Goal: Task Accomplishment & Management: Manage account settings

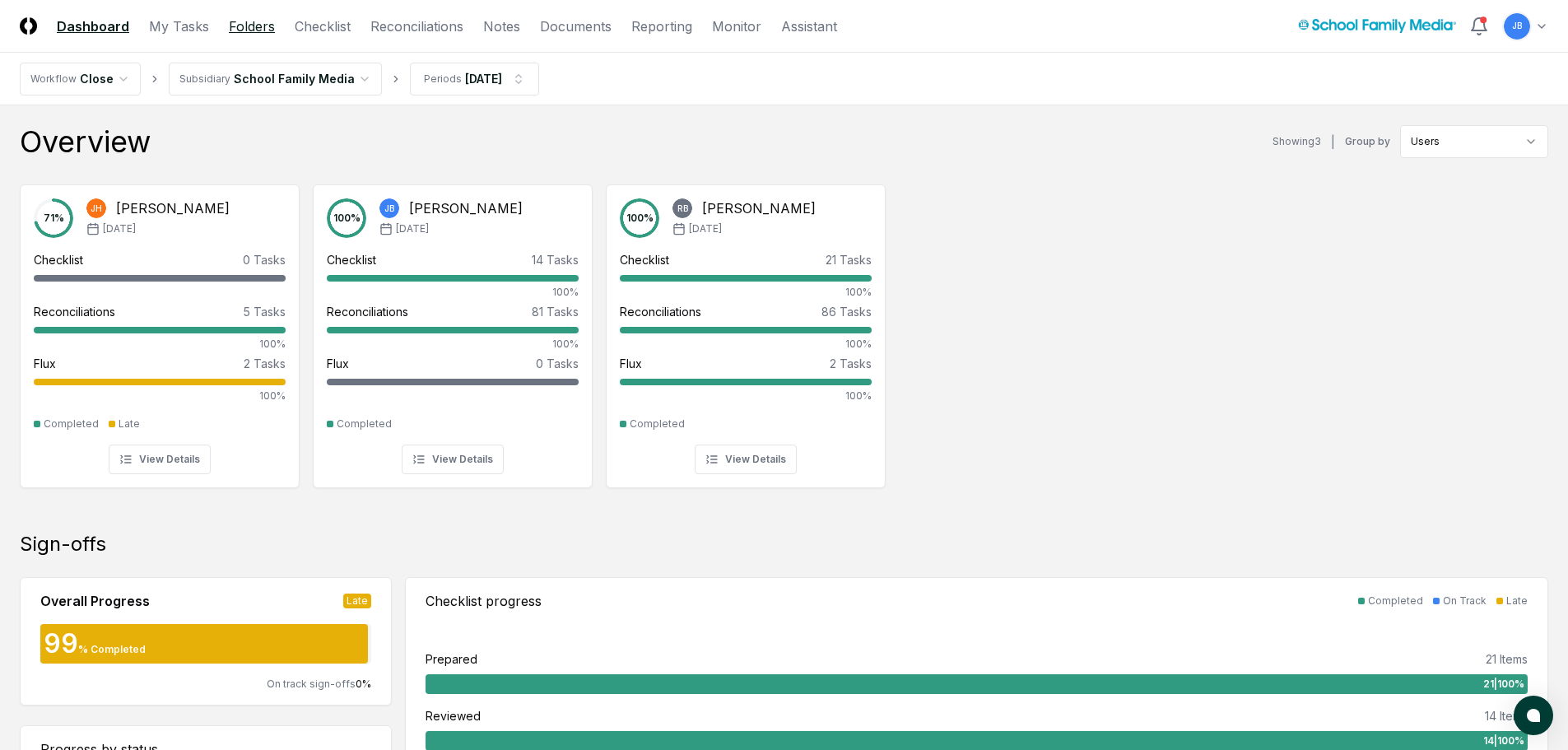
click at [265, 22] on link "Folders" at bounding box center [251, 26] width 46 height 19
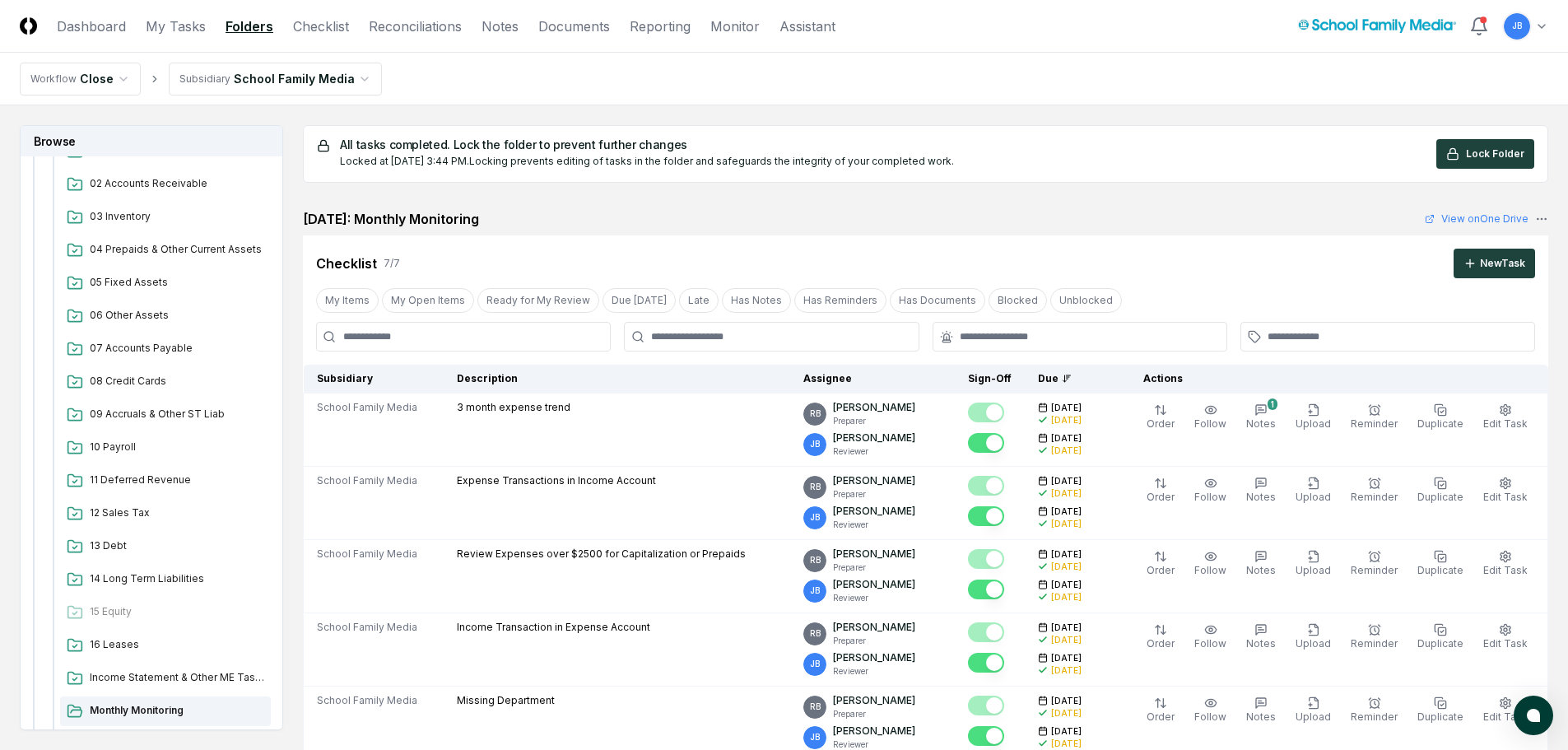
scroll to position [330, 0]
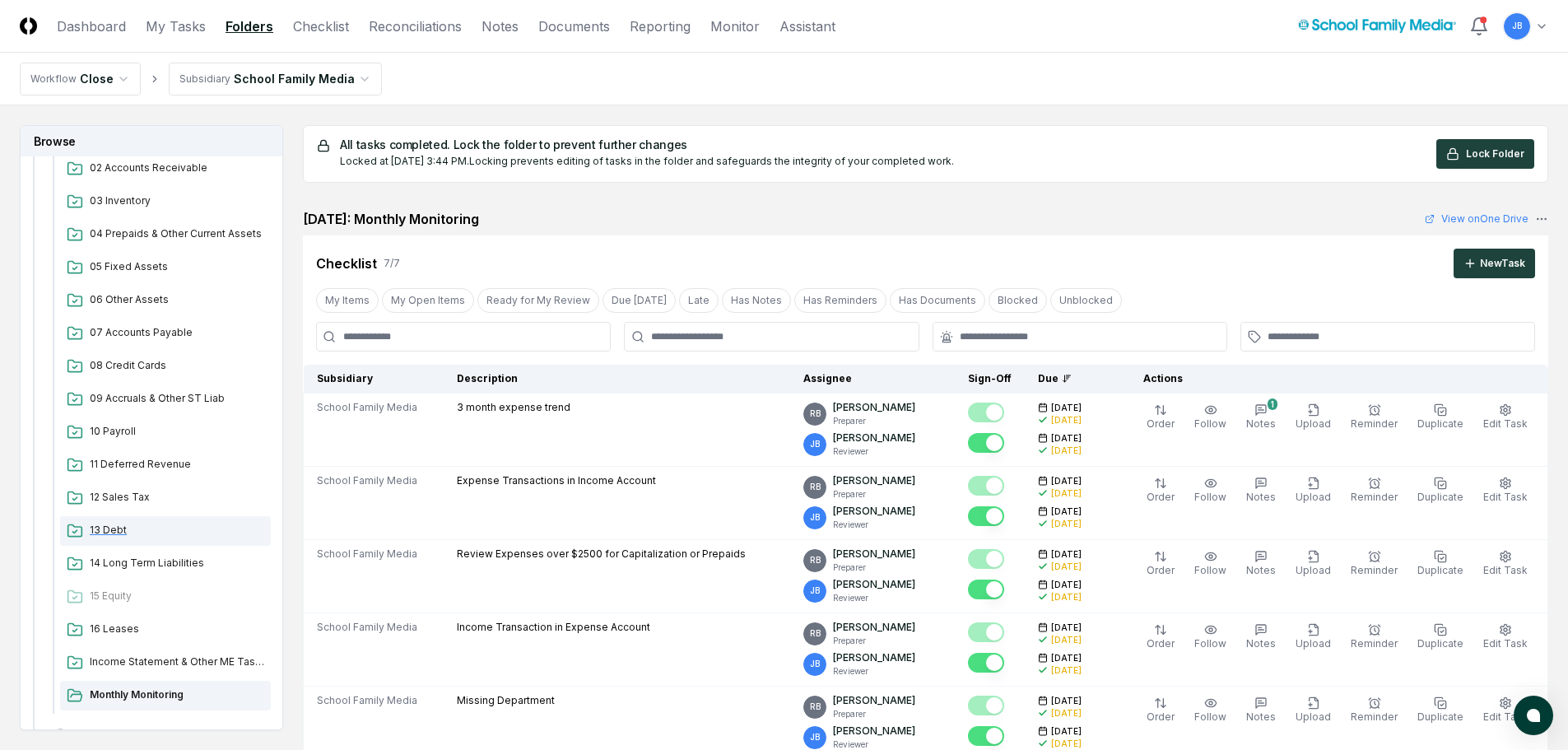
click at [110, 534] on span "13 Debt" at bounding box center [177, 530] width 175 height 15
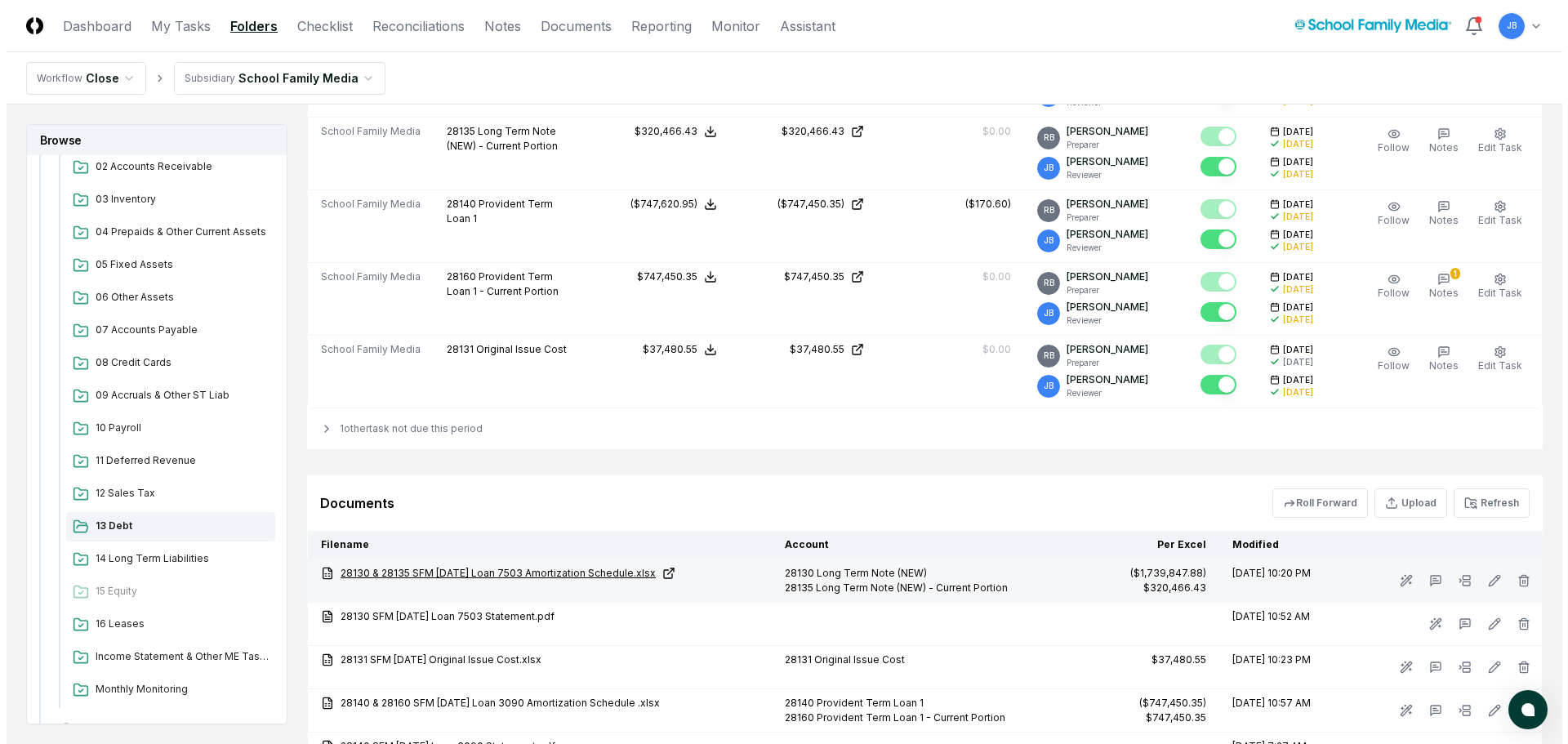
scroll to position [735, 0]
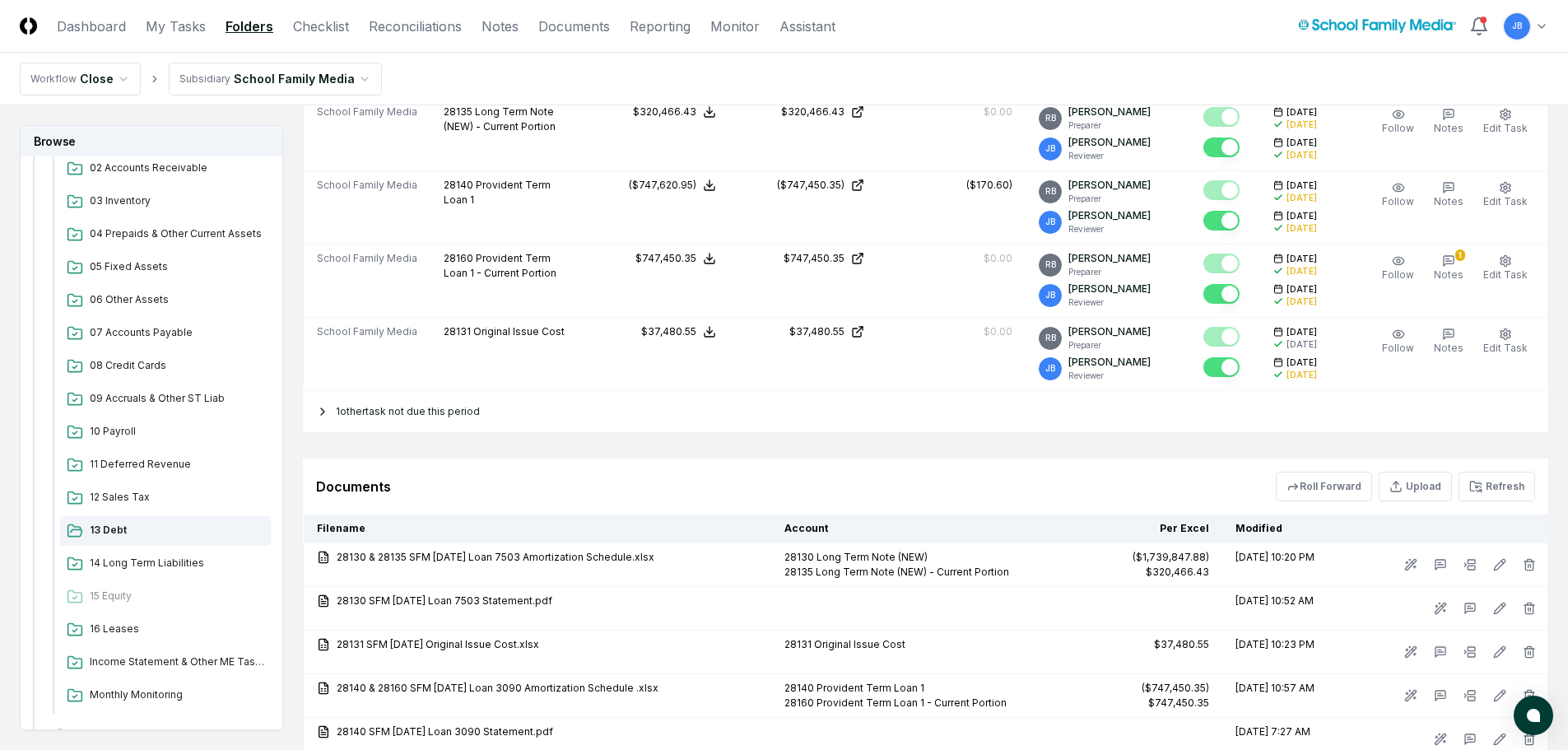
drag, startPoint x: 371, startPoint y: 425, endPoint x: 374, endPoint y: 415, distance: 10.4
click at [374, 415] on div "1 other task not due this period" at bounding box center [926, 411] width 1245 height 41
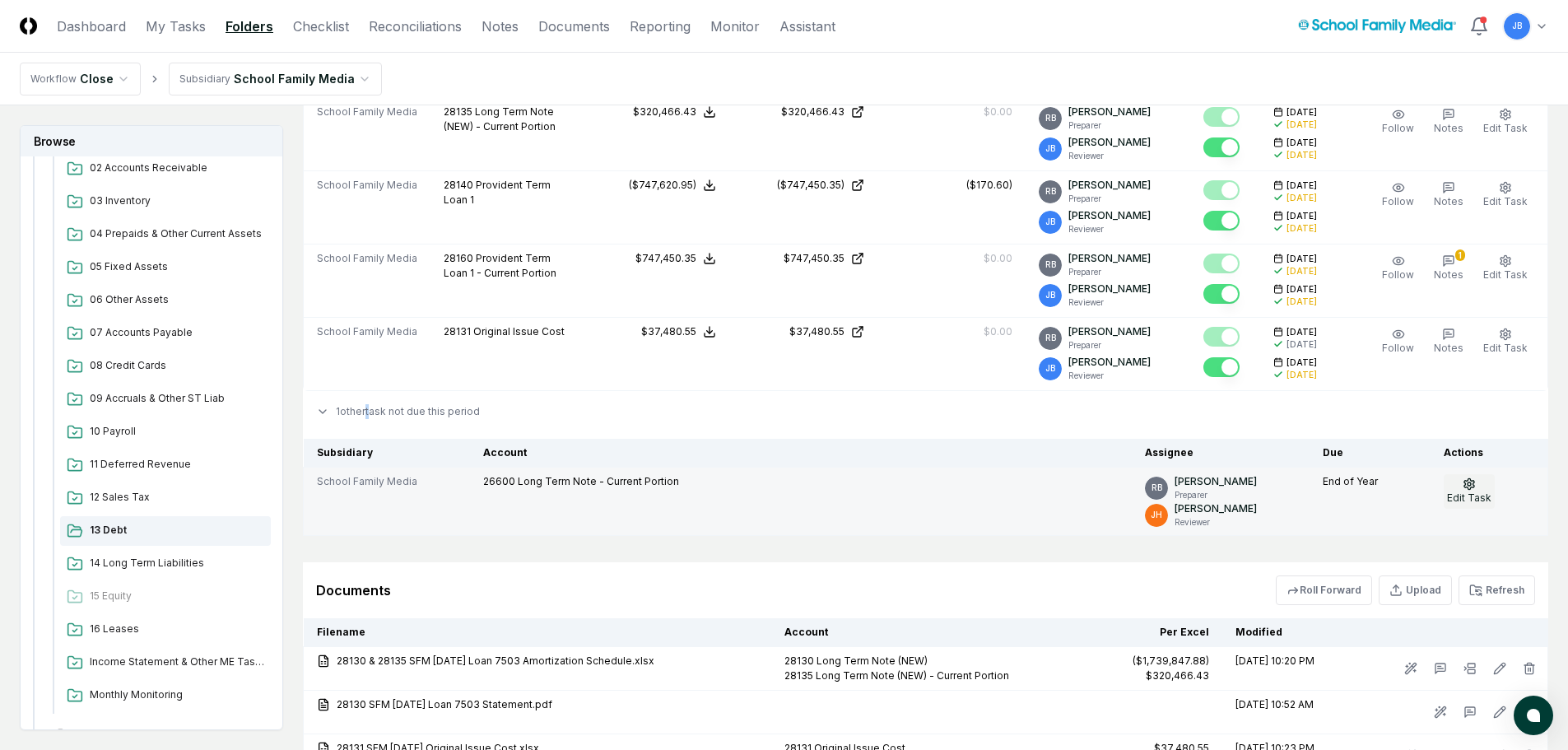
click at [1481, 484] on button "Edit Task" at bounding box center [1469, 491] width 51 height 34
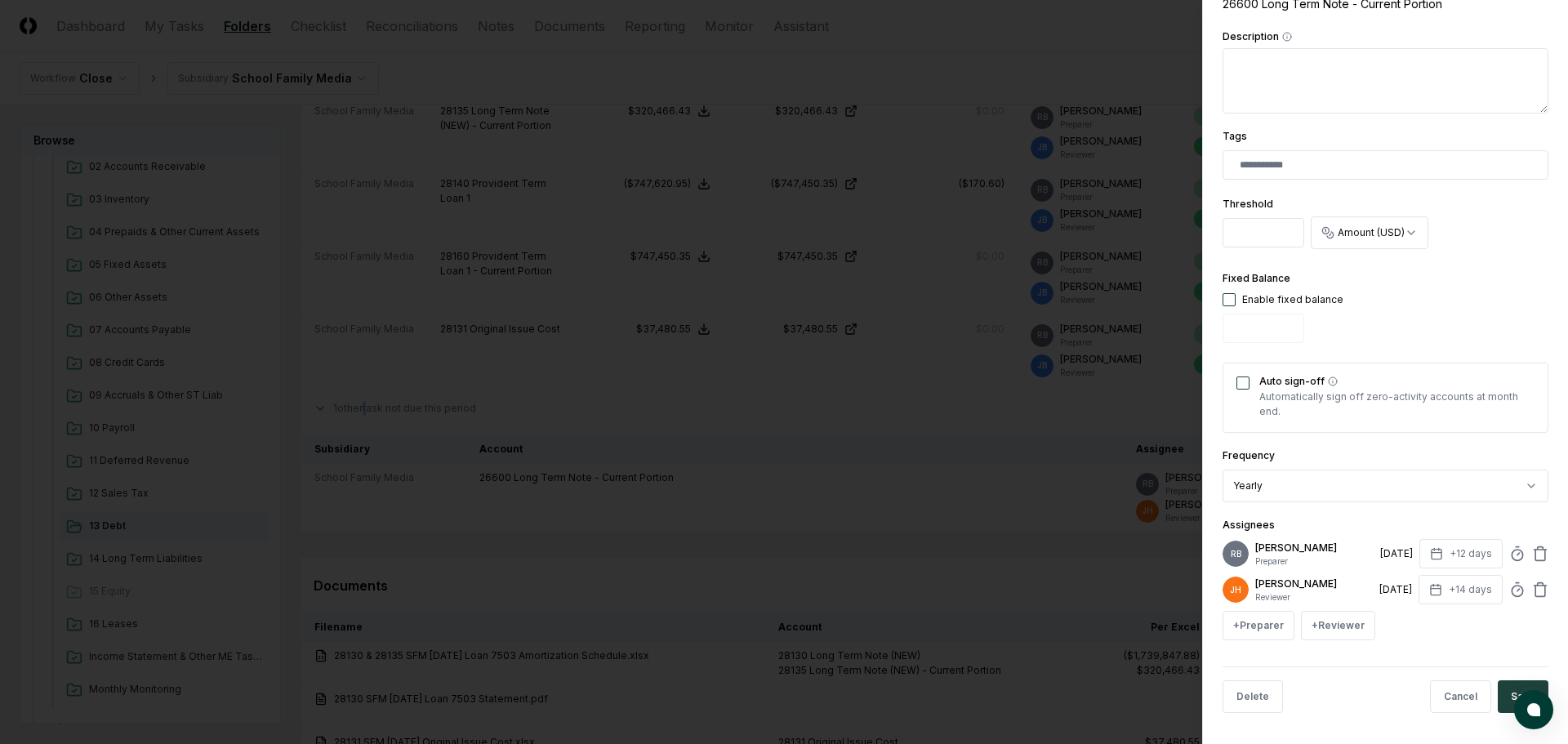
scroll to position [270, 0]
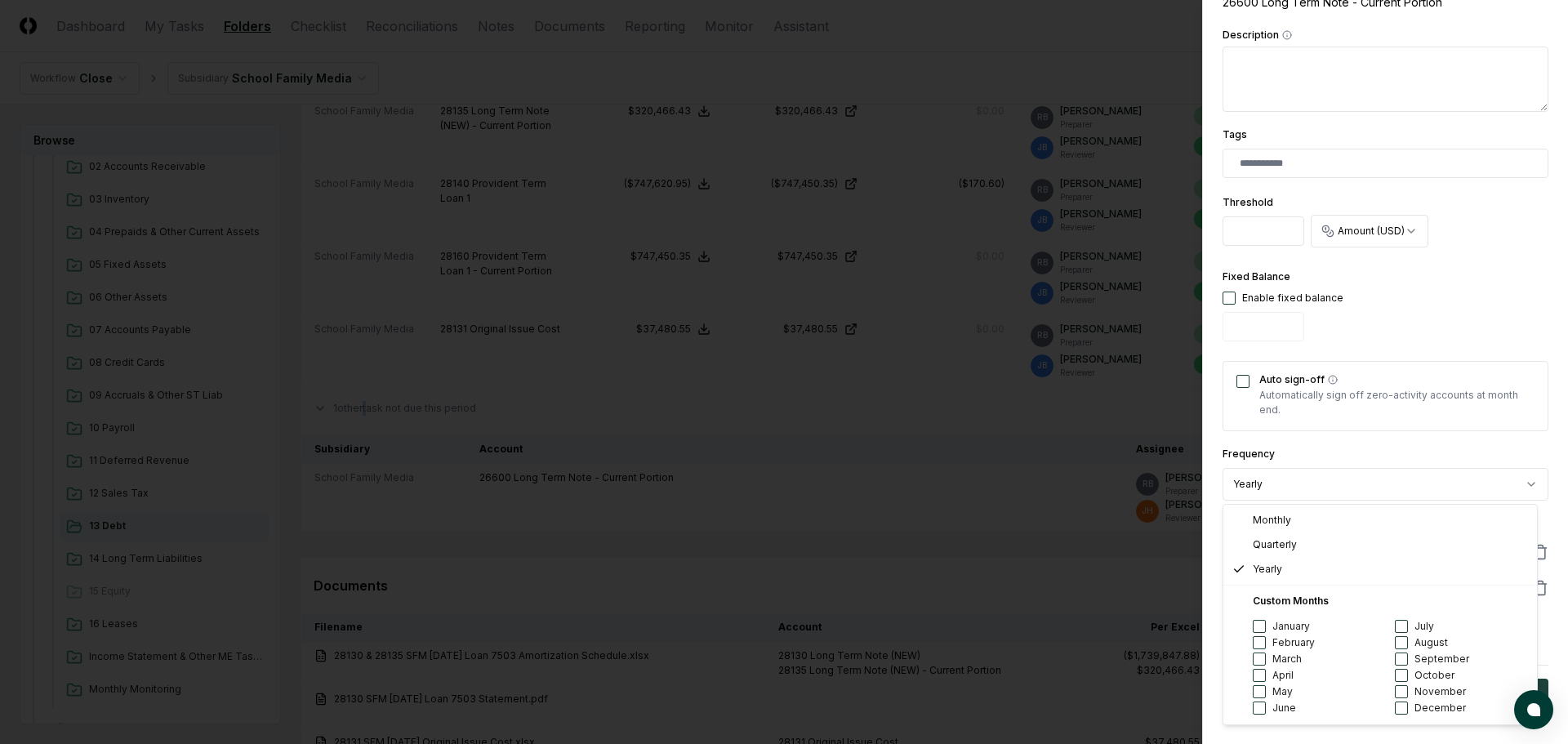
click at [1515, 478] on body "CloseCore Dashboard My Tasks Folders Checklist Reconciliations Notes Documents …" at bounding box center [778, 120] width 1556 height 1711
select select "*****"
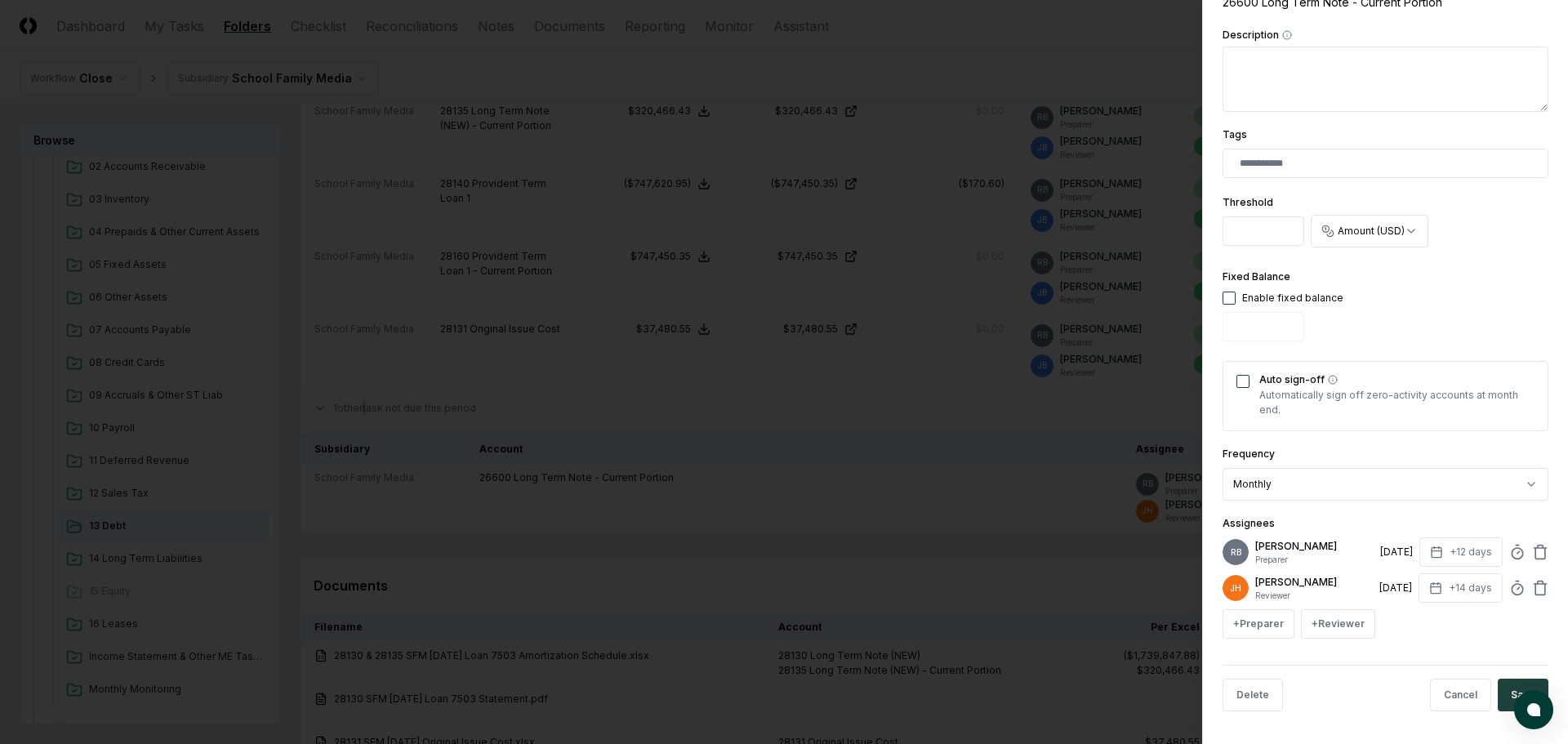
drag, startPoint x: 1240, startPoint y: 378, endPoint x: 1302, endPoint y: 404, distance: 67.2
click at [1241, 378] on button "Auto sign-off" at bounding box center [1243, 381] width 13 height 13
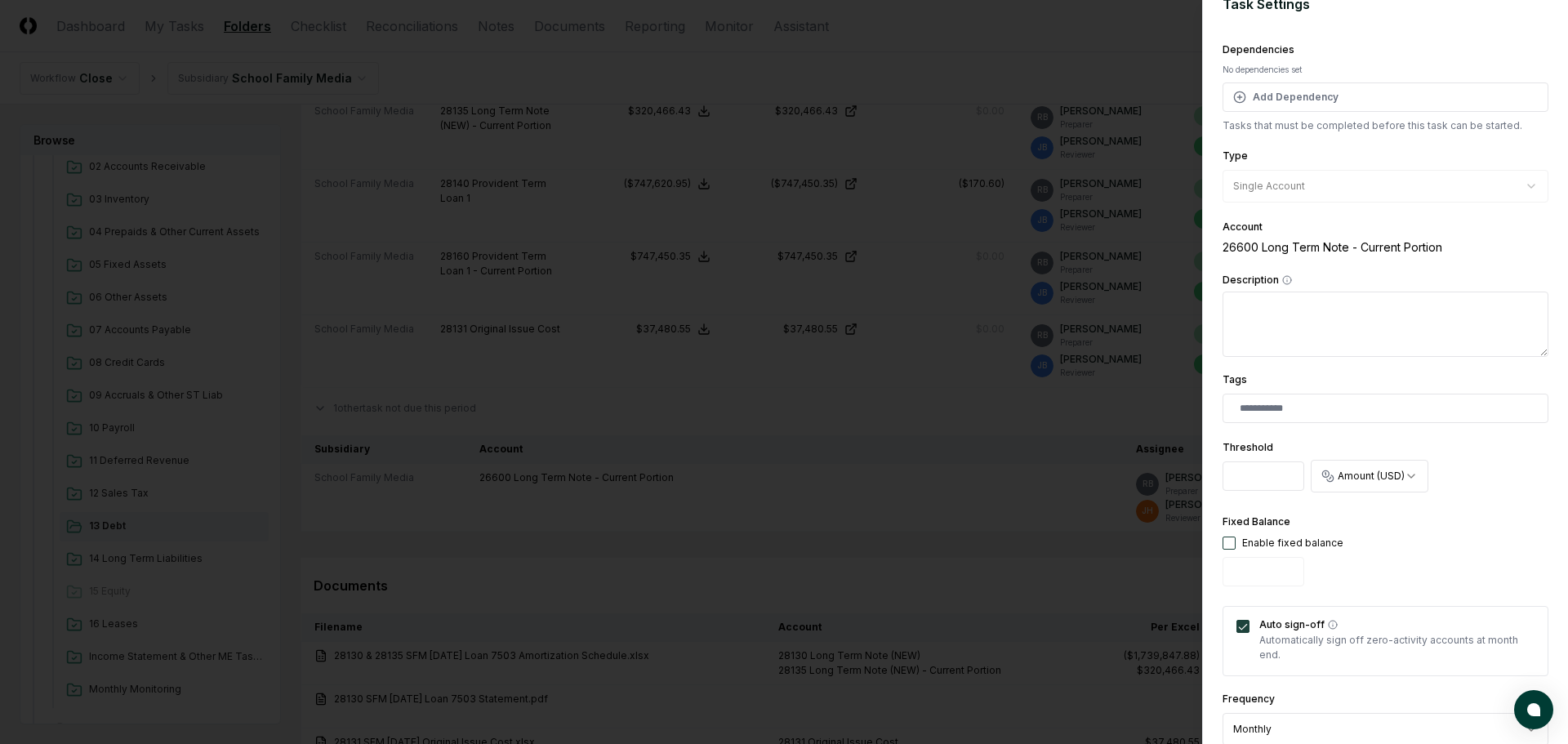
click at [1227, 553] on div "Fixed Balance Enable fixed balance" at bounding box center [1283, 552] width 121 height 81
click at [1231, 544] on button "button" at bounding box center [1229, 543] width 13 height 13
type input "*"
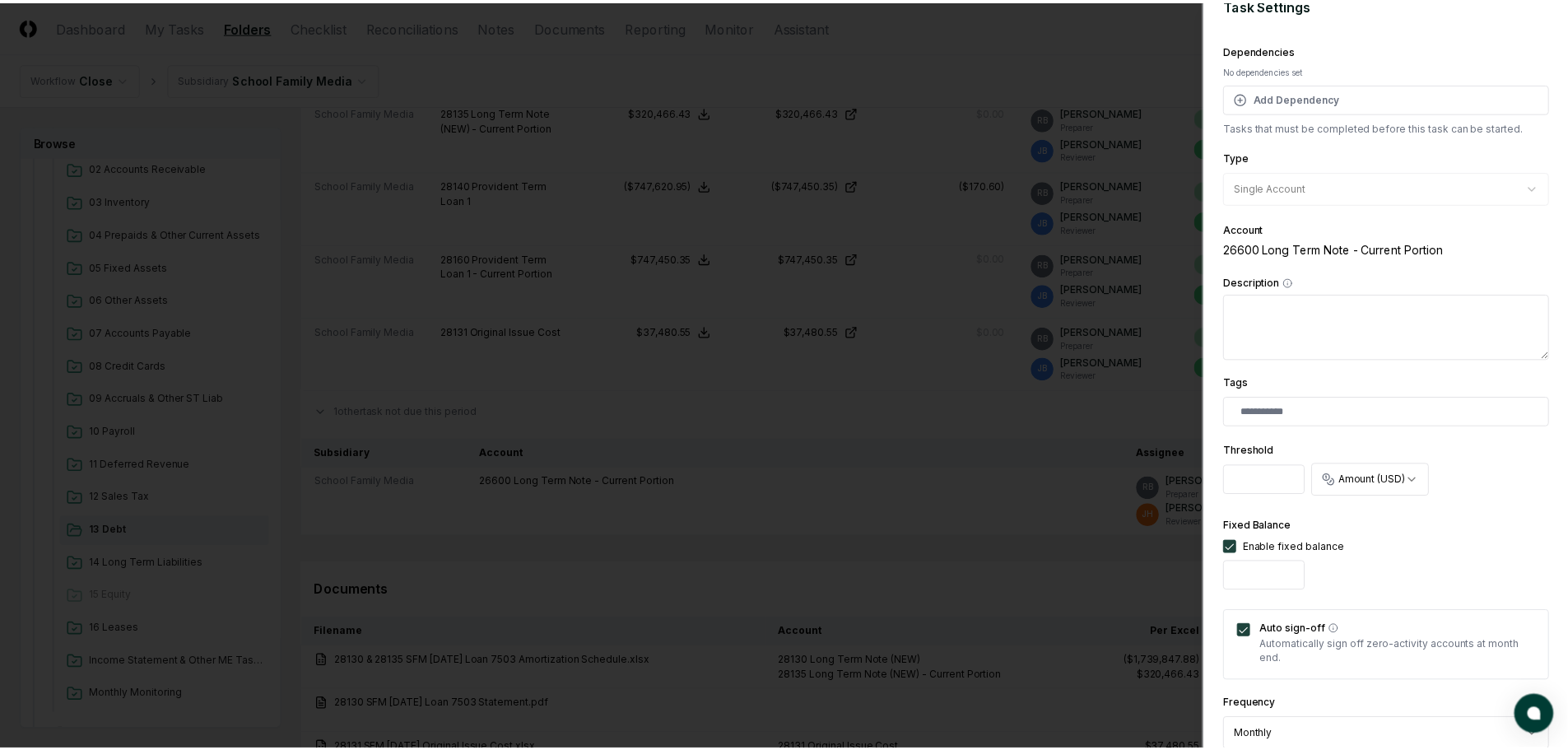
scroll to position [273, 0]
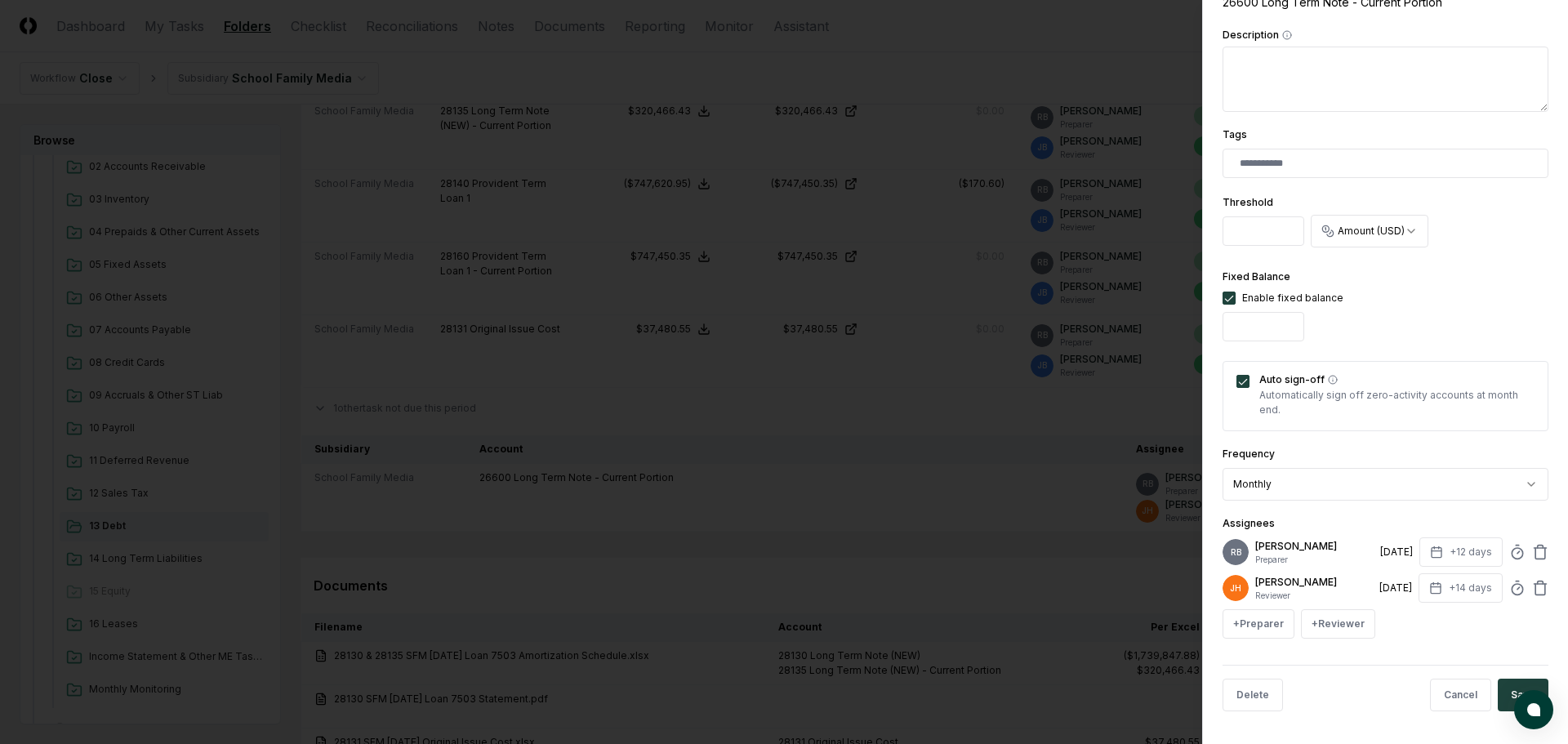
click at [1235, 300] on div "Enable fixed balance" at bounding box center [1283, 297] width 121 height 15
click at [1231, 299] on button "button" at bounding box center [1229, 297] width 13 height 13
click at [1508, 700] on button "Save" at bounding box center [1523, 694] width 51 height 32
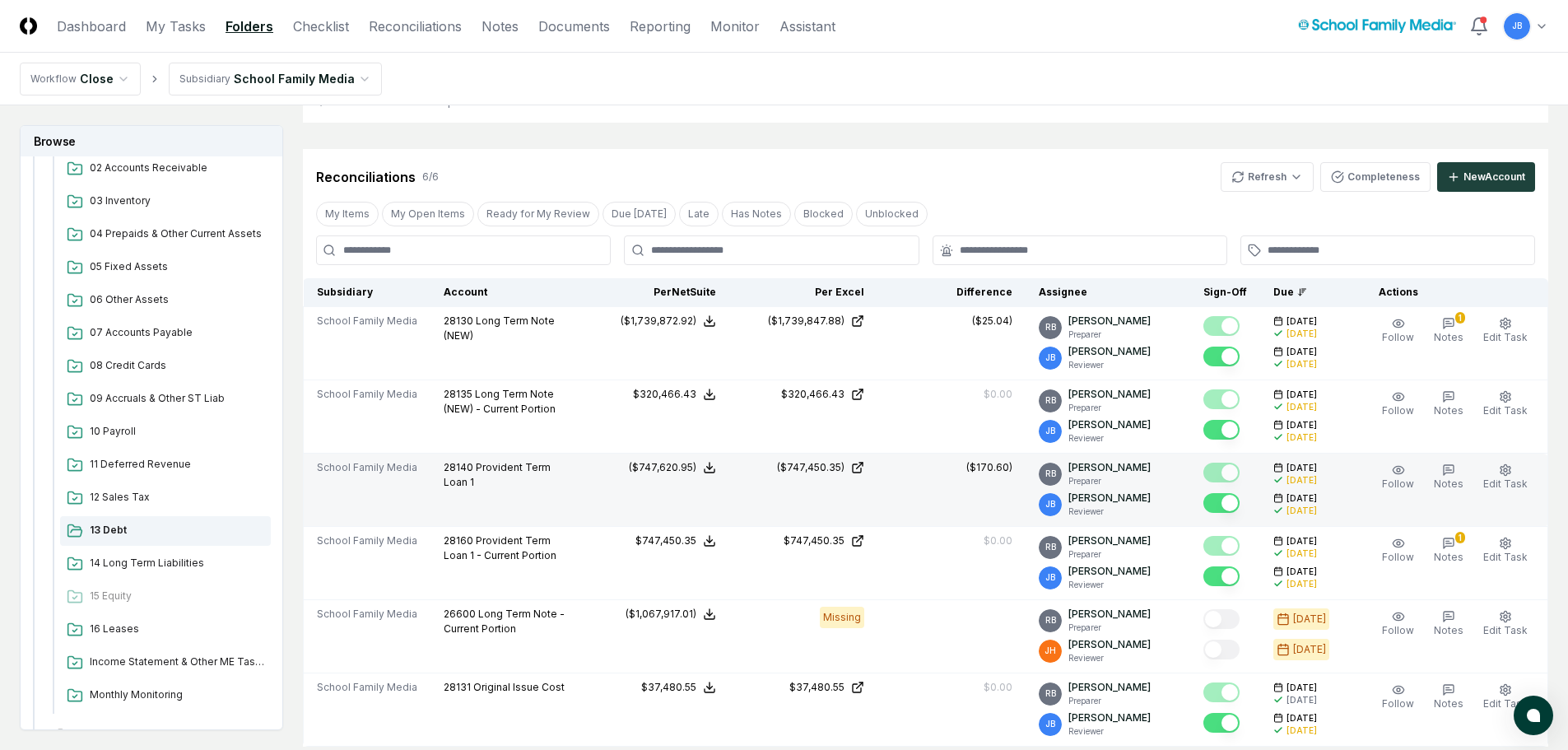
scroll to position [494, 0]
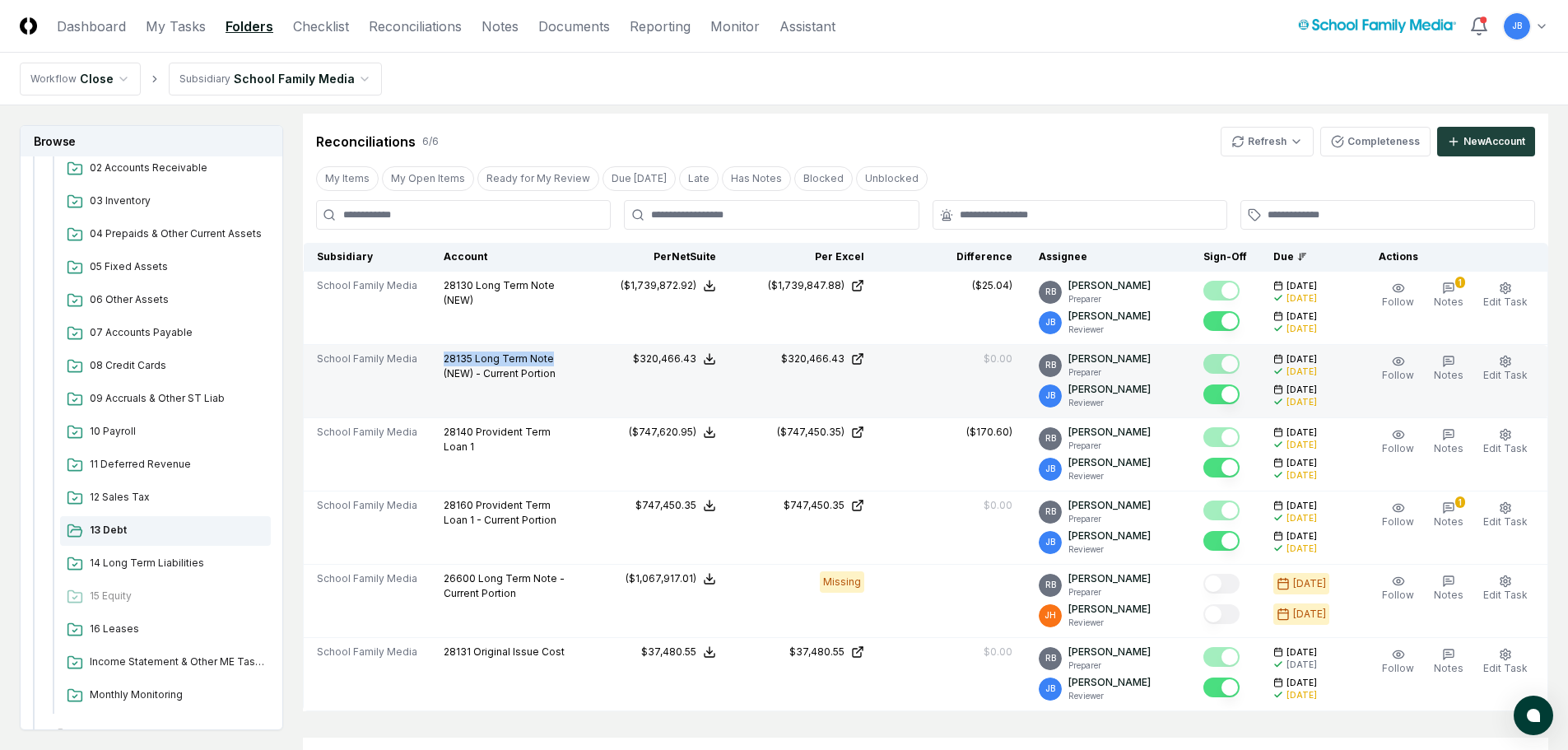
drag, startPoint x: 439, startPoint y: 358, endPoint x: 549, endPoint y: 360, distance: 110.0
click at [549, 360] on p "28135 Long Term Note (NEW) - Current Portion" at bounding box center [505, 367] width 124 height 30
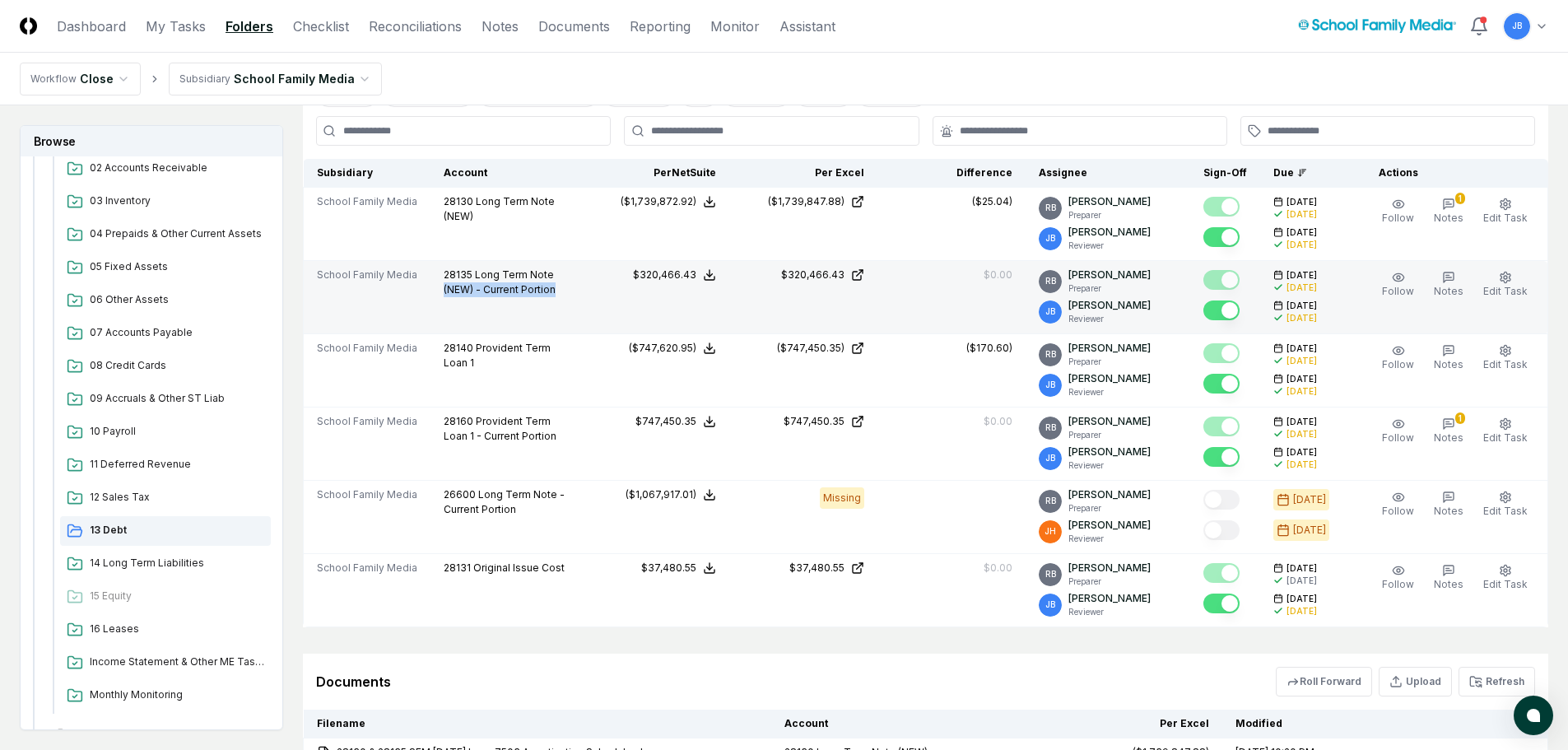
drag, startPoint x: 551, startPoint y: 291, endPoint x: 435, endPoint y: 291, distance: 116.0
click at [435, 291] on td "28135 Long Term Note (NEW) - Current Portion" at bounding box center [505, 297] width 150 height 73
click at [505, 318] on td "28135 Long Term Note (NEW) - Current Portion" at bounding box center [505, 297] width 150 height 73
click at [581, 307] on td "28135 Long Term Note (NEW) - Current Portion" at bounding box center [505, 297] width 150 height 73
click at [557, 291] on p "28135 Long Term Note (NEW) - Current Portion" at bounding box center [505, 282] width 124 height 30
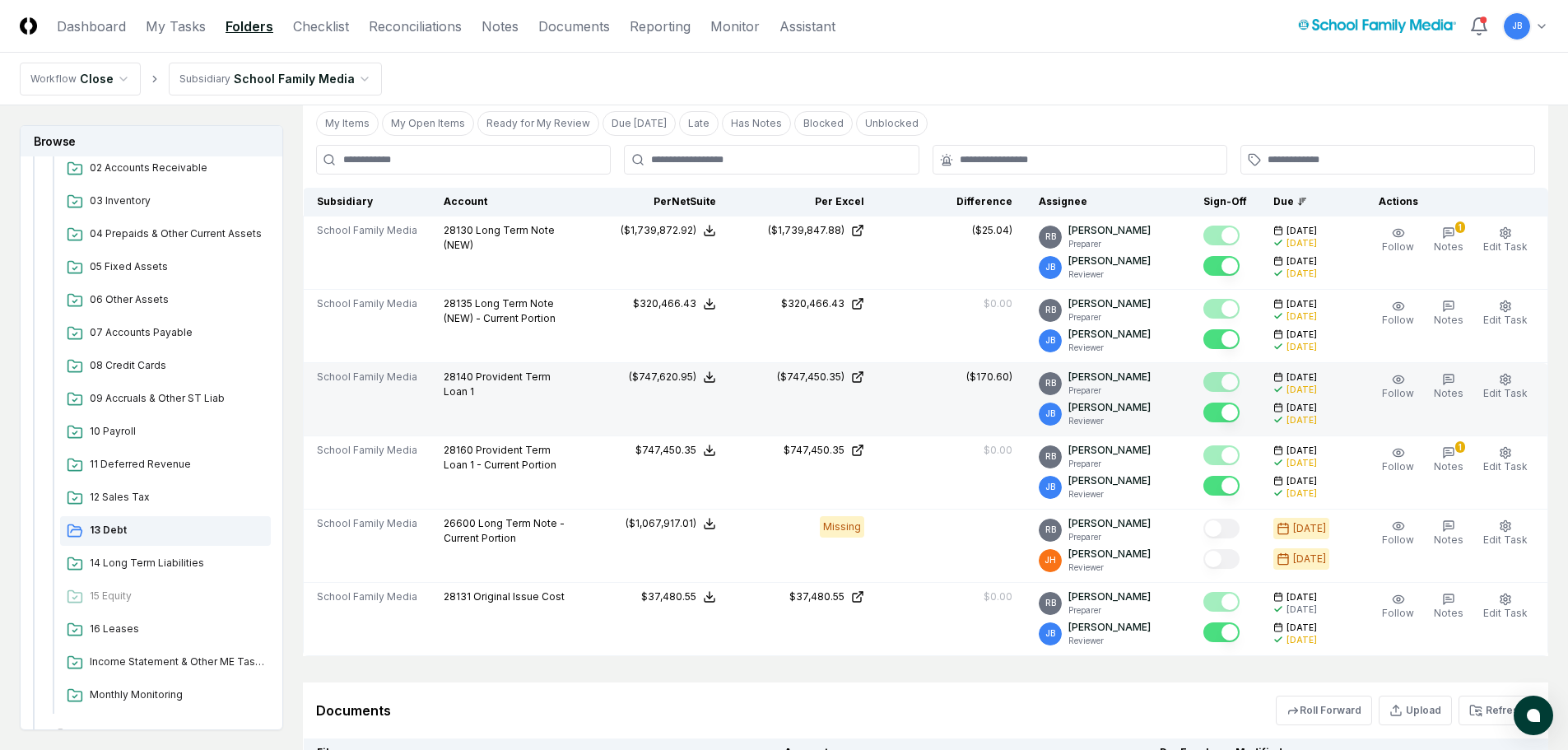
scroll to position [411, 0]
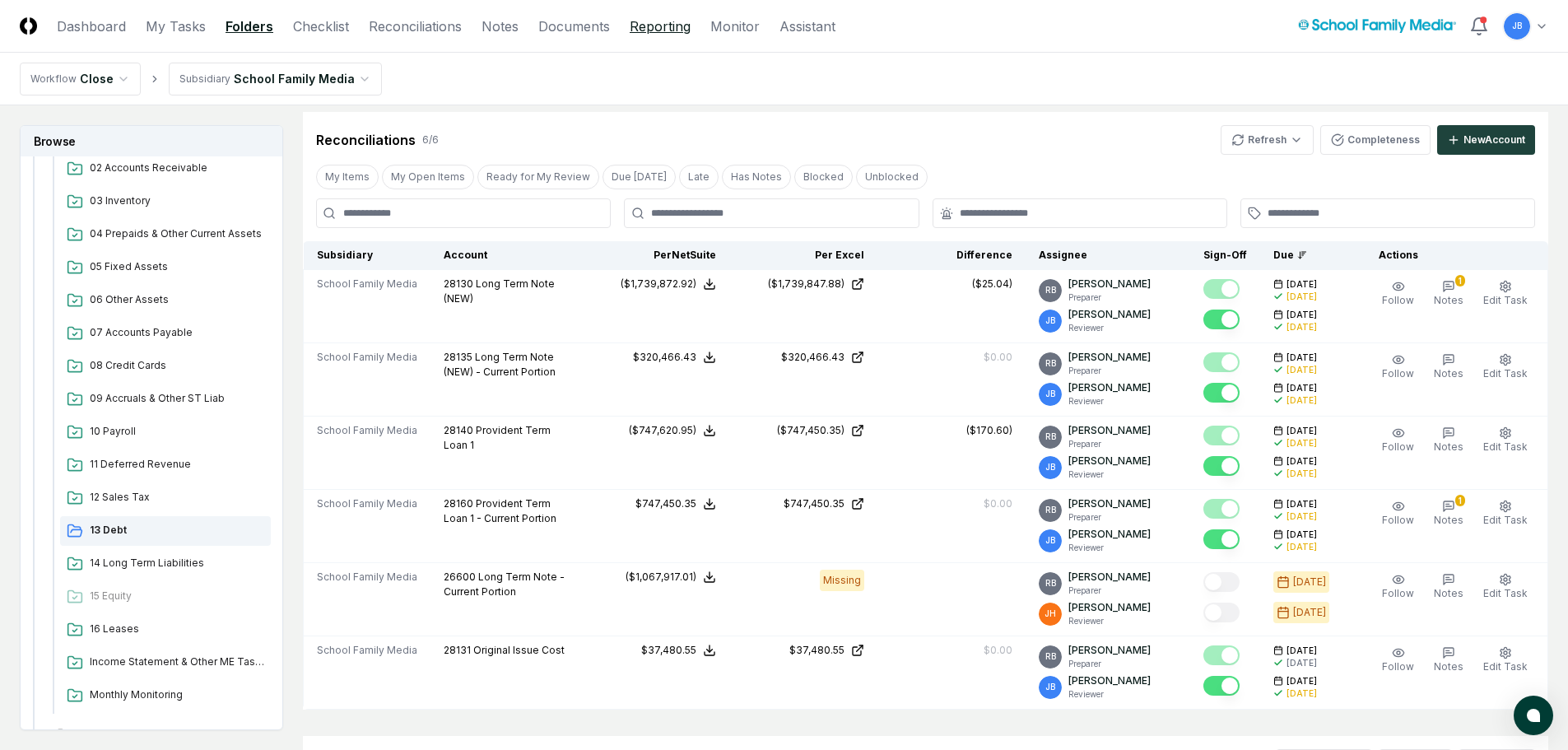
click at [669, 31] on link "Reporting" at bounding box center [659, 26] width 61 height 19
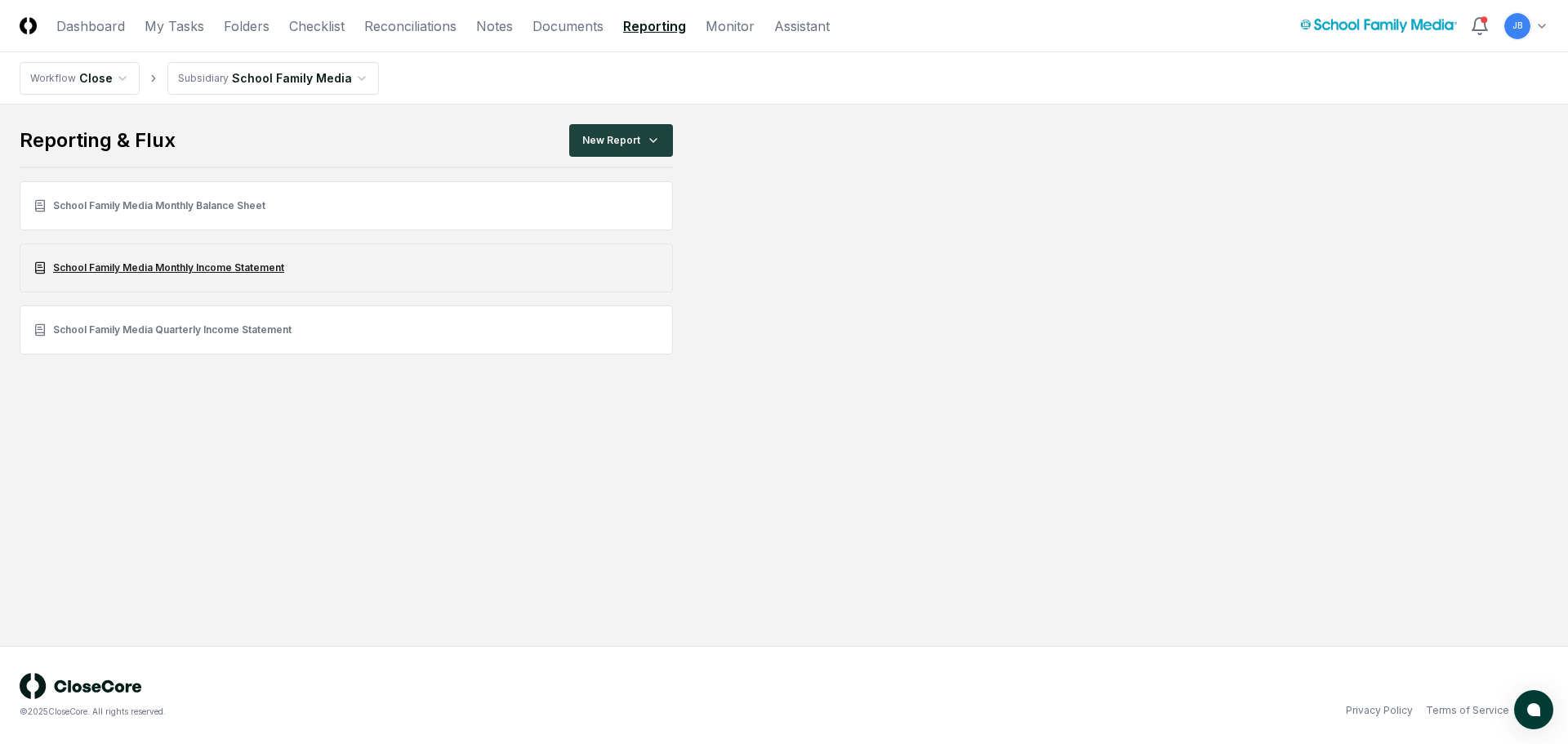
click at [235, 275] on link "School Family Media Monthly Income Statement" at bounding box center [345, 268] width 653 height 49
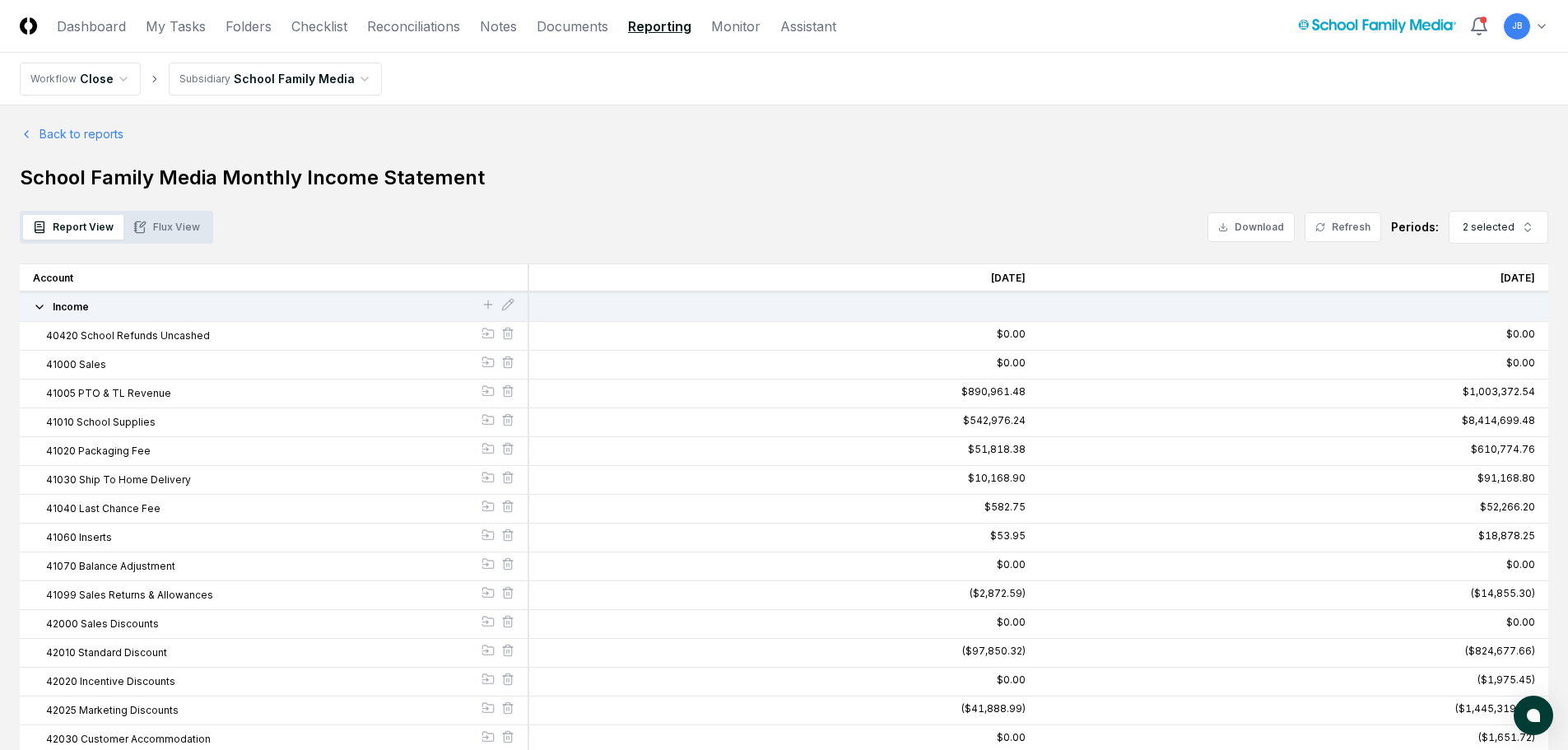
drag, startPoint x: 146, startPoint y: 198, endPoint x: 166, endPoint y: 226, distance: 34.4
click at [169, 229] on button "Flux View" at bounding box center [166, 227] width 86 height 25
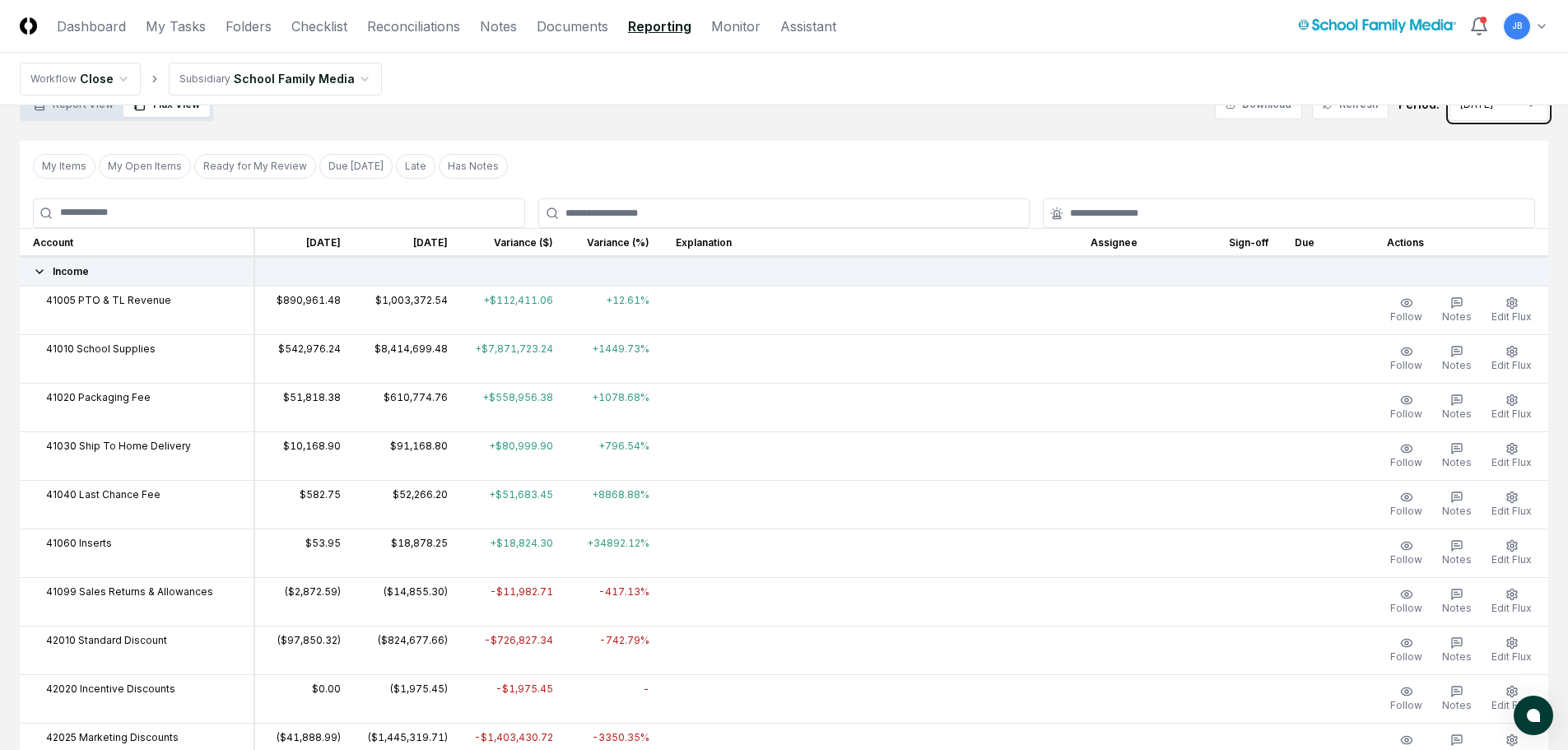
scroll to position [247, 0]
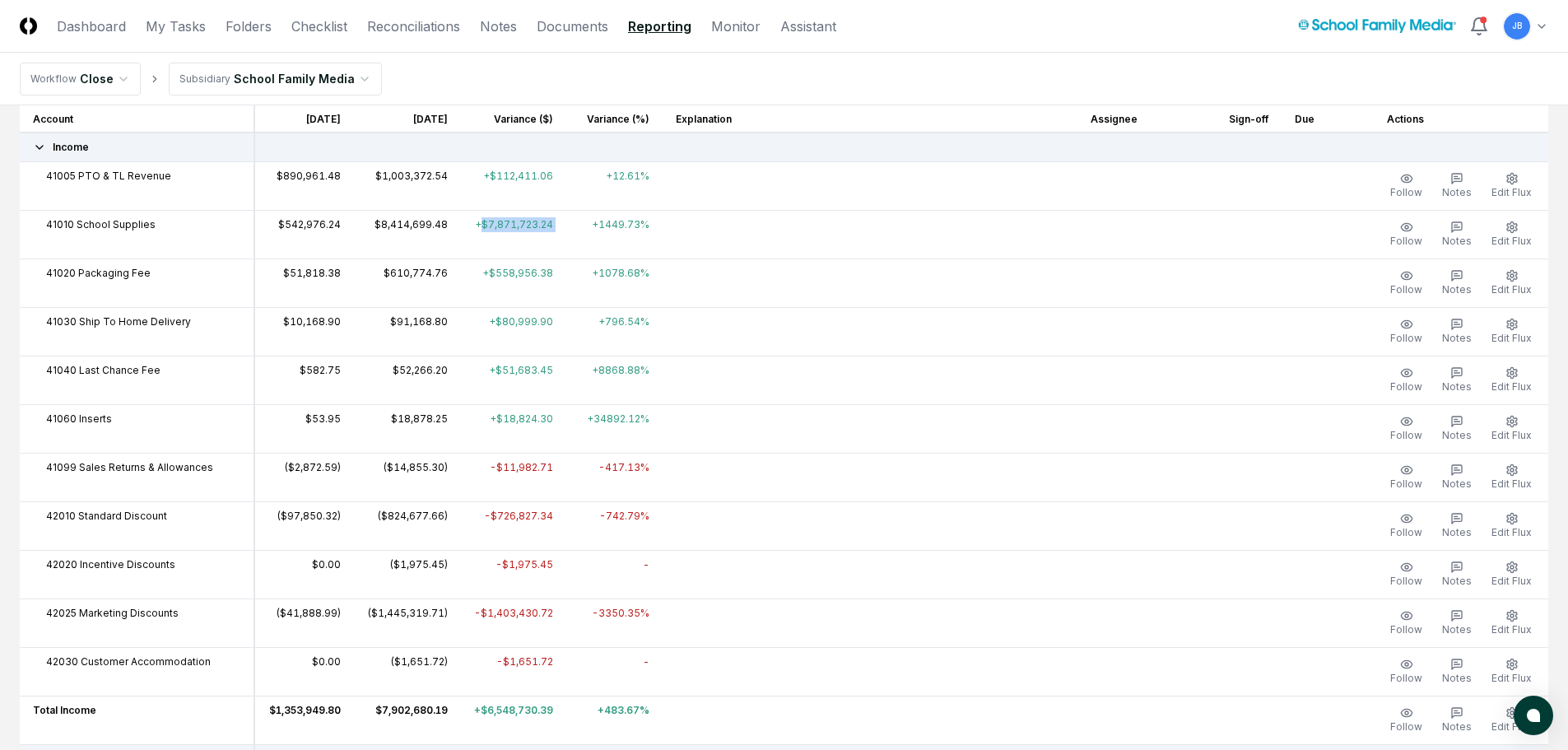
drag, startPoint x: 470, startPoint y: 225, endPoint x: 568, endPoint y: 232, distance: 98.2
click at [568, 232] on tr "41010 School Supplies $542,976.24 $8,414,699.48 +$7,871,723.24 +1449.73% Follow…" at bounding box center [783, 234] width 1528 height 48
drag, startPoint x: 586, startPoint y: 613, endPoint x: 644, endPoint y: 620, distance: 58.4
click at [644, 620] on td "-3350.35%" at bounding box center [614, 623] width 97 height 48
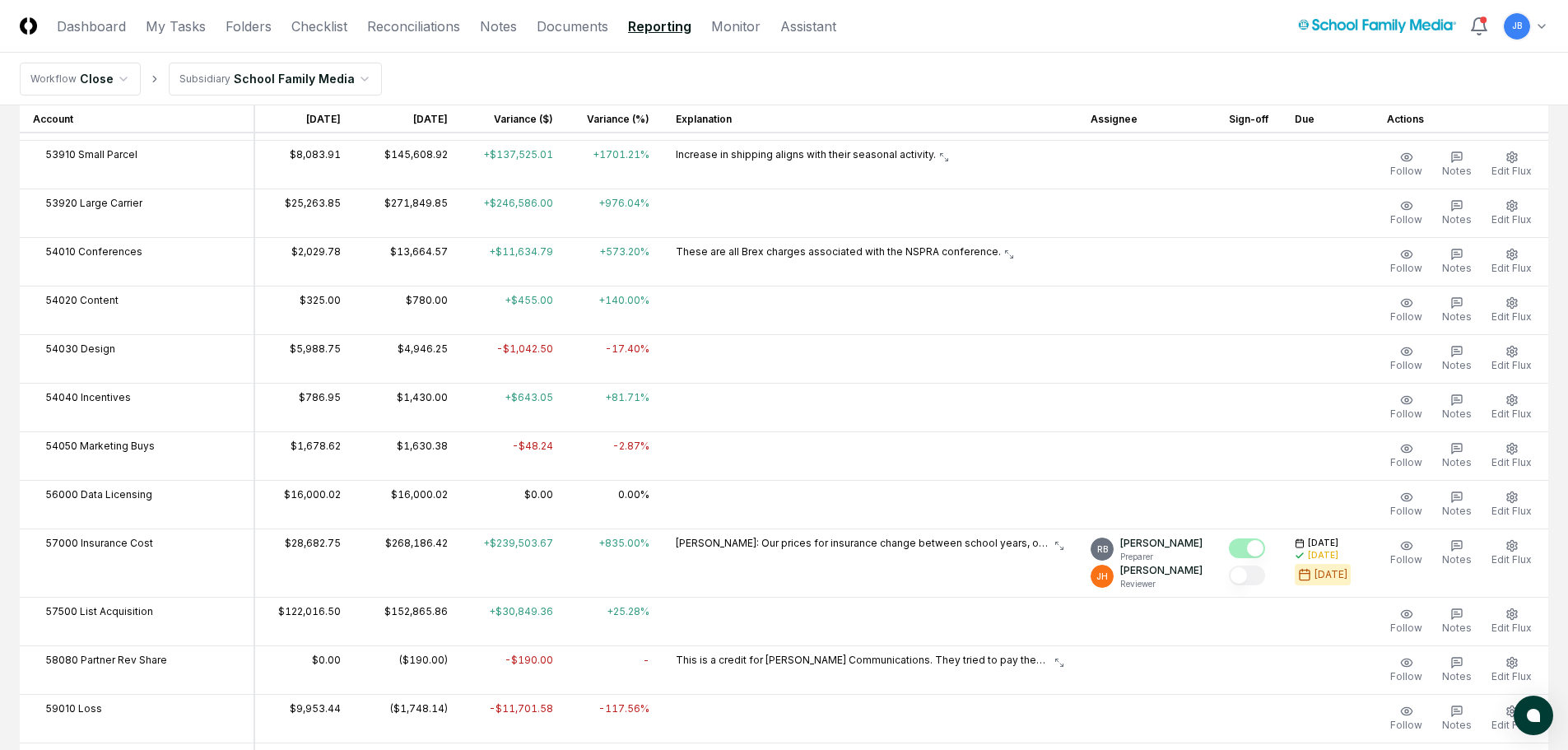
scroll to position [1564, 0]
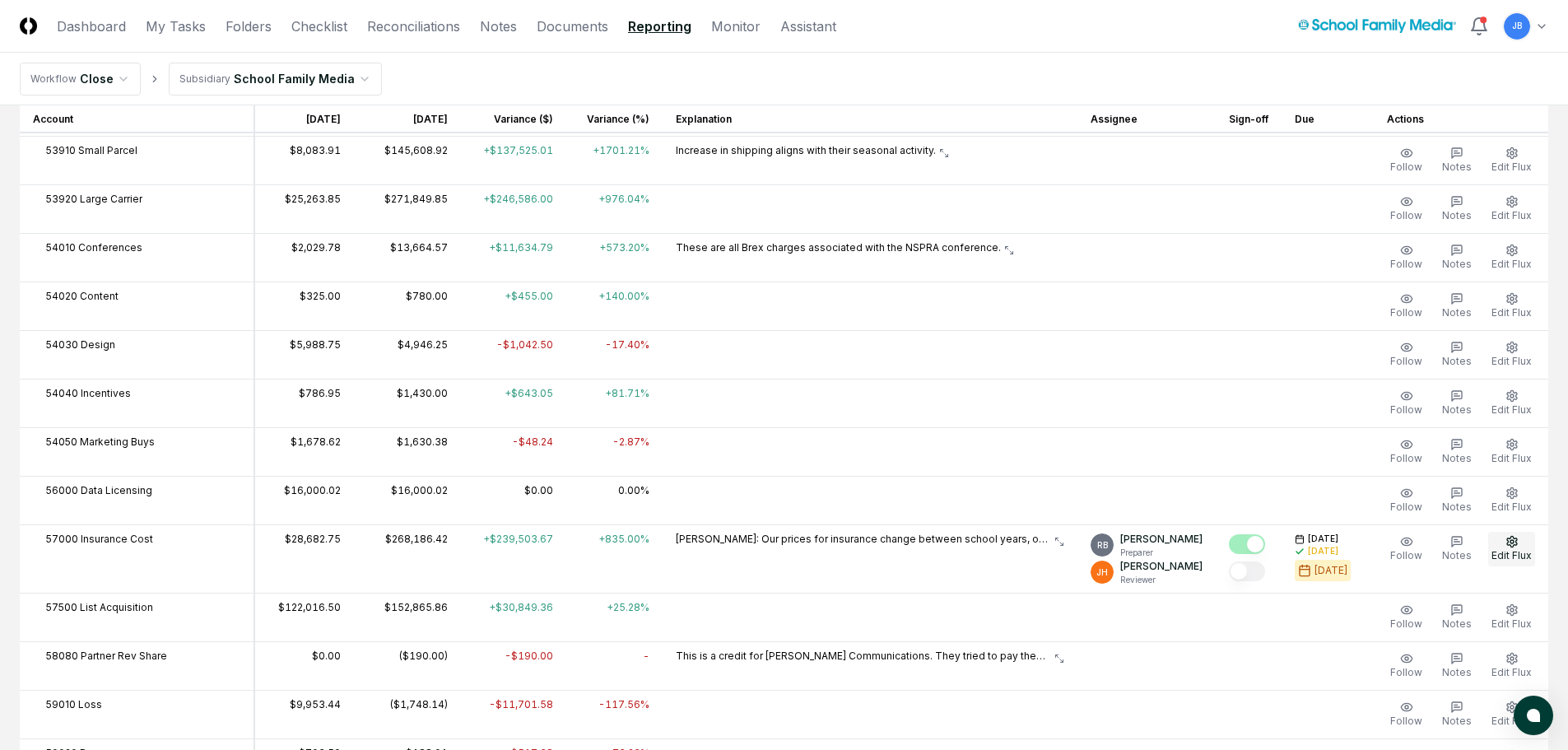
click at [1500, 548] on button "Edit Flux" at bounding box center [1511, 549] width 47 height 34
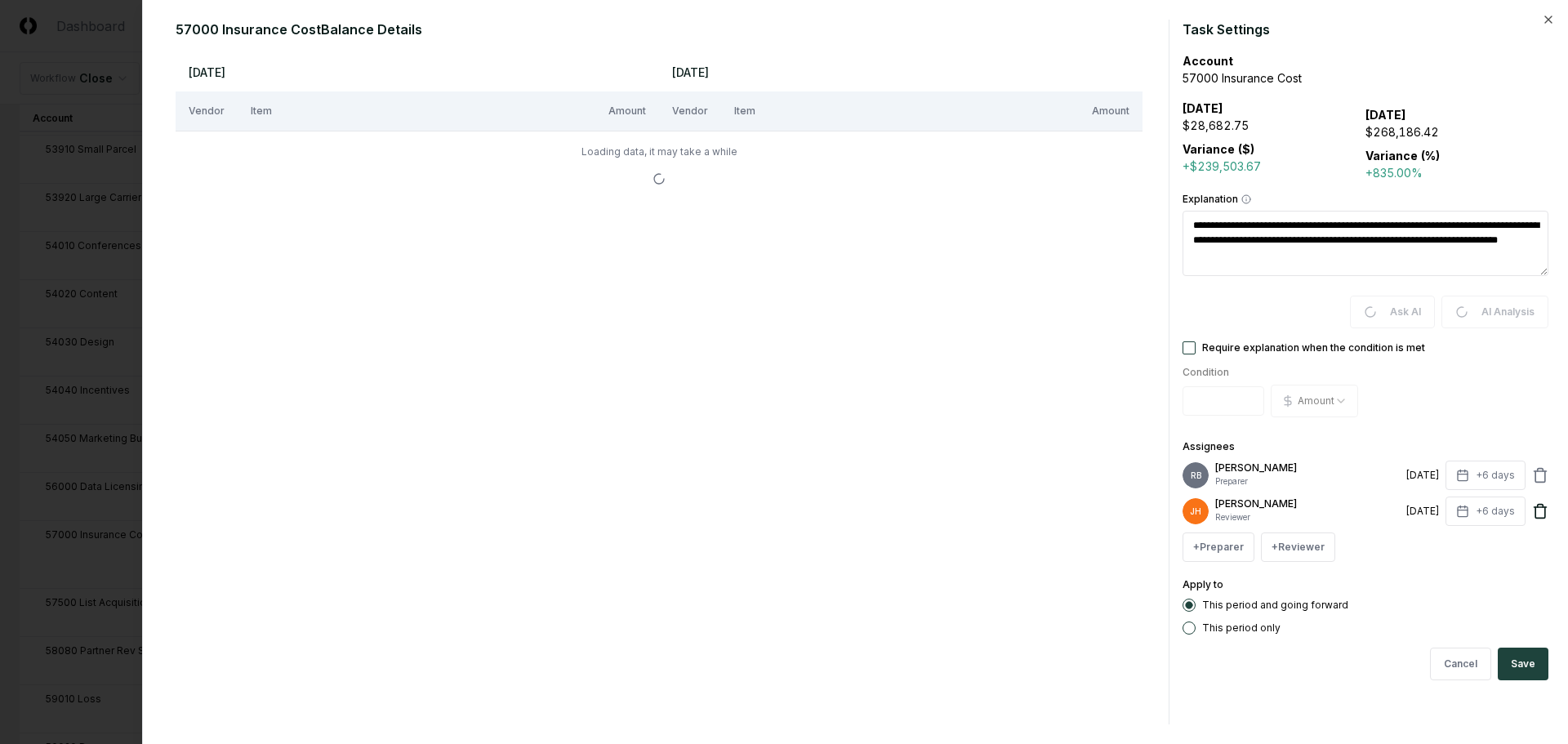
click at [1539, 517] on icon at bounding box center [1540, 511] width 17 height 17
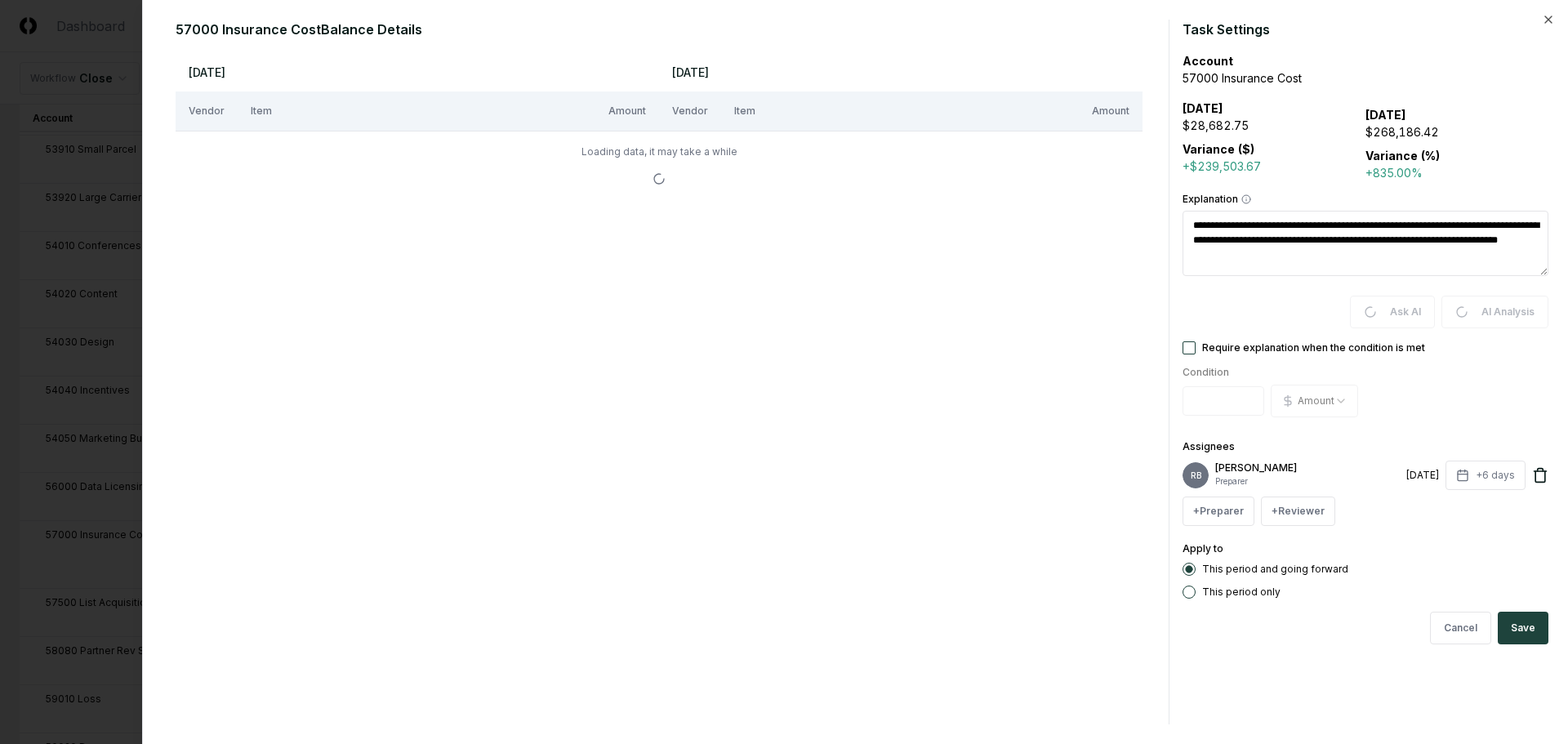
click at [1543, 479] on icon at bounding box center [1540, 475] width 17 height 17
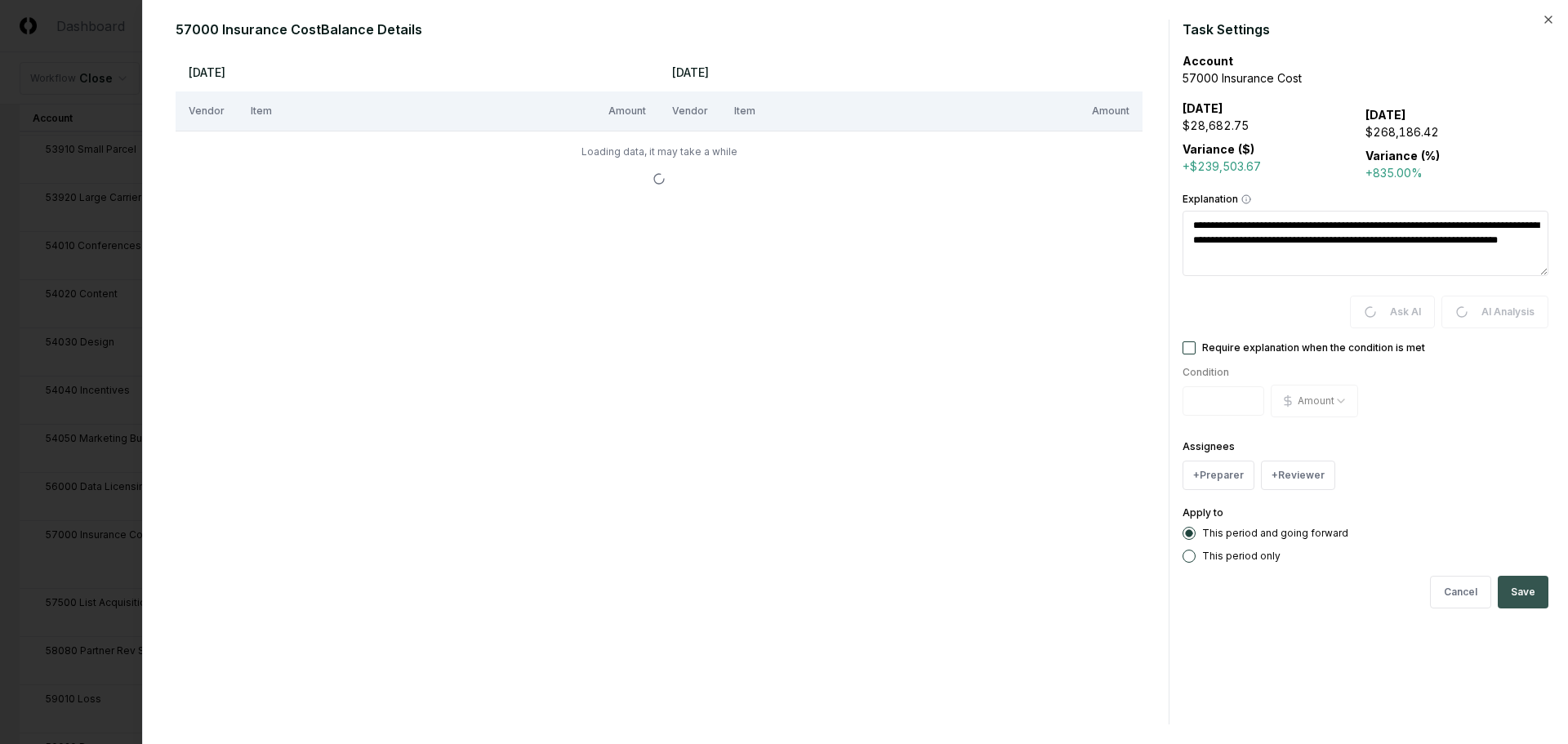
click at [1521, 590] on button "Save" at bounding box center [1523, 591] width 51 height 32
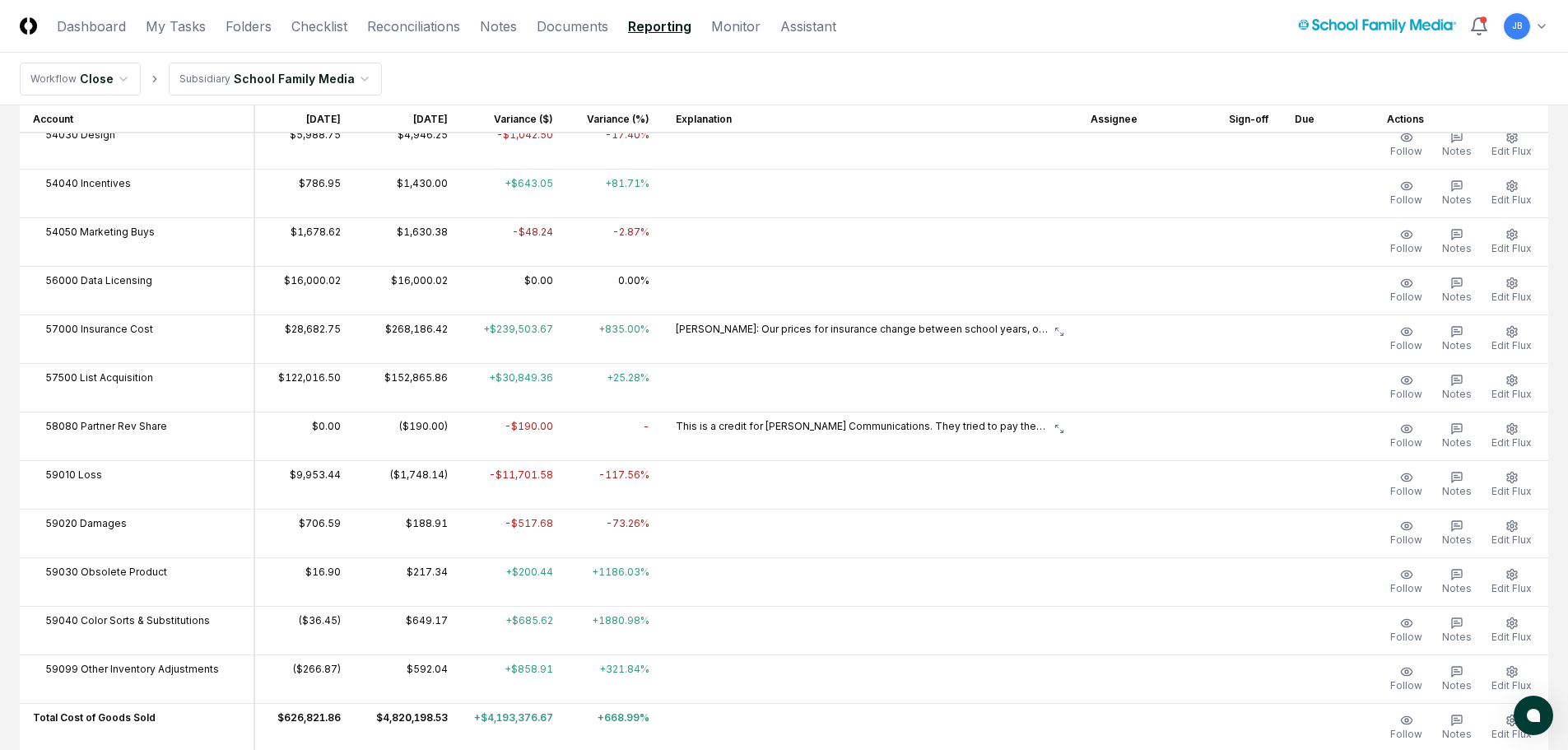
scroll to position [1729, 0]
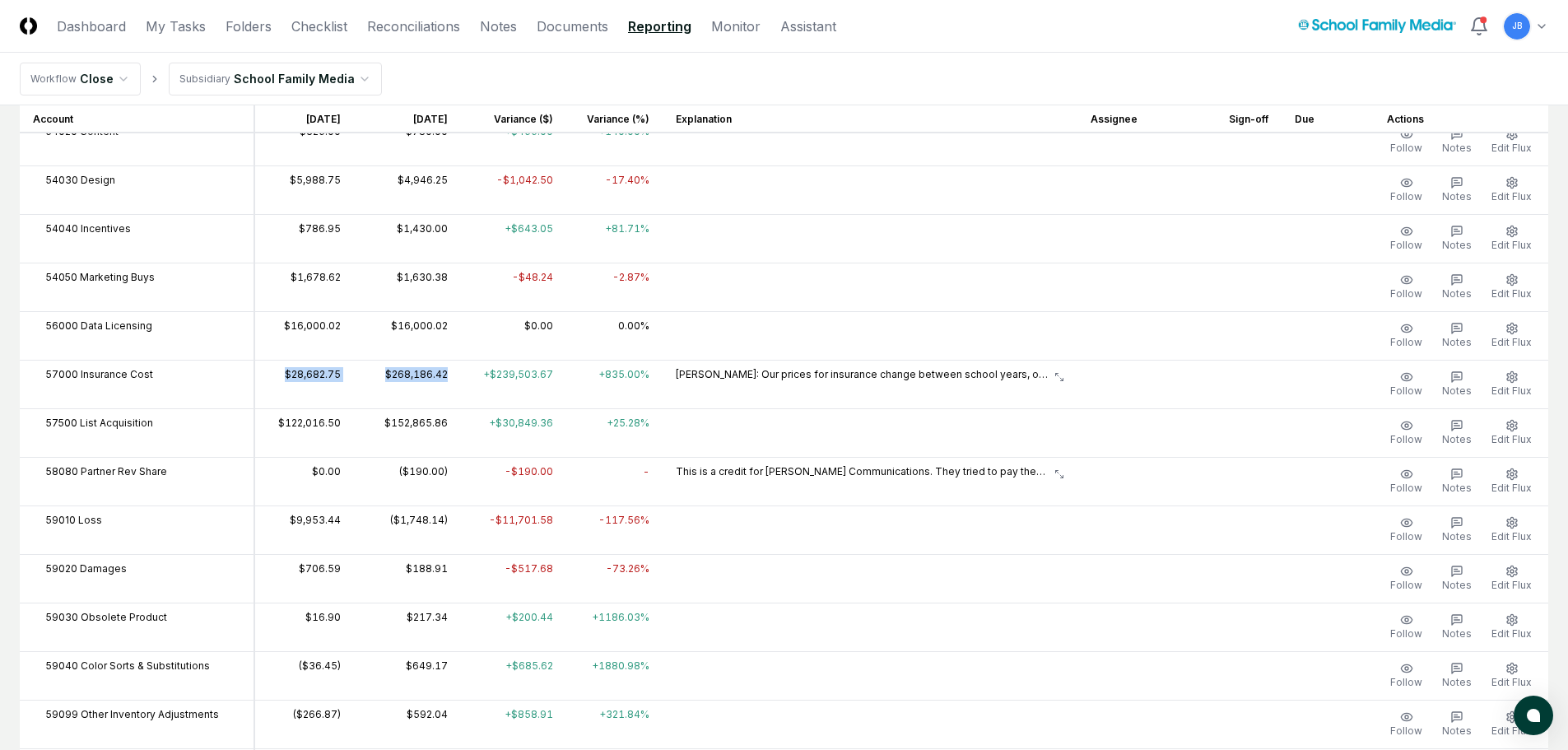
drag, startPoint x: 272, startPoint y: 375, endPoint x: 445, endPoint y: 373, distance: 173.0
click at [445, 373] on tr "57000 Insurance Cost $28,682.75 $268,186.42 +$239,503.67 +835.00% Per [PERSON_N…" at bounding box center [783, 383] width 1528 height 48
click at [365, 379] on td "$268,186.42" at bounding box center [408, 383] width 107 height 48
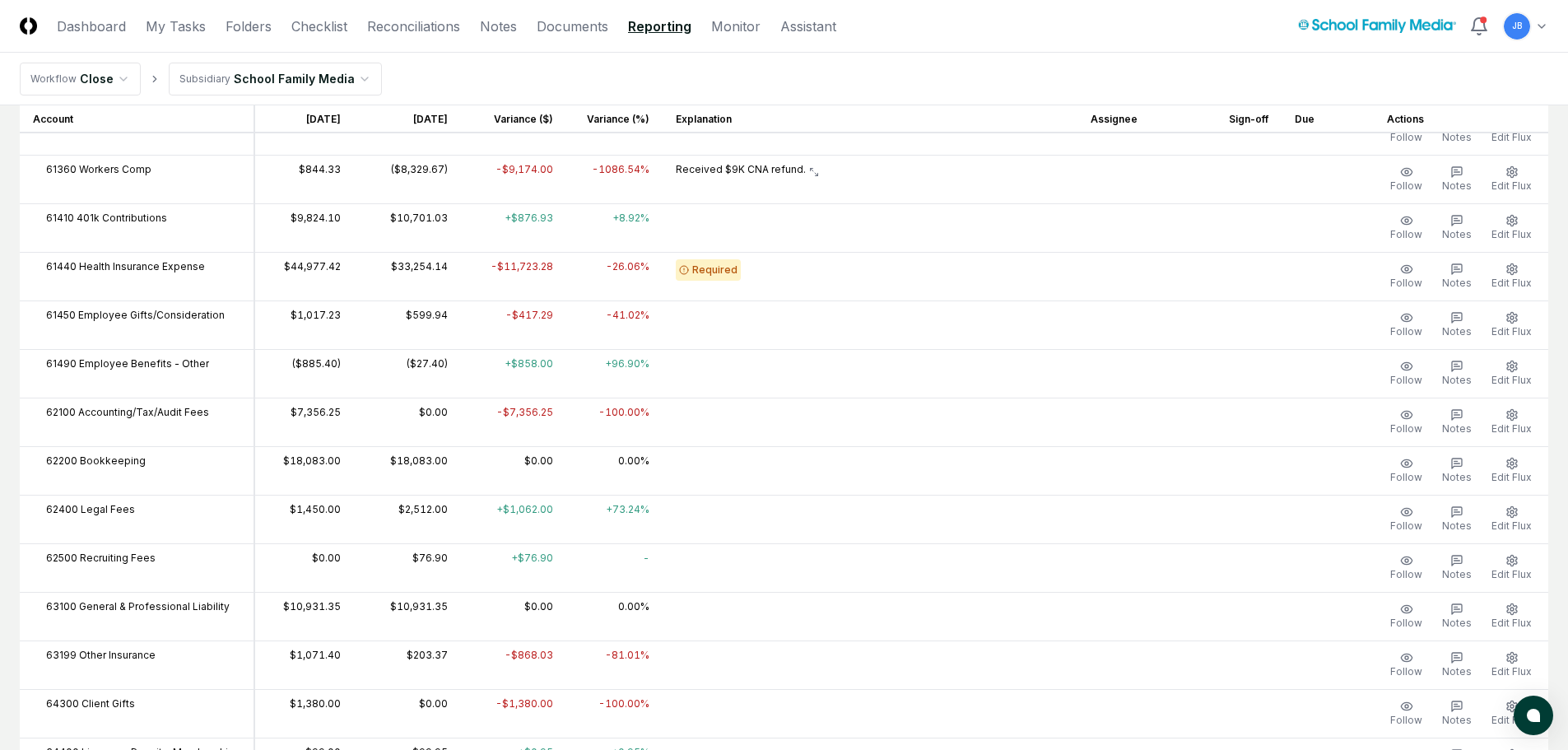
scroll to position [2800, 0]
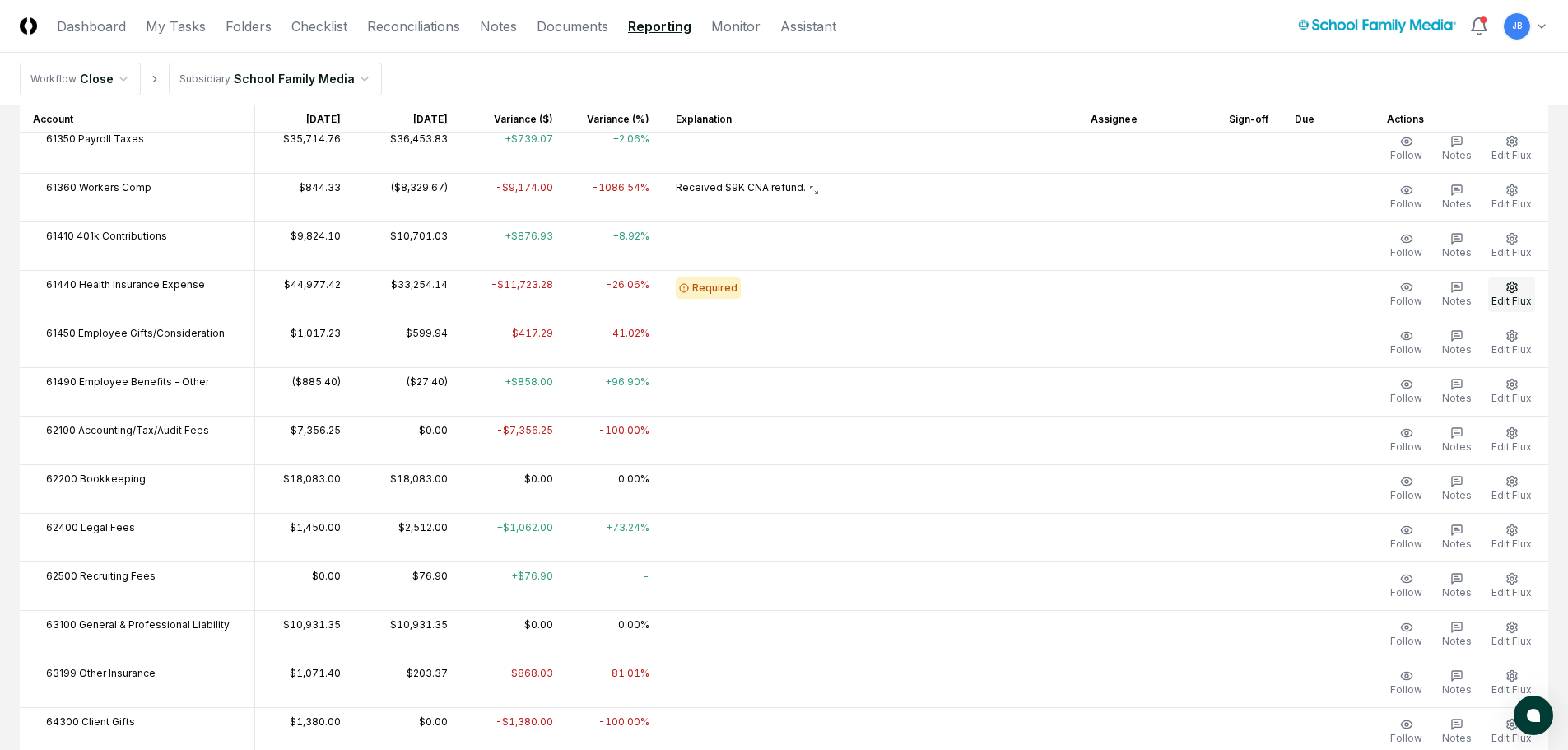
click at [1523, 297] on span "Edit Flux" at bounding box center [1512, 301] width 40 height 12
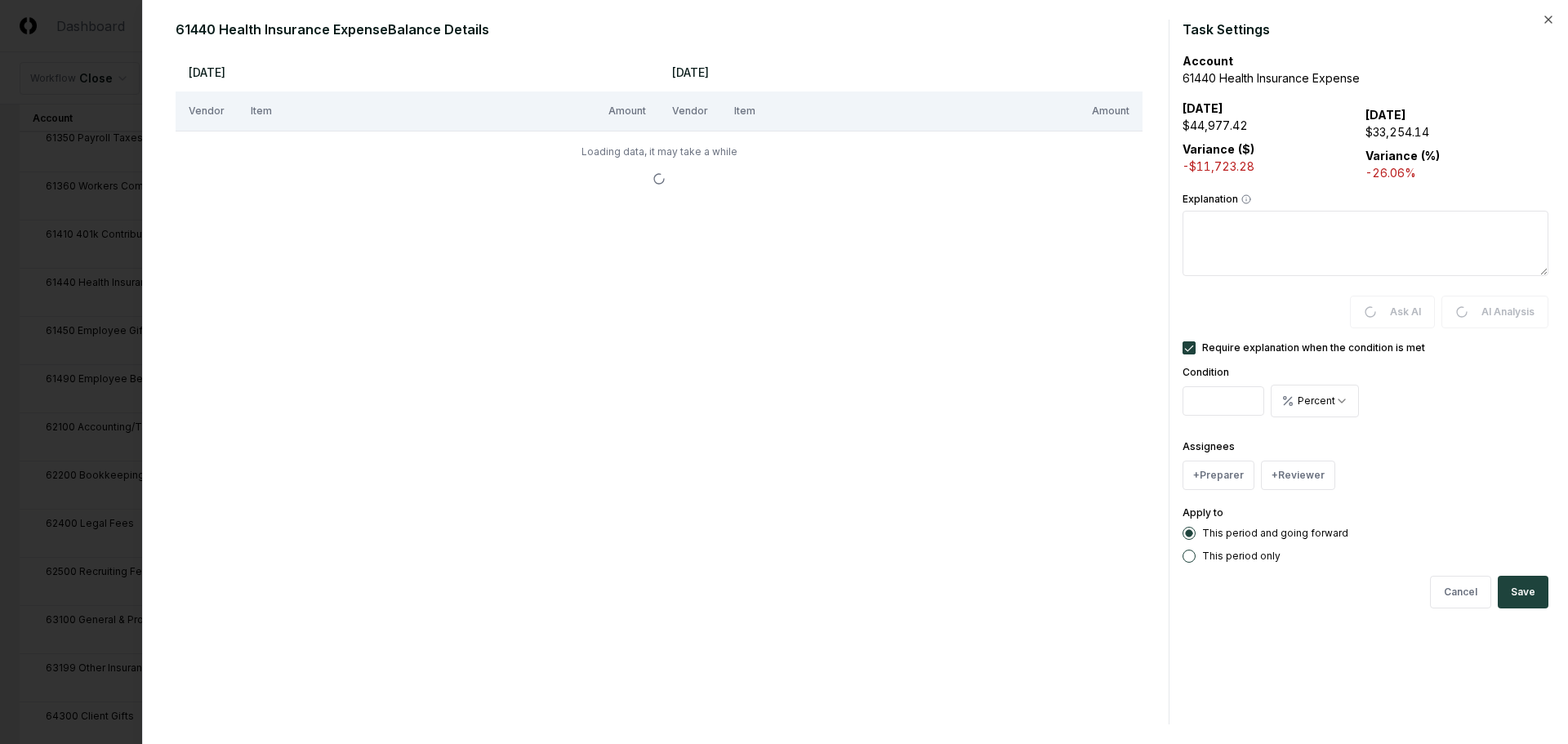
click at [1196, 346] on div "Require explanation when the condition is met" at bounding box center [1366, 347] width 366 height 13
click at [1192, 349] on button "Require explanation when the condition is met" at bounding box center [1189, 347] width 13 height 13
click at [1534, 596] on button "Save" at bounding box center [1523, 591] width 51 height 32
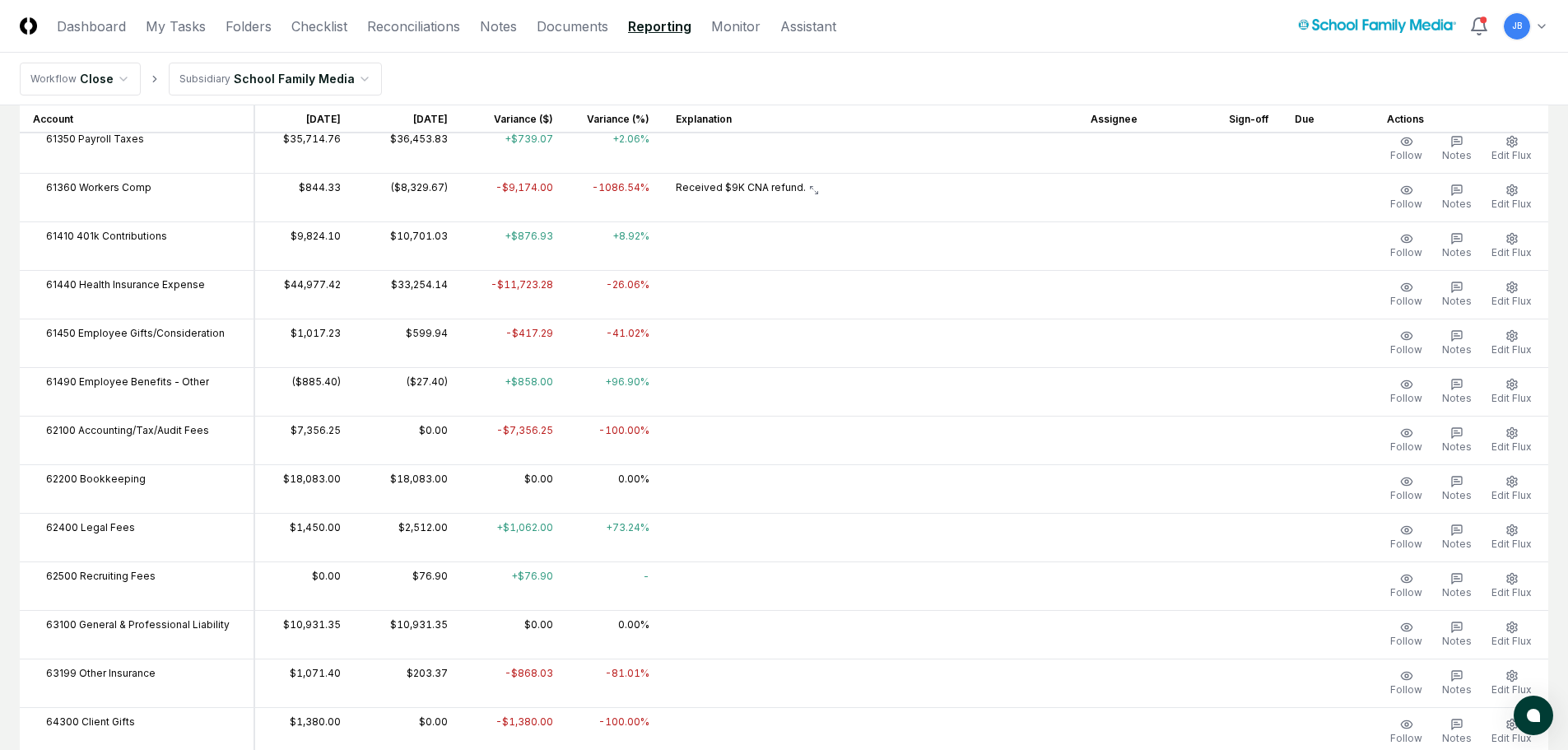
scroll to position [2964, 0]
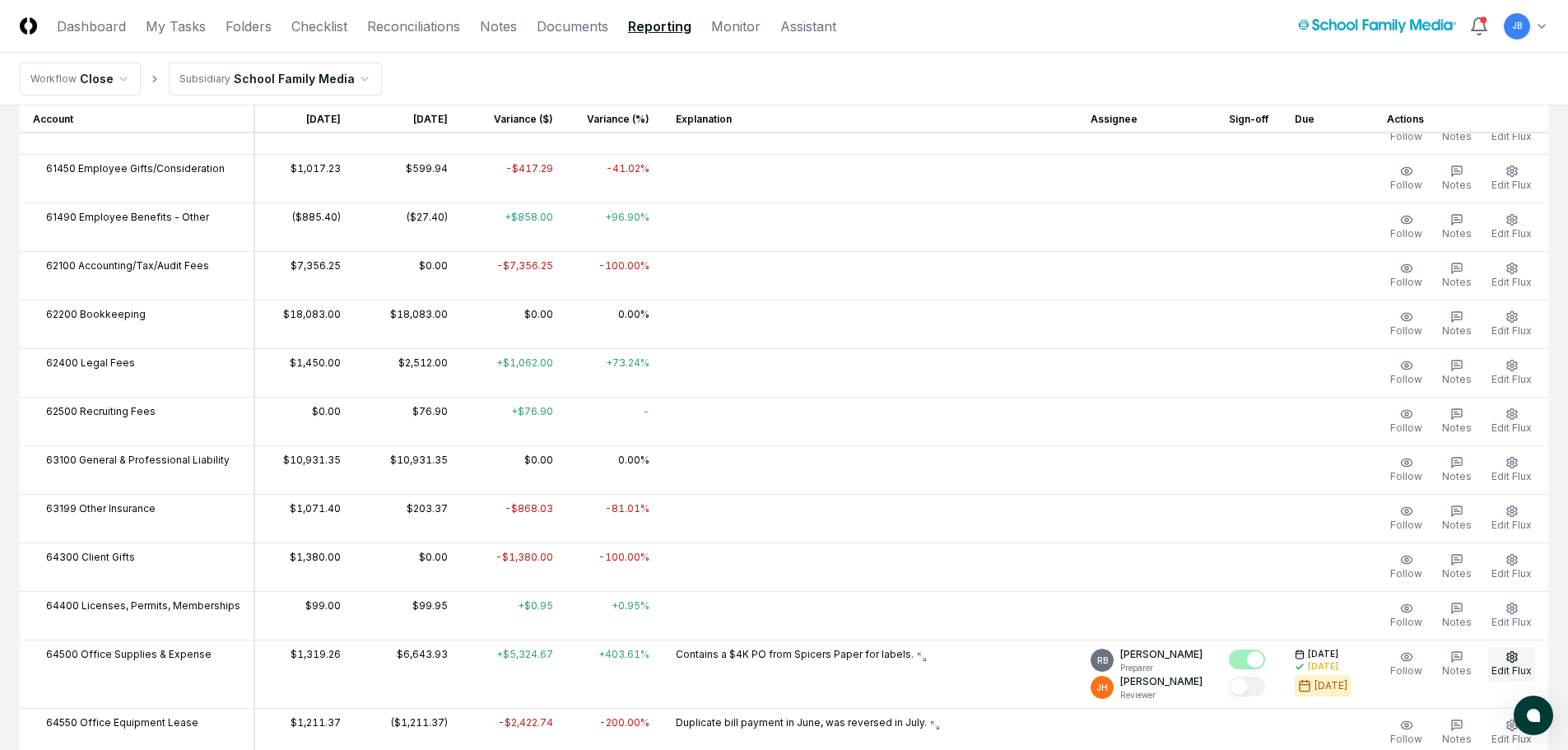
click at [1512, 666] on span "Edit Flux" at bounding box center [1512, 671] width 40 height 12
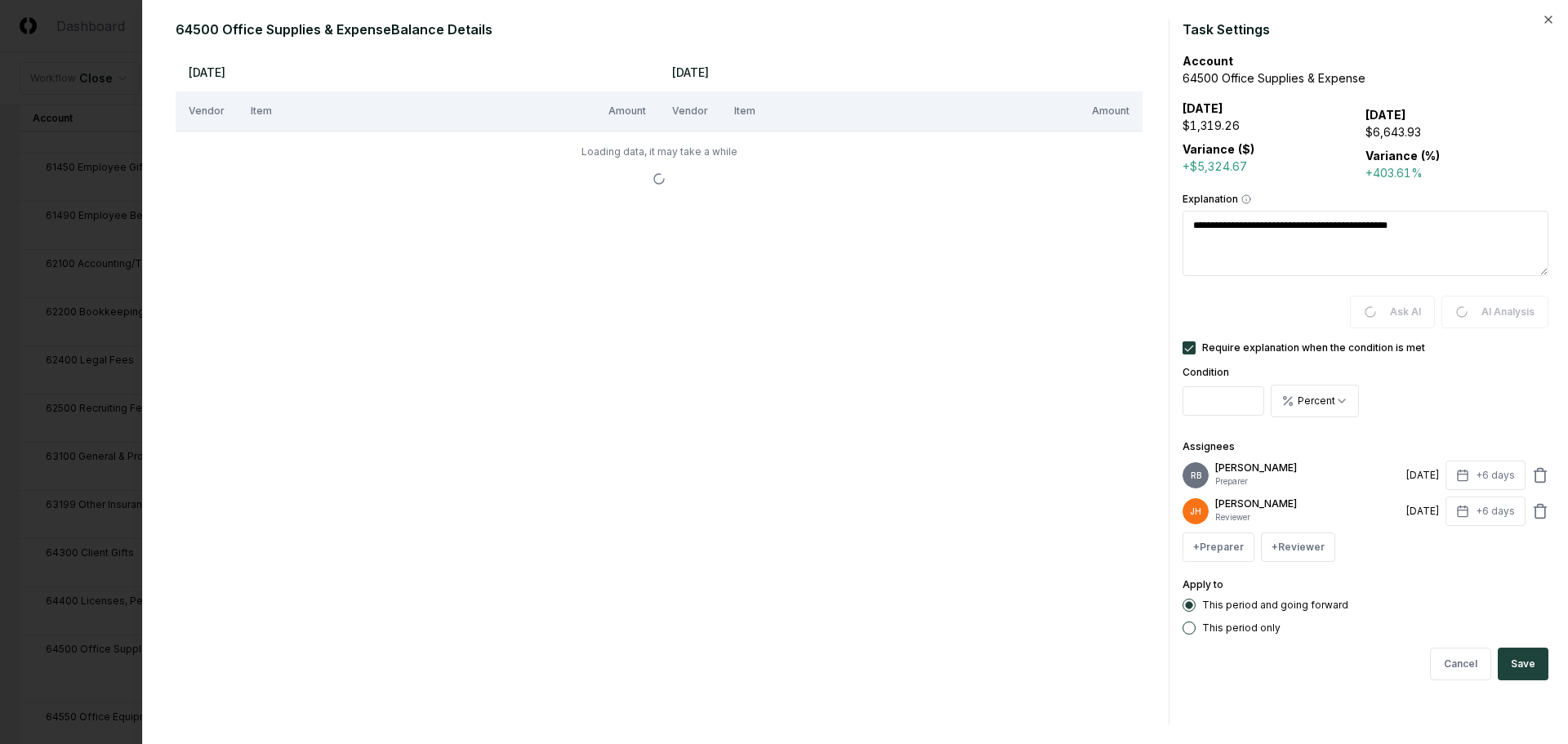
drag, startPoint x: 1535, startPoint y: 472, endPoint x: 1538, endPoint y: 496, distance: 24.2
click at [1536, 472] on icon at bounding box center [1539, 476] width 10 height 10
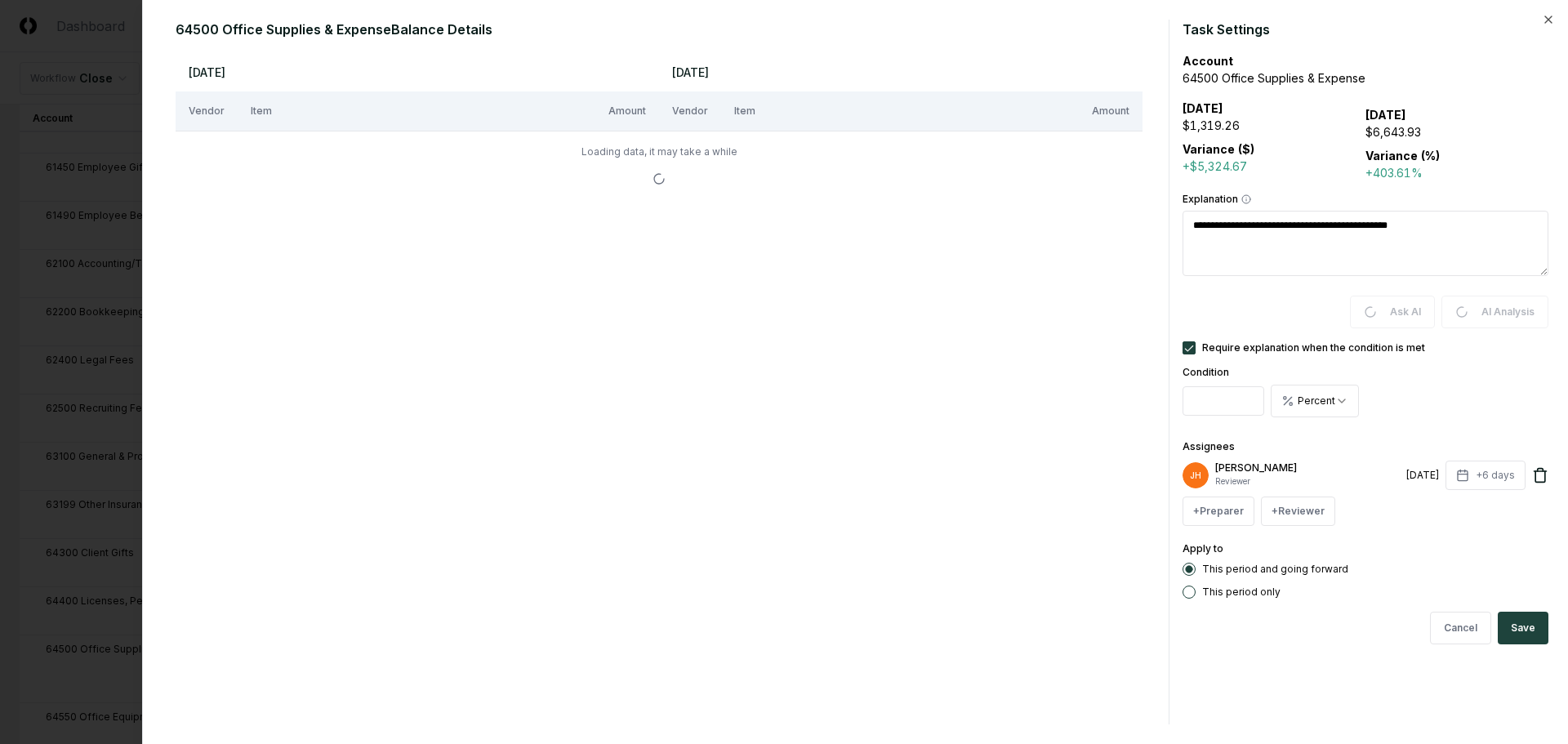
click at [1539, 468] on icon at bounding box center [1540, 469] width 6 height 3
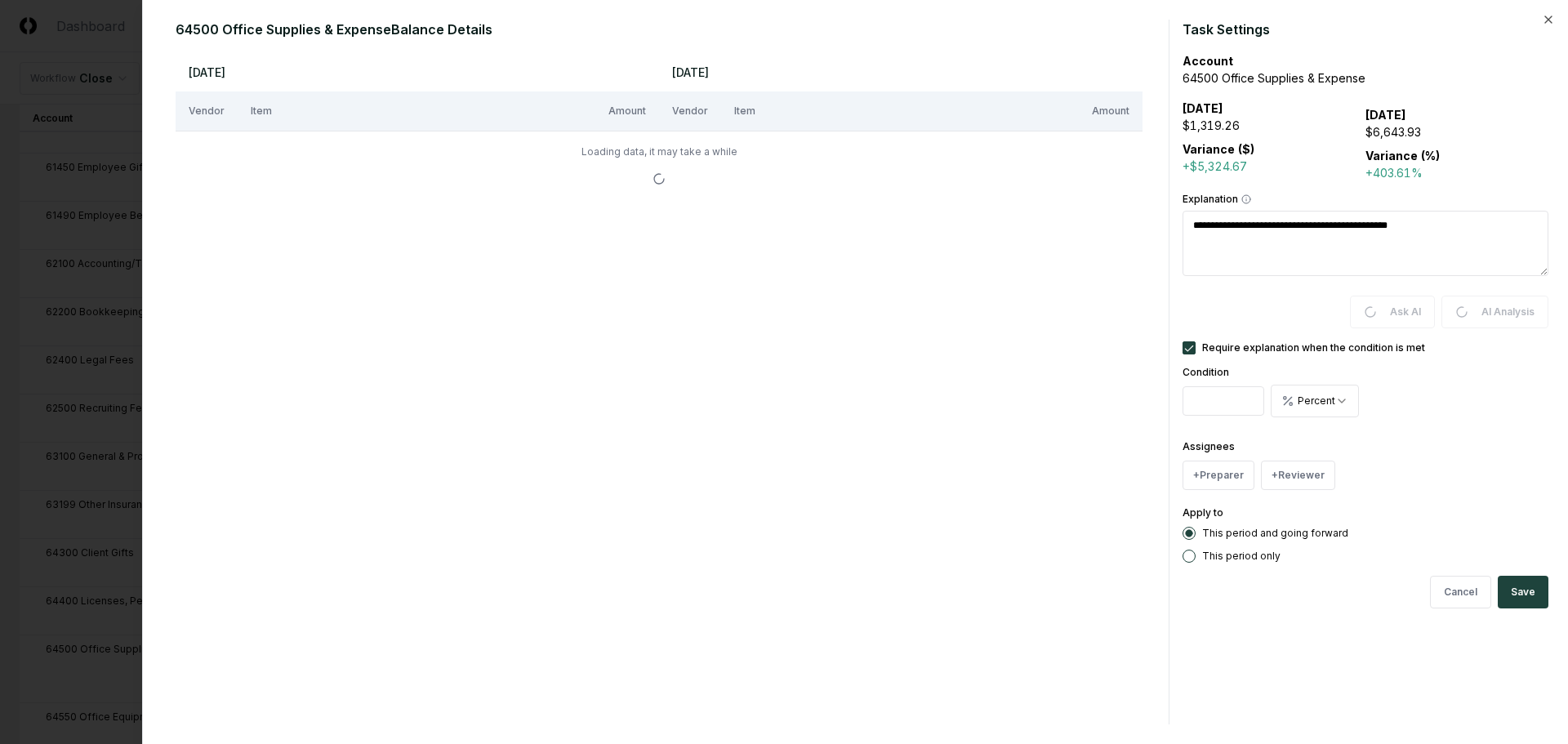
click at [1537, 589] on button "Save" at bounding box center [1523, 591] width 51 height 32
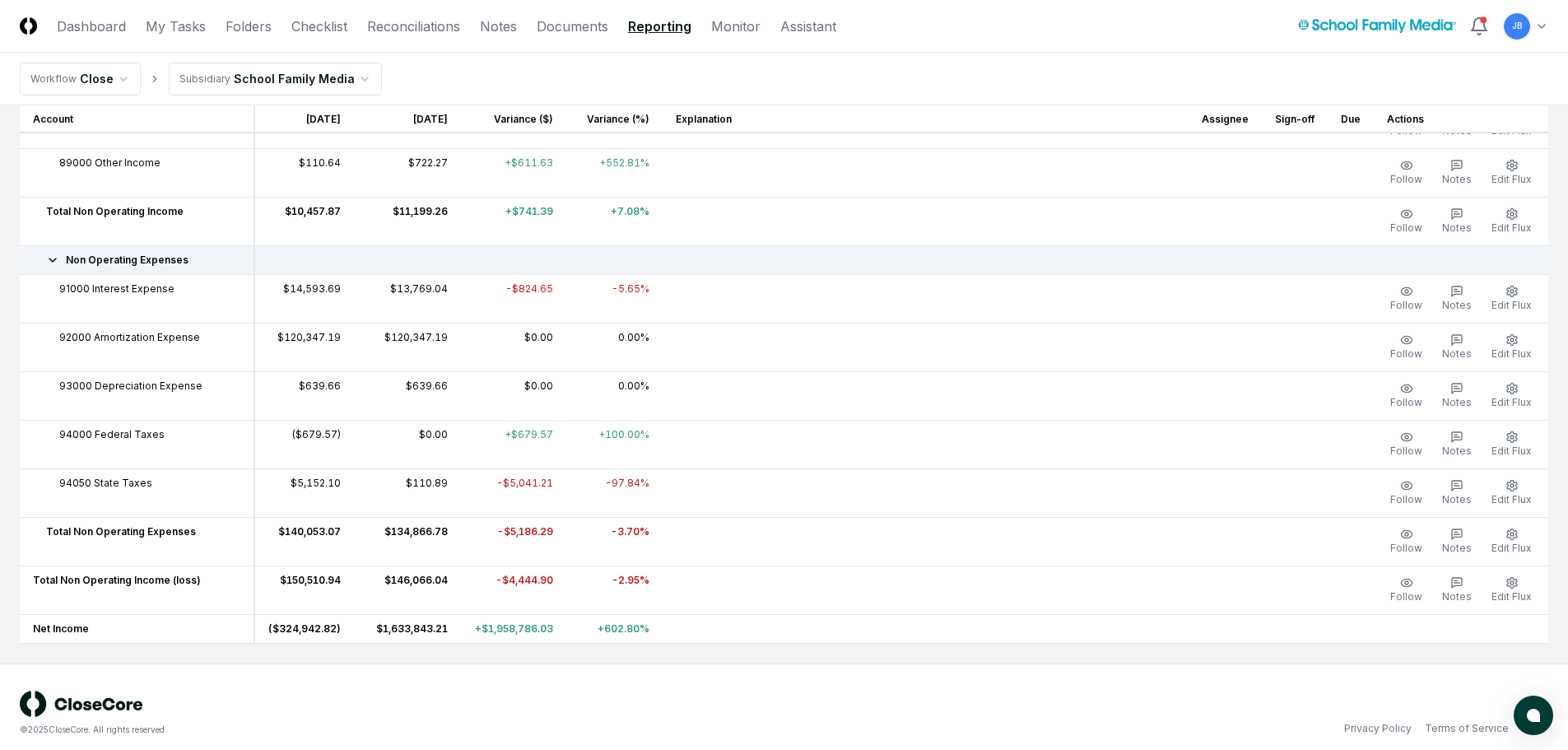
scroll to position [5060, 0]
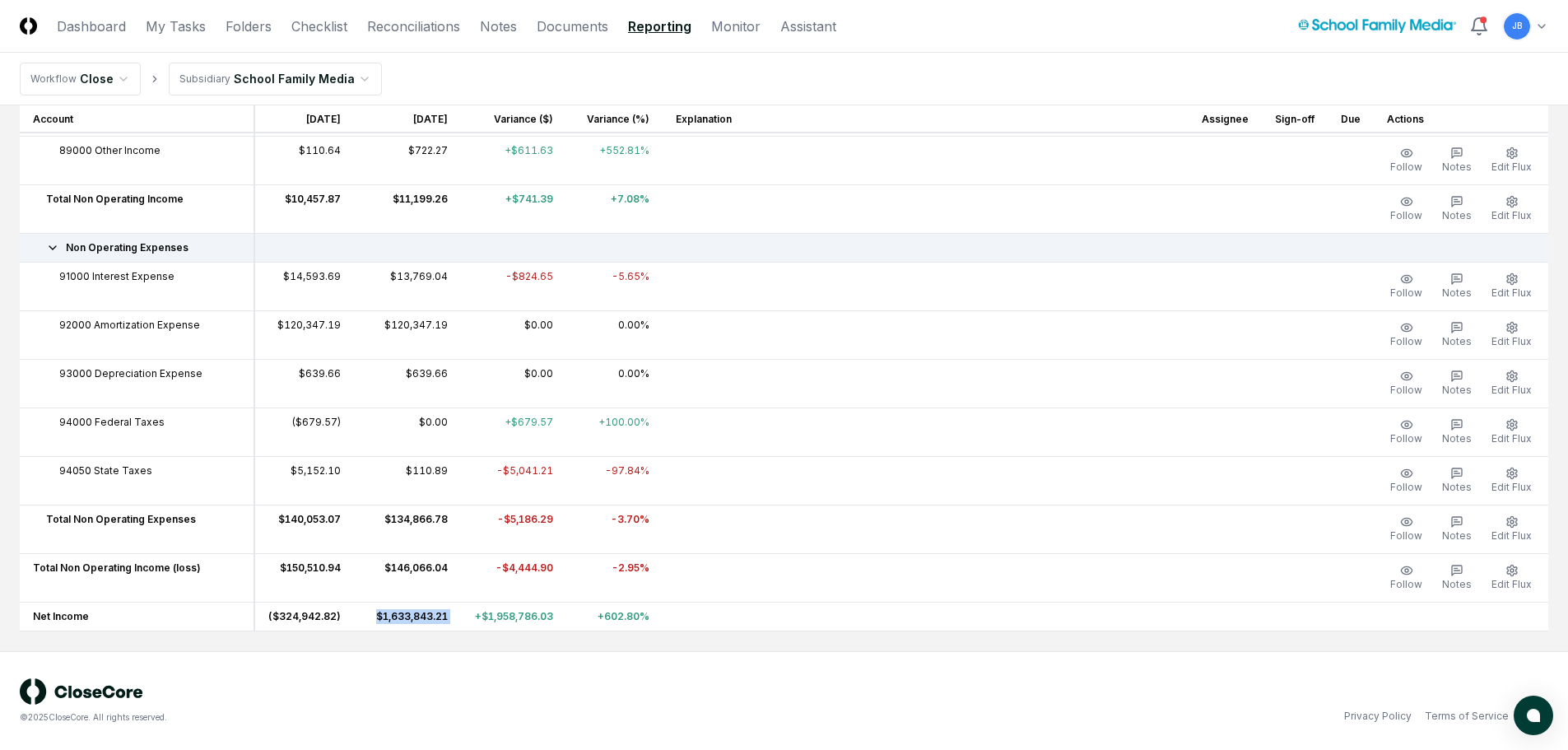
drag, startPoint x: 368, startPoint y: 616, endPoint x: 455, endPoint y: 621, distance: 87.1
click at [455, 621] on tr "Net Income ($324,942.82) $1,633,843.21 +$1,958,786.03 +602.80%" at bounding box center [783, 616] width 1528 height 29
click at [771, 478] on td at bounding box center [926, 480] width 526 height 48
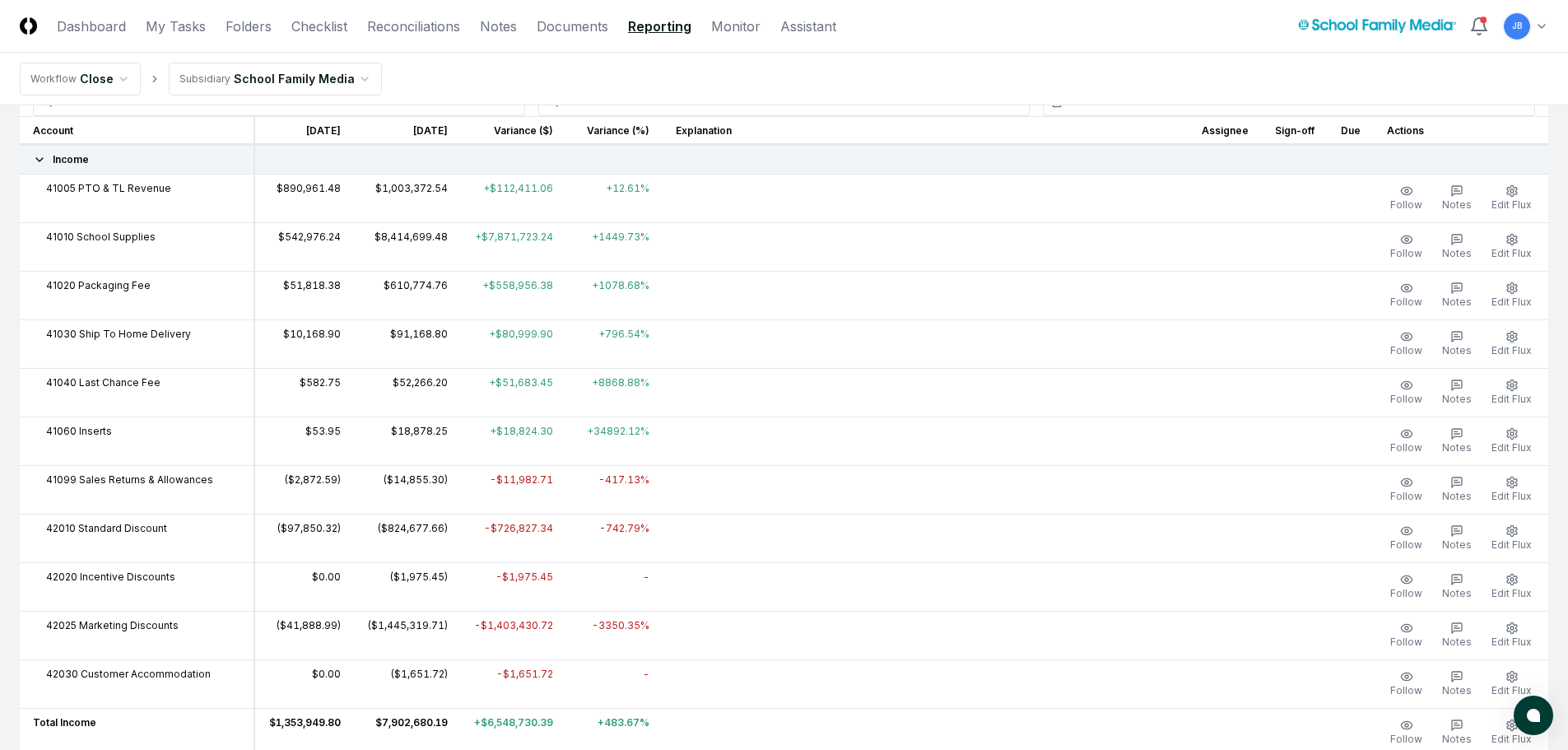
scroll to position [0, 0]
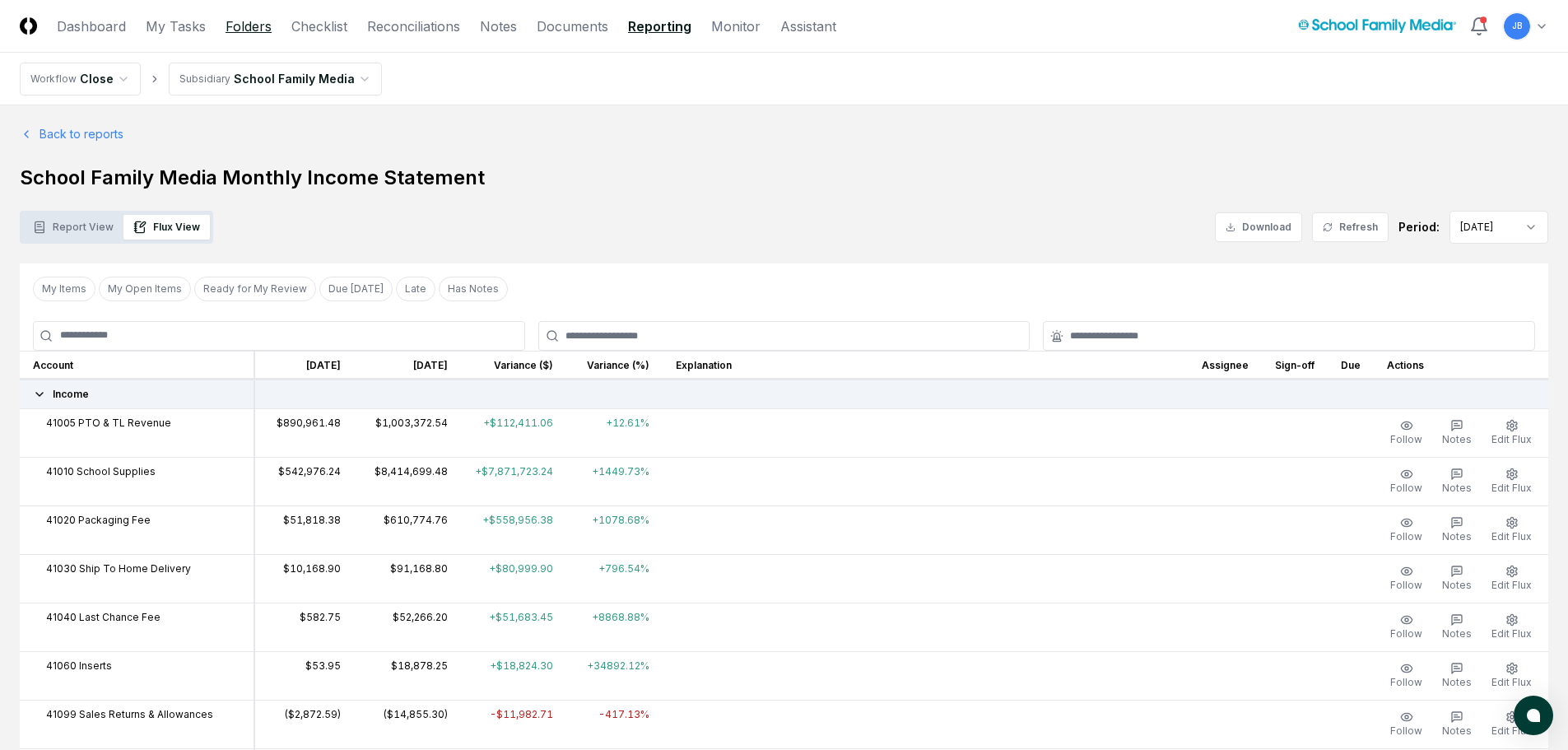
click at [250, 28] on link "Folders" at bounding box center [249, 26] width 46 height 19
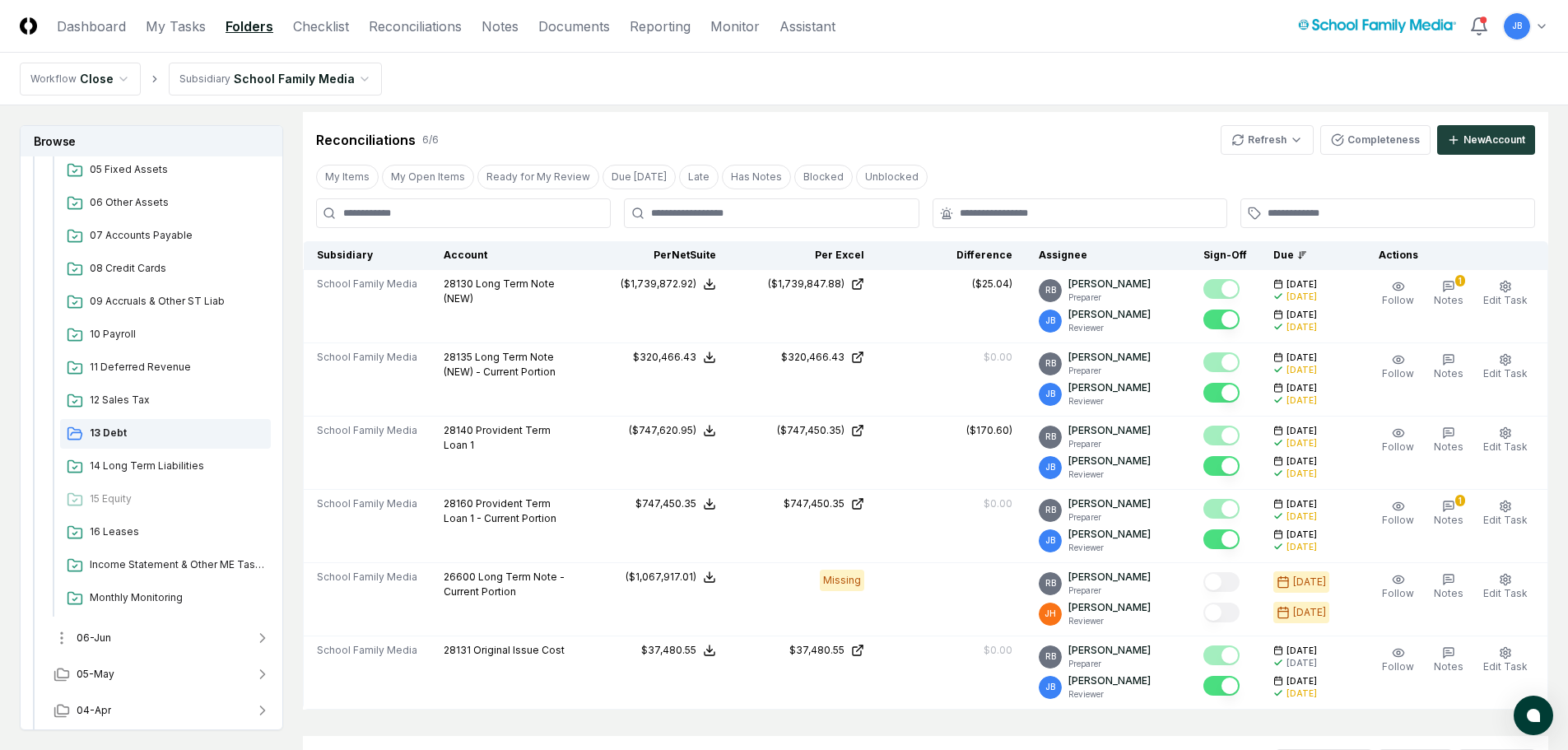
scroll to position [537, 0]
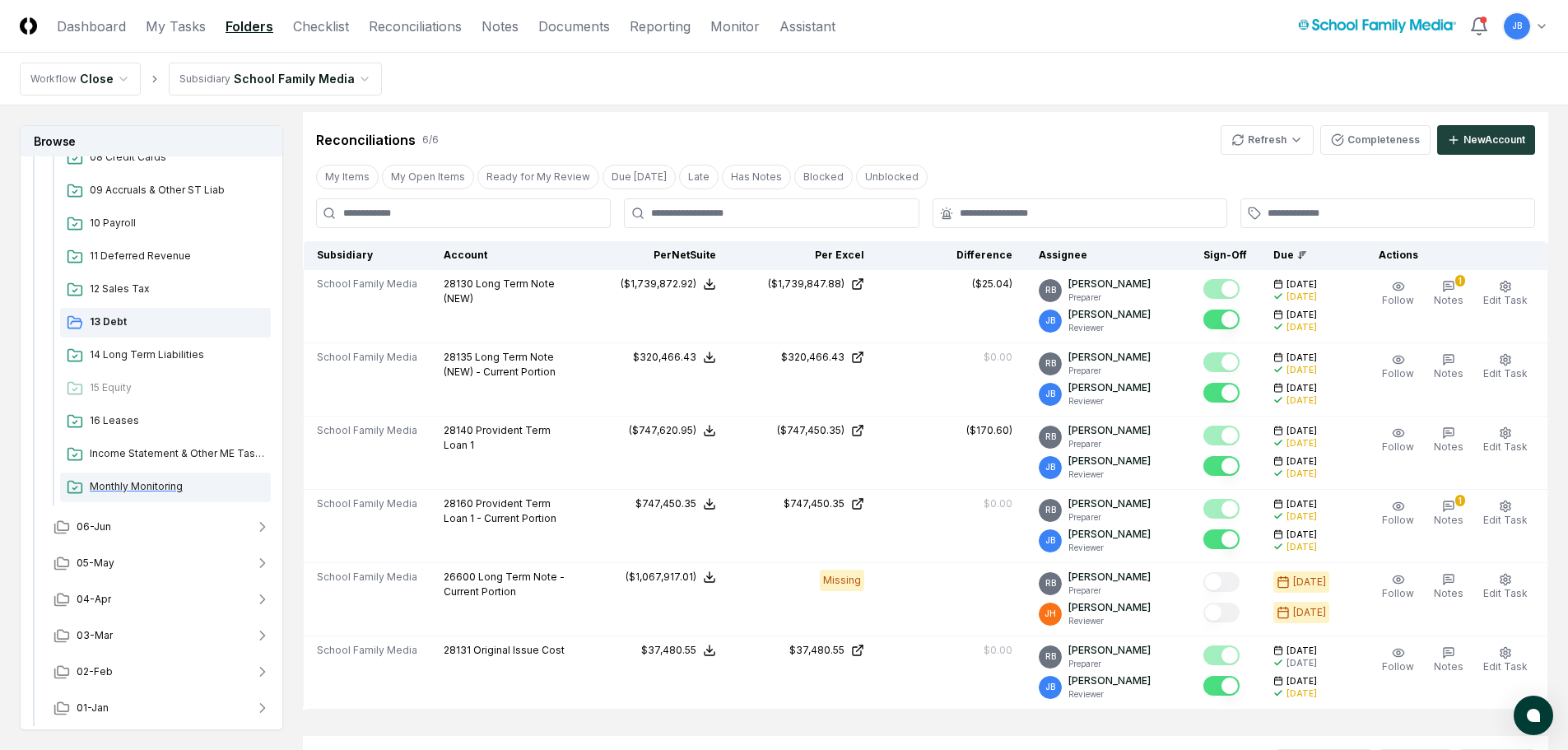
click at [157, 487] on span "Monthly Monitoring" at bounding box center [177, 486] width 175 height 15
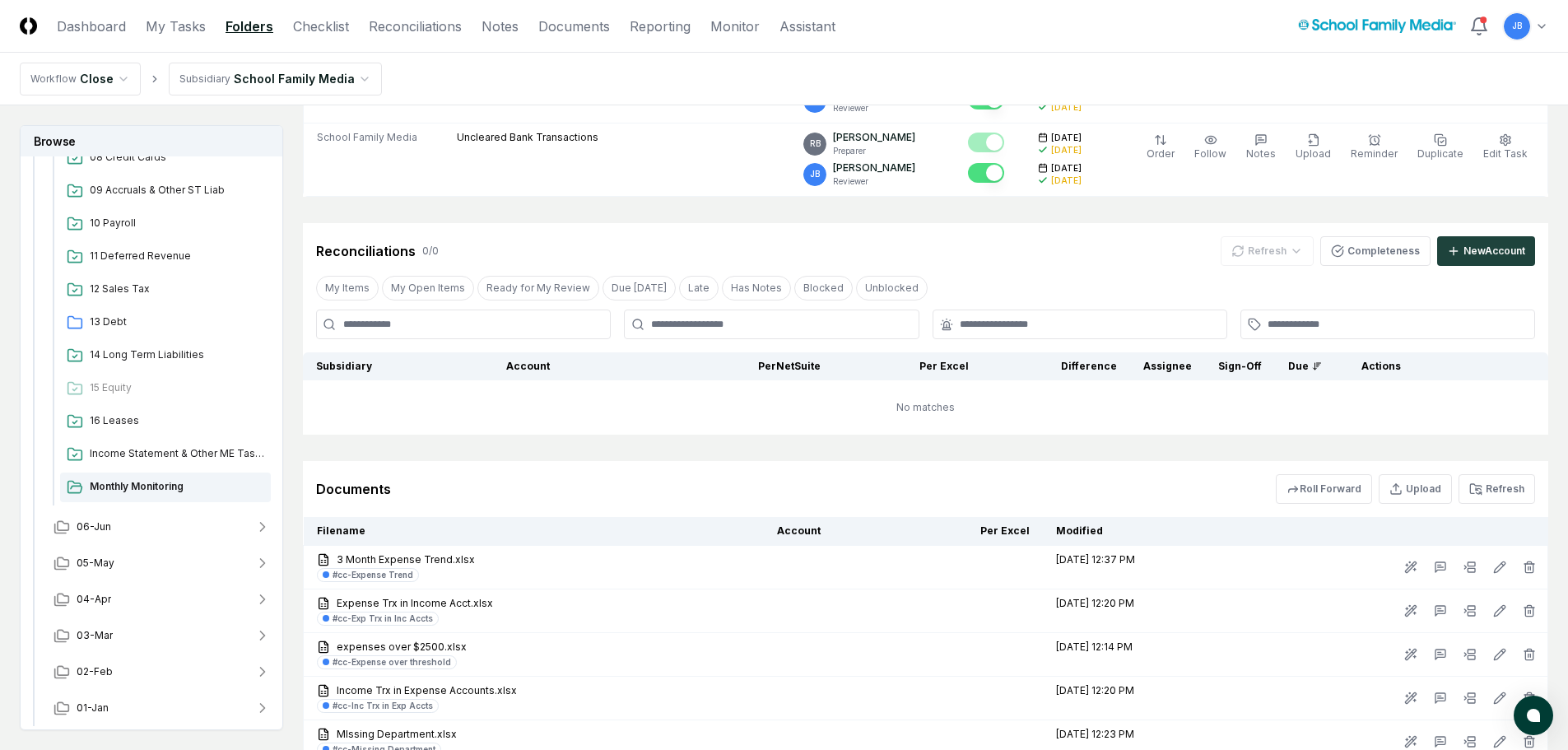
scroll to position [741, 0]
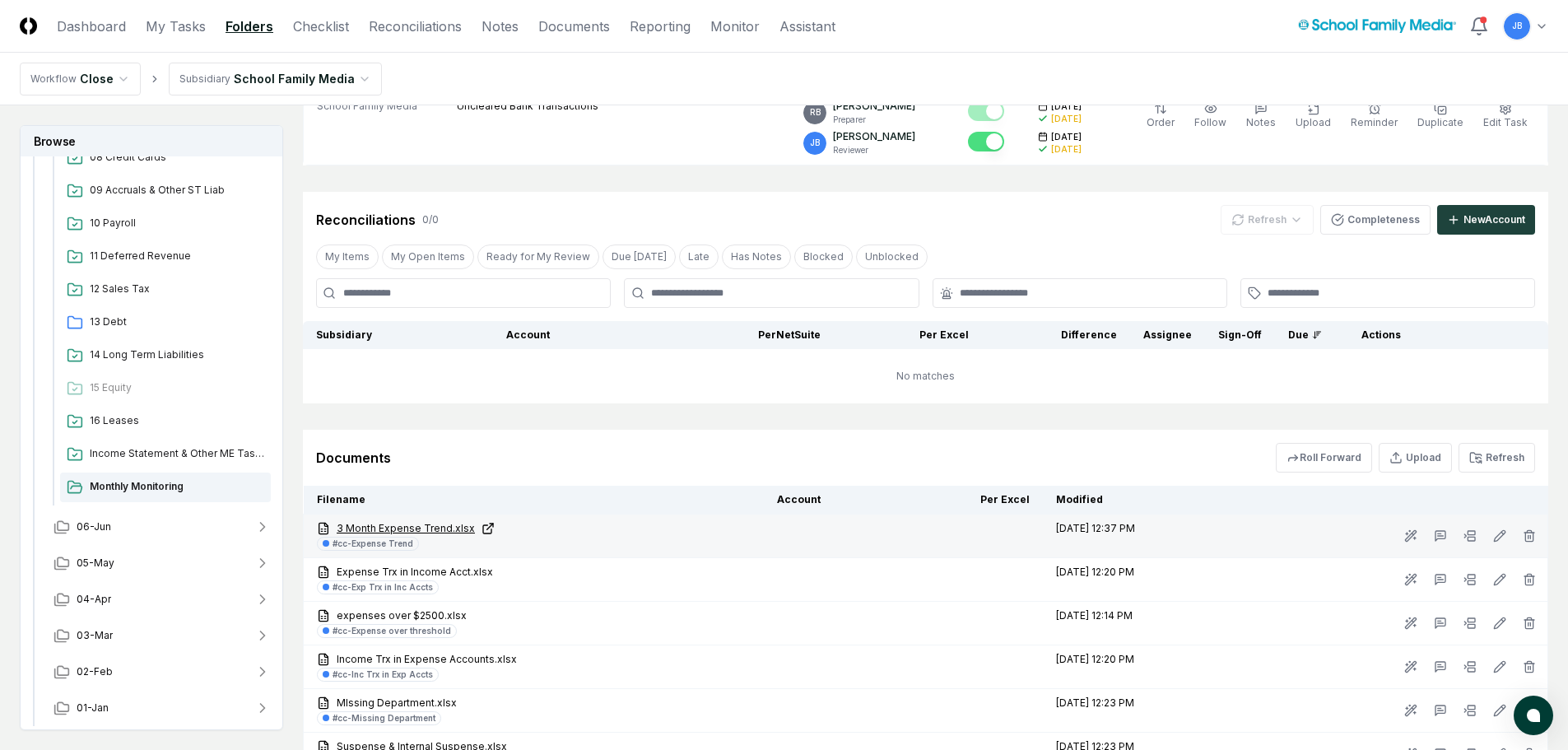
click at [420, 528] on link "3 Month Expense Trend.xlsx" at bounding box center [534, 528] width 433 height 15
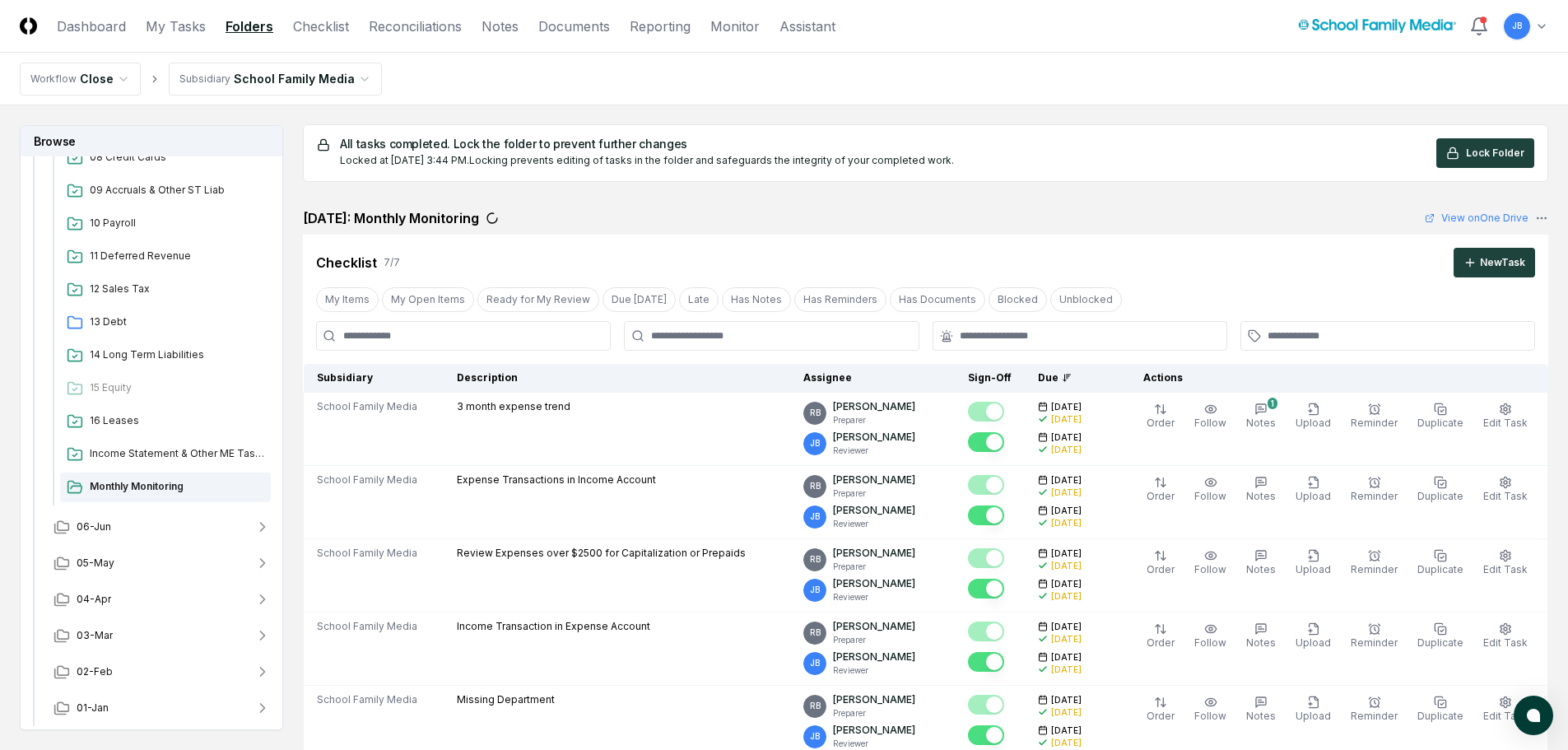
scroll to position [0, 0]
click at [439, 23] on link "Reconciliations" at bounding box center [416, 26] width 93 height 19
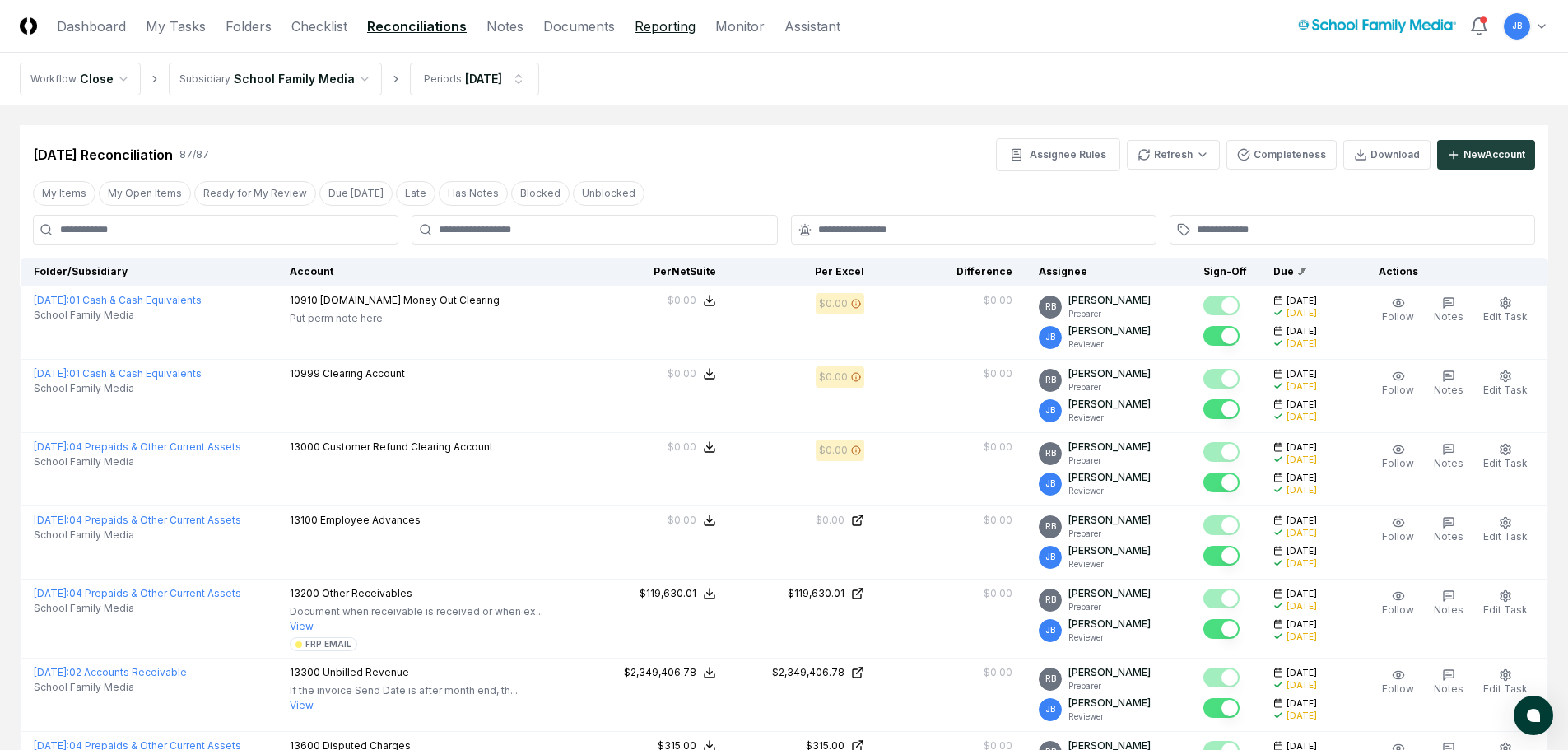
click at [651, 25] on link "Reporting" at bounding box center [664, 26] width 61 height 19
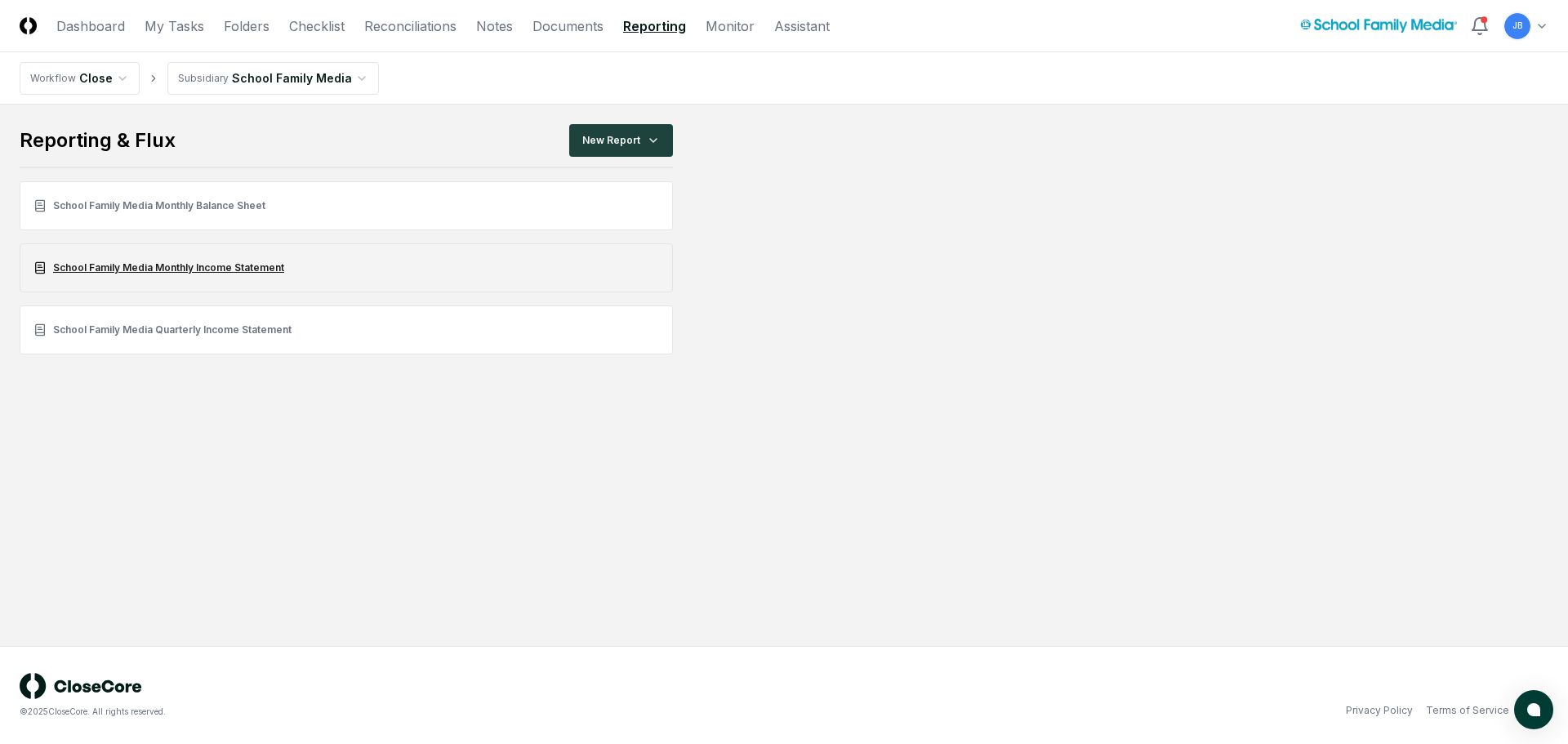
click at [241, 273] on link "School Family Media Monthly Income Statement" at bounding box center [345, 268] width 653 height 49
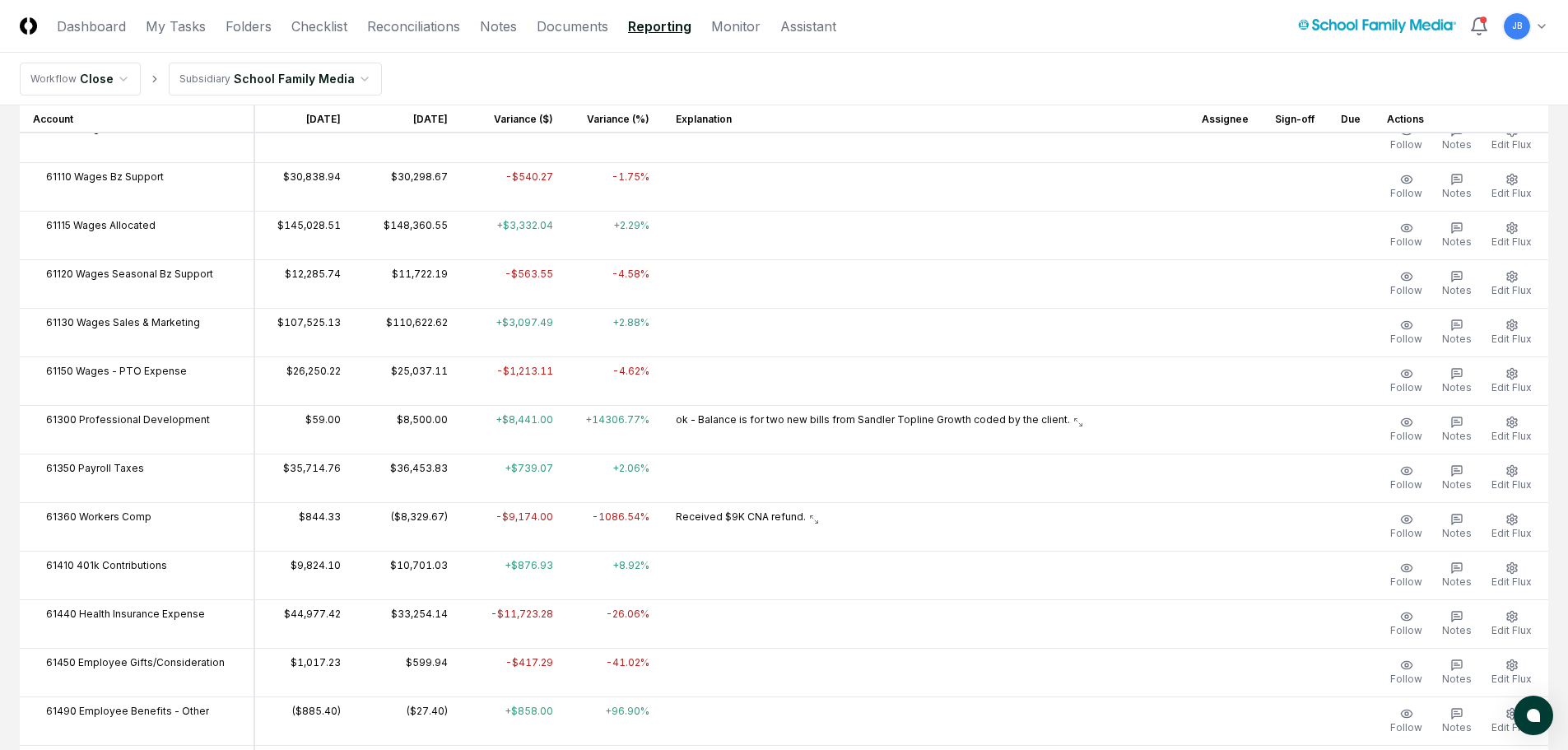
scroll to position [2388, 0]
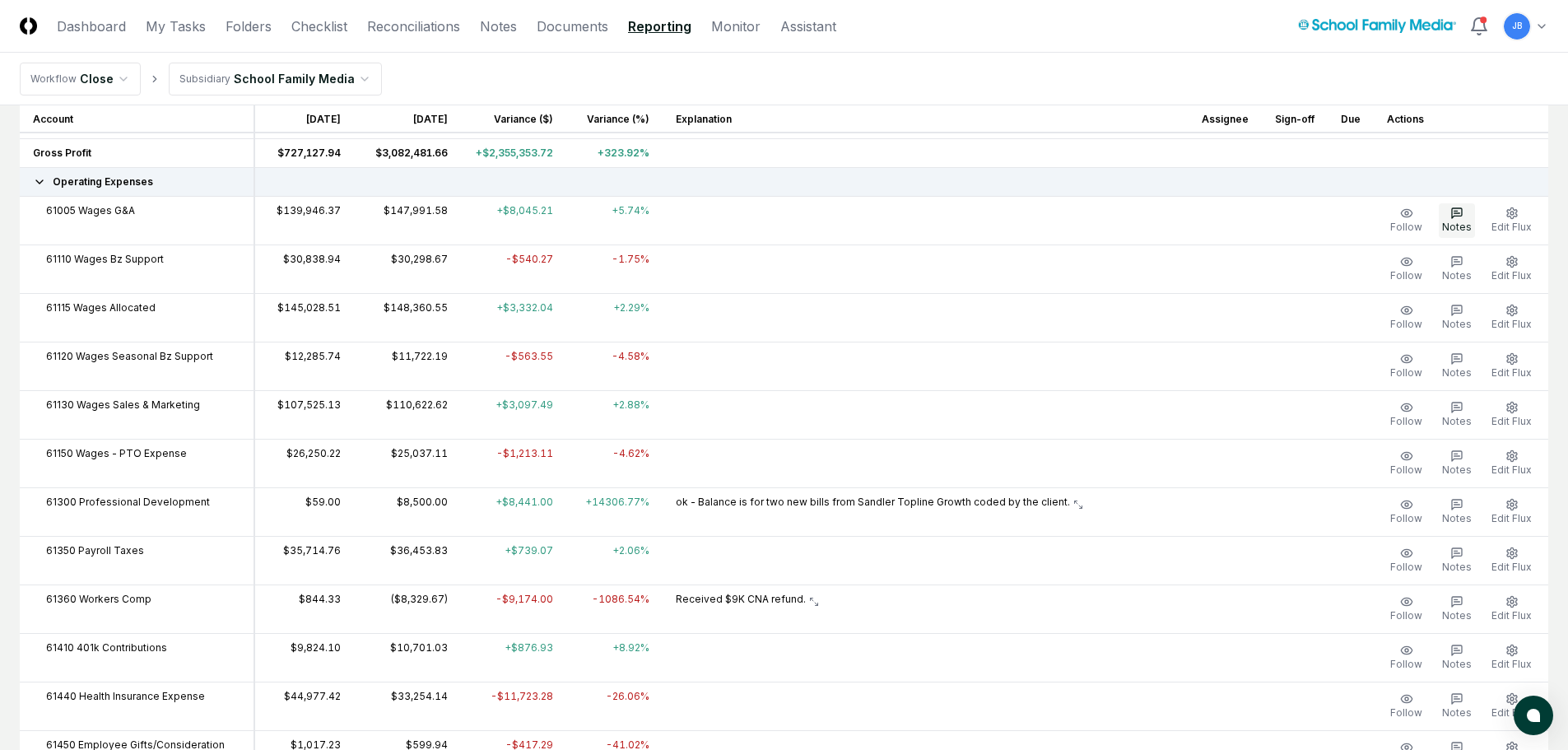
click at [1451, 218] on icon "button" at bounding box center [1456, 213] width 13 height 13
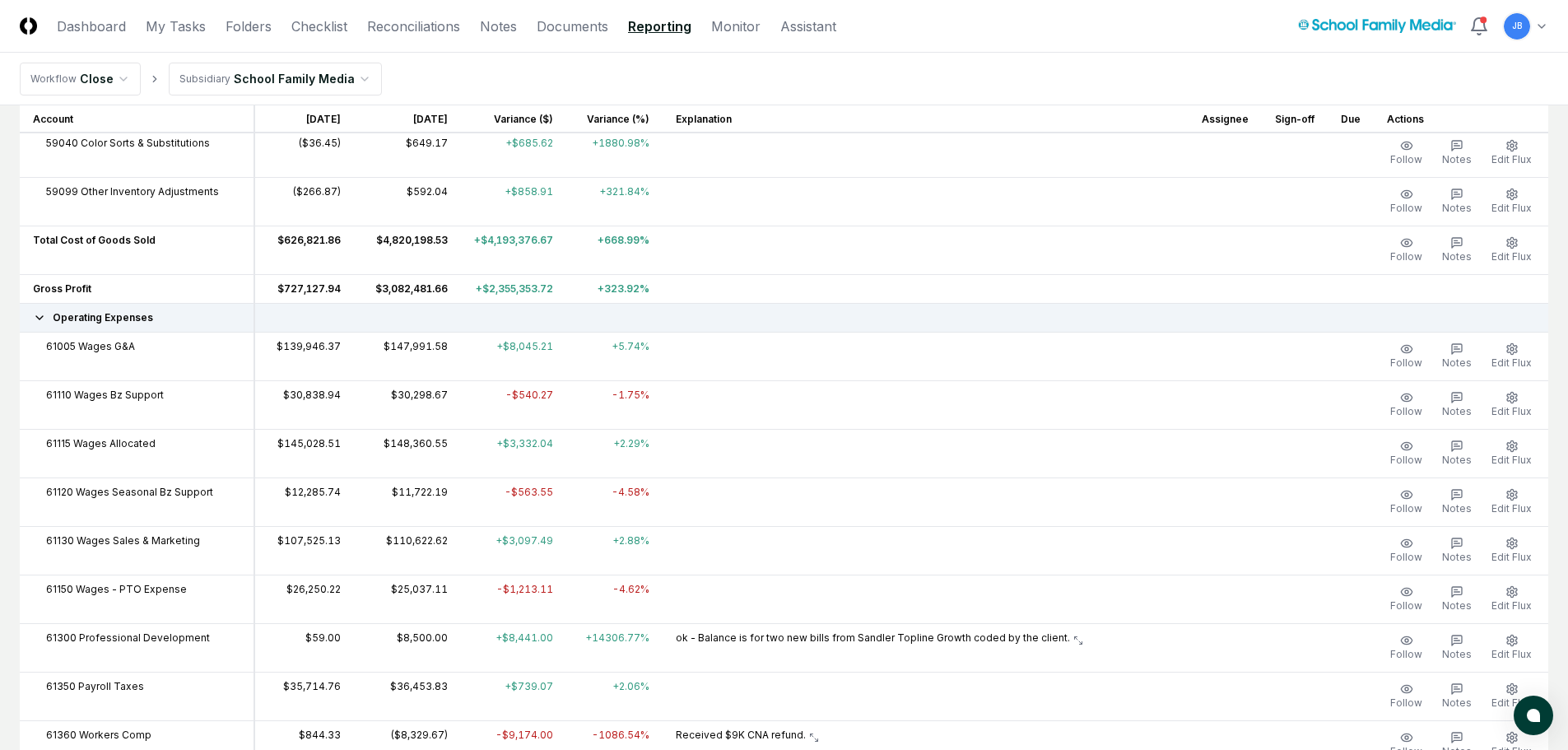
scroll to position [2223, 0]
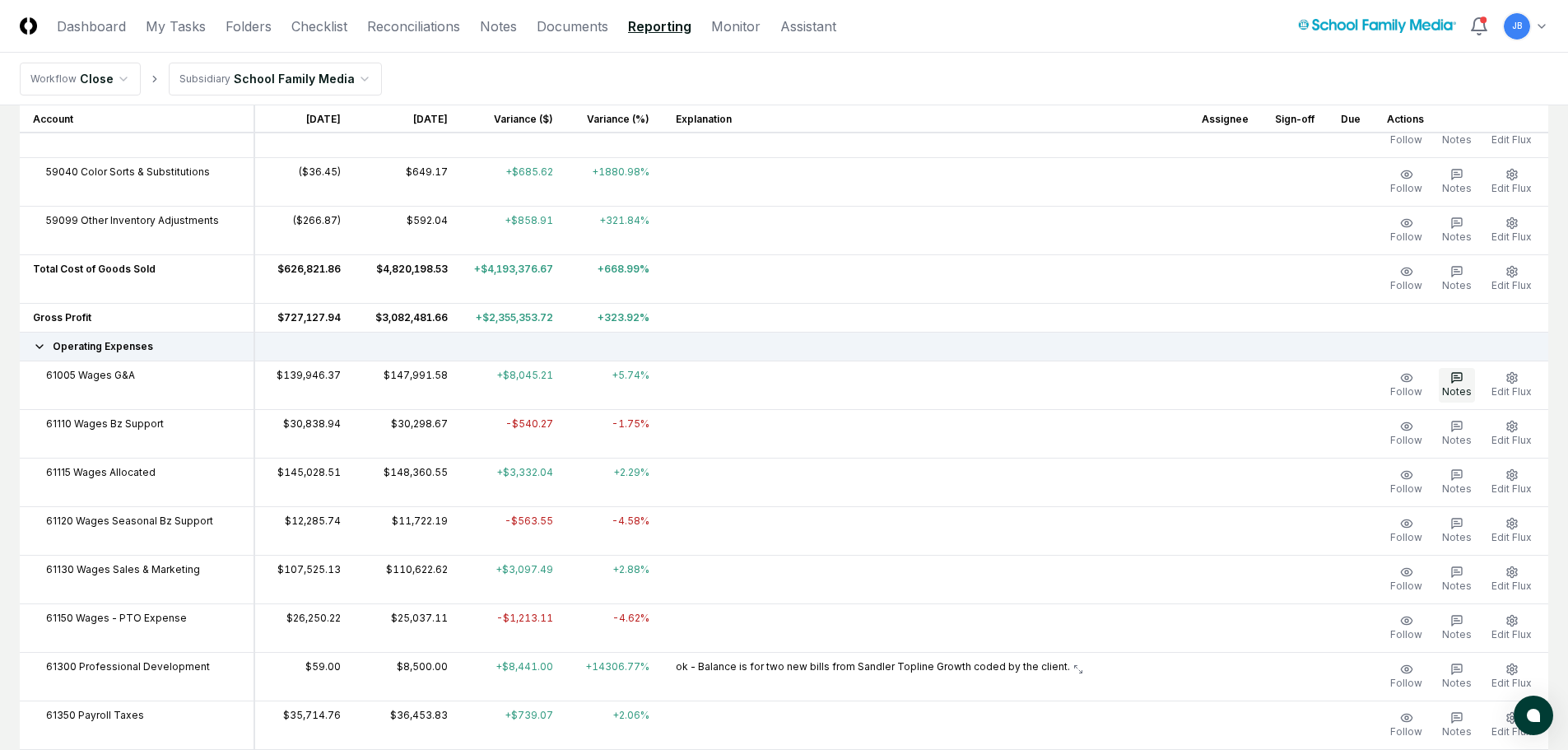
click at [1456, 382] on icon "button" at bounding box center [1456, 377] width 13 height 13
click at [1455, 382] on icon "button" at bounding box center [1456, 377] width 10 height 10
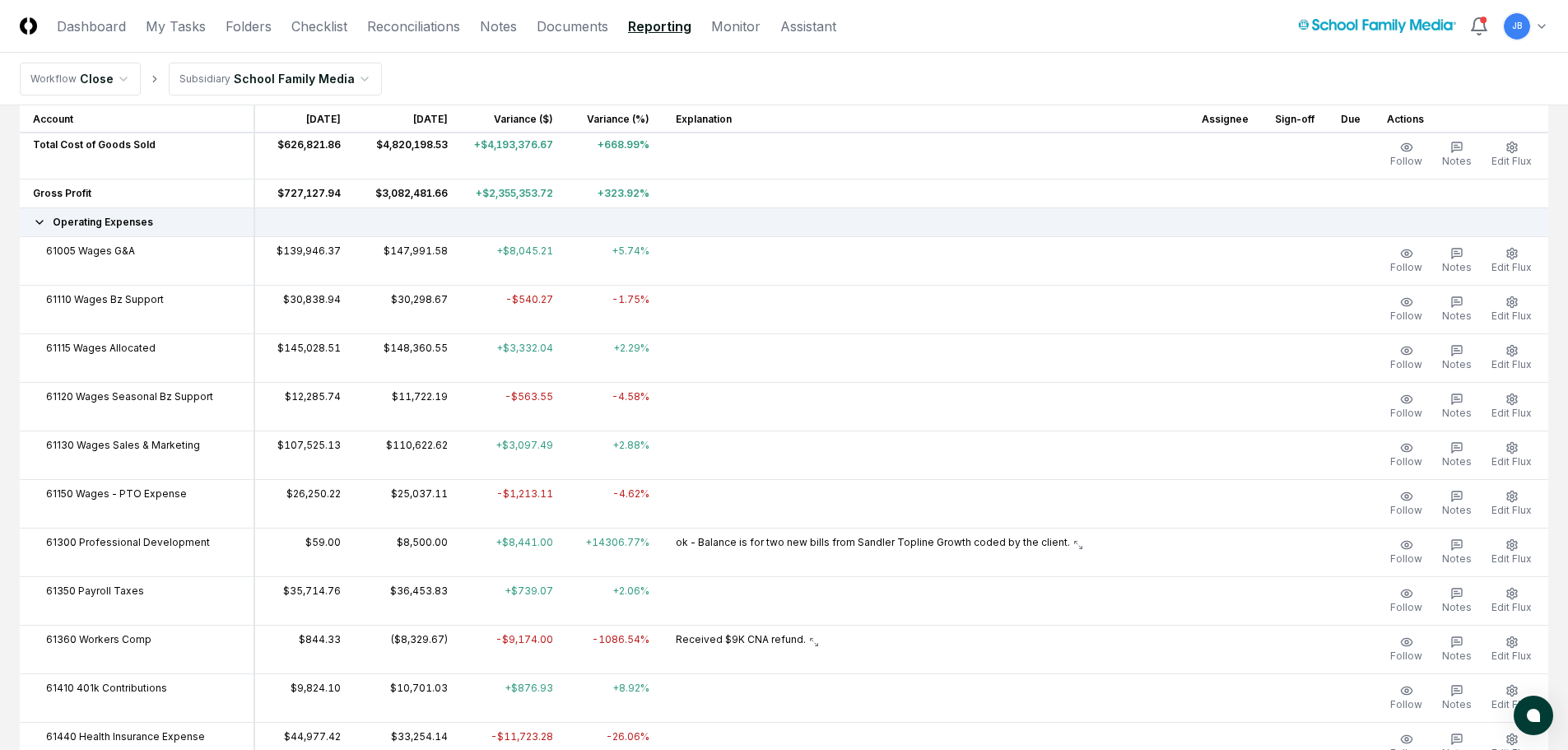
scroll to position [2305, 0]
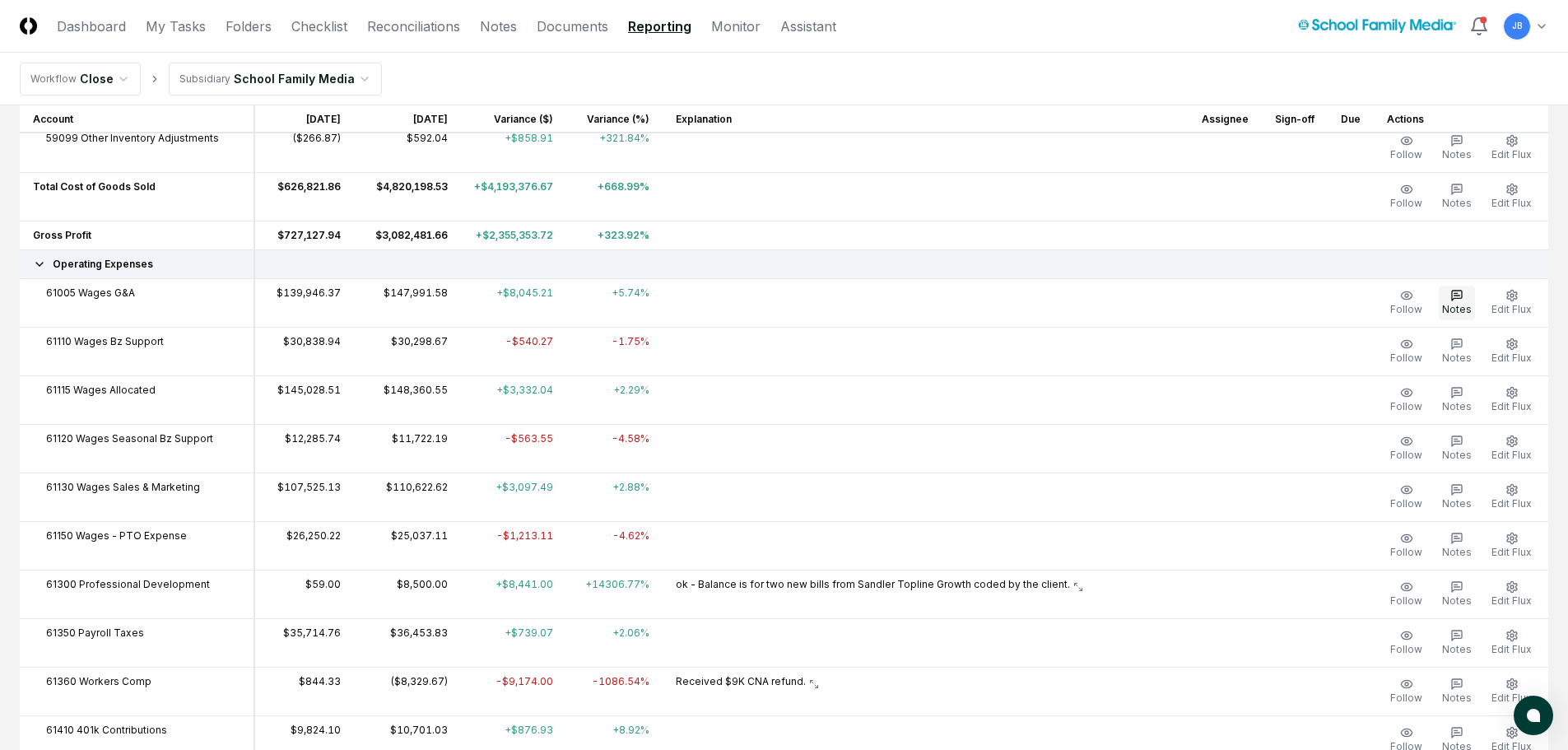
click at [1467, 302] on button "Notes" at bounding box center [1456, 302] width 36 height 34
drag, startPoint x: 1467, startPoint y: 302, endPoint x: 1462, endPoint y: 291, distance: 12.1
click at [1462, 291] on icon "button" at bounding box center [1456, 295] width 13 height 13
drag, startPoint x: 1487, startPoint y: 291, endPoint x: 1462, endPoint y: 269, distance: 33.3
click at [1462, 269] on td at bounding box center [901, 264] width 1294 height 29
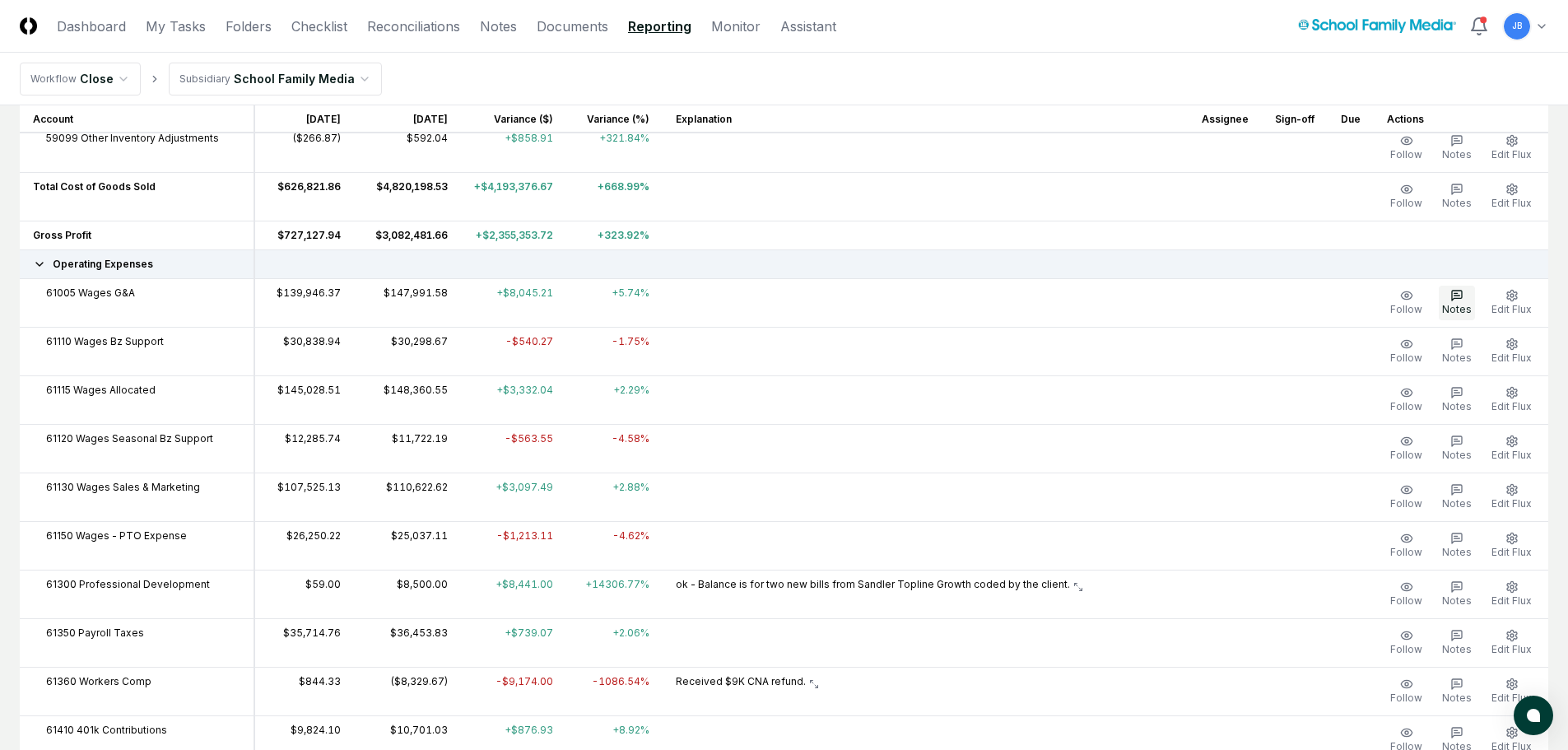
click at [1455, 297] on icon "button" at bounding box center [1456, 295] width 13 height 13
click at [735, 309] on td at bounding box center [926, 302] width 526 height 48
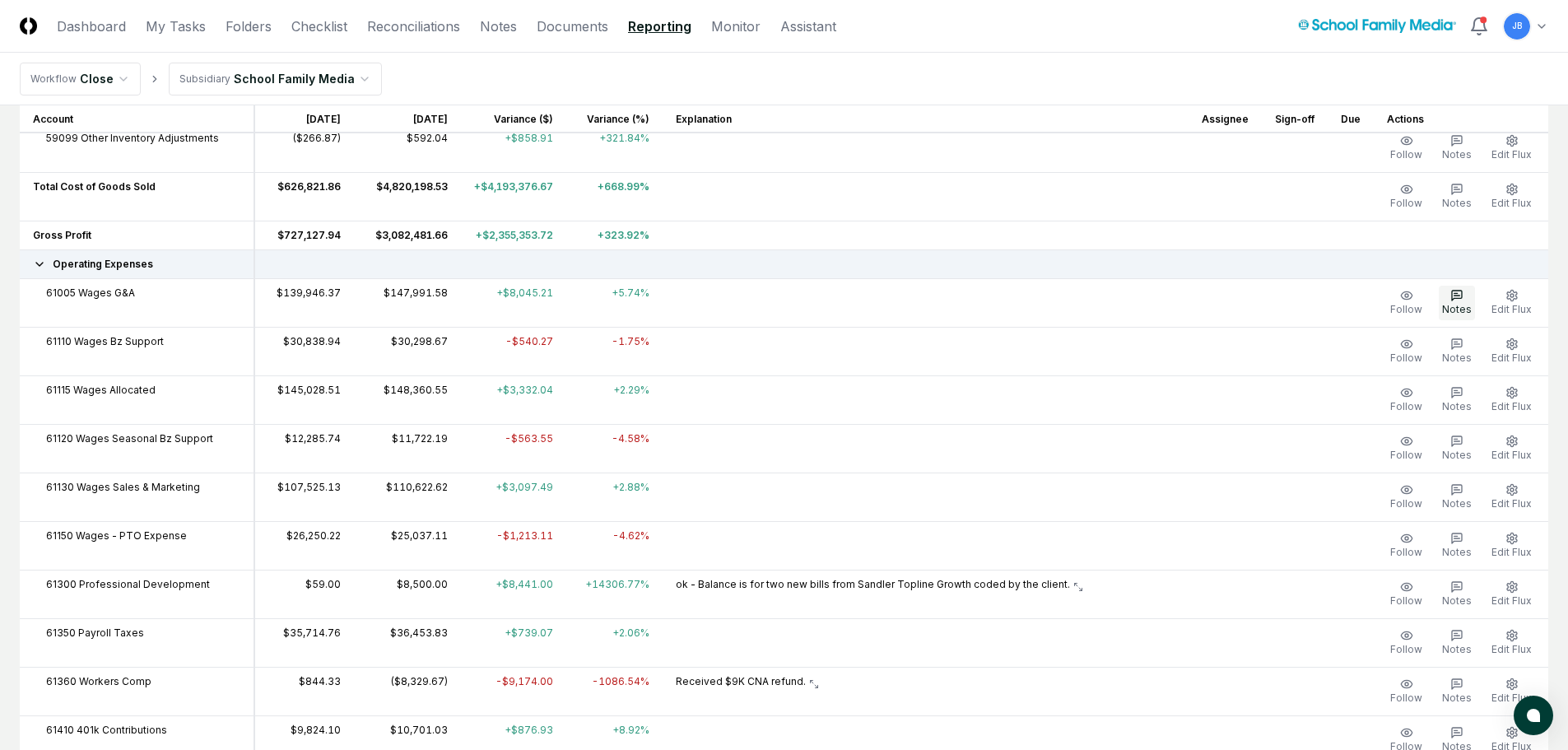
click at [1451, 293] on icon "button" at bounding box center [1456, 295] width 13 height 13
click at [1521, 309] on span "Edit Flux" at bounding box center [1512, 309] width 40 height 12
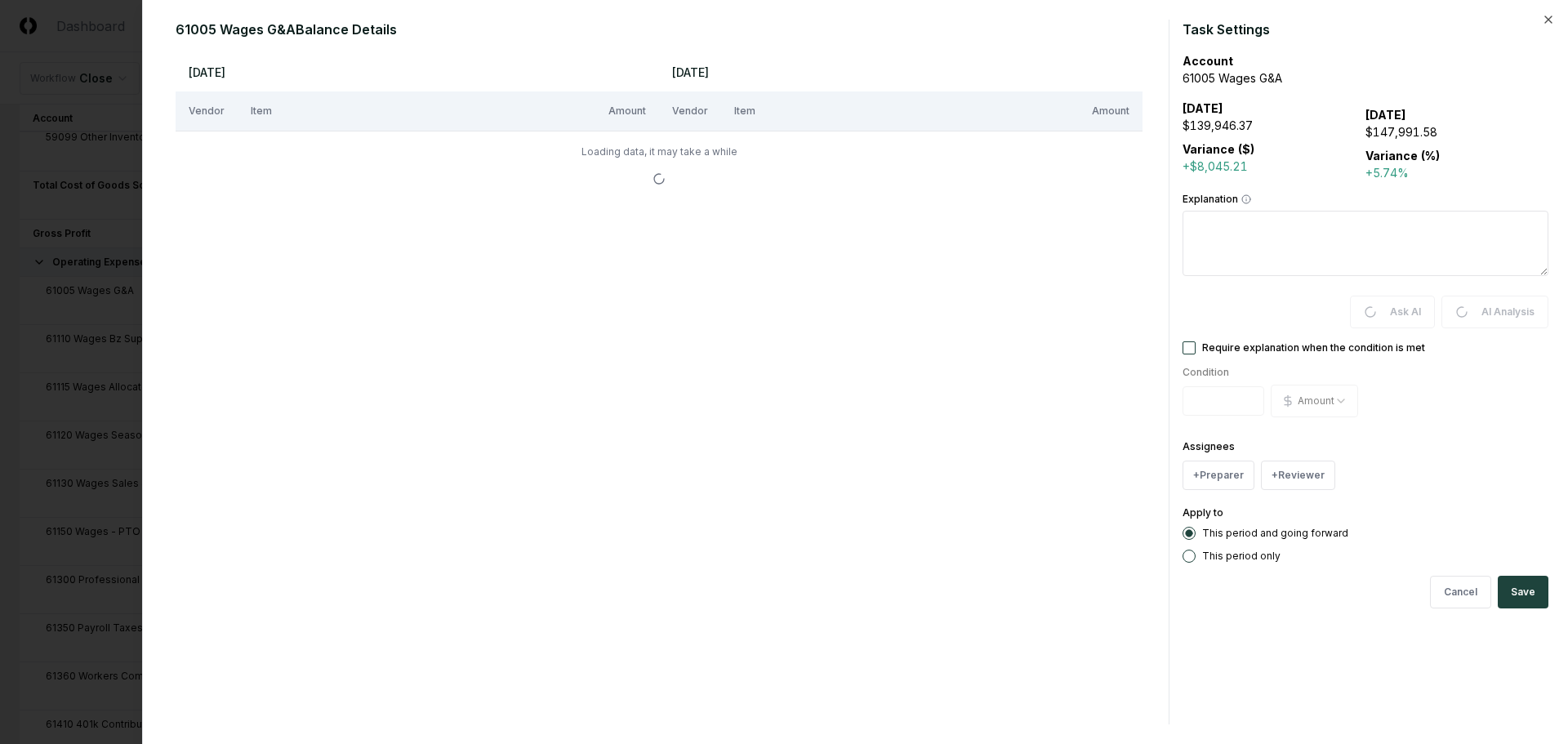
click at [1280, 232] on textarea "Explanation" at bounding box center [1366, 243] width 366 height 65
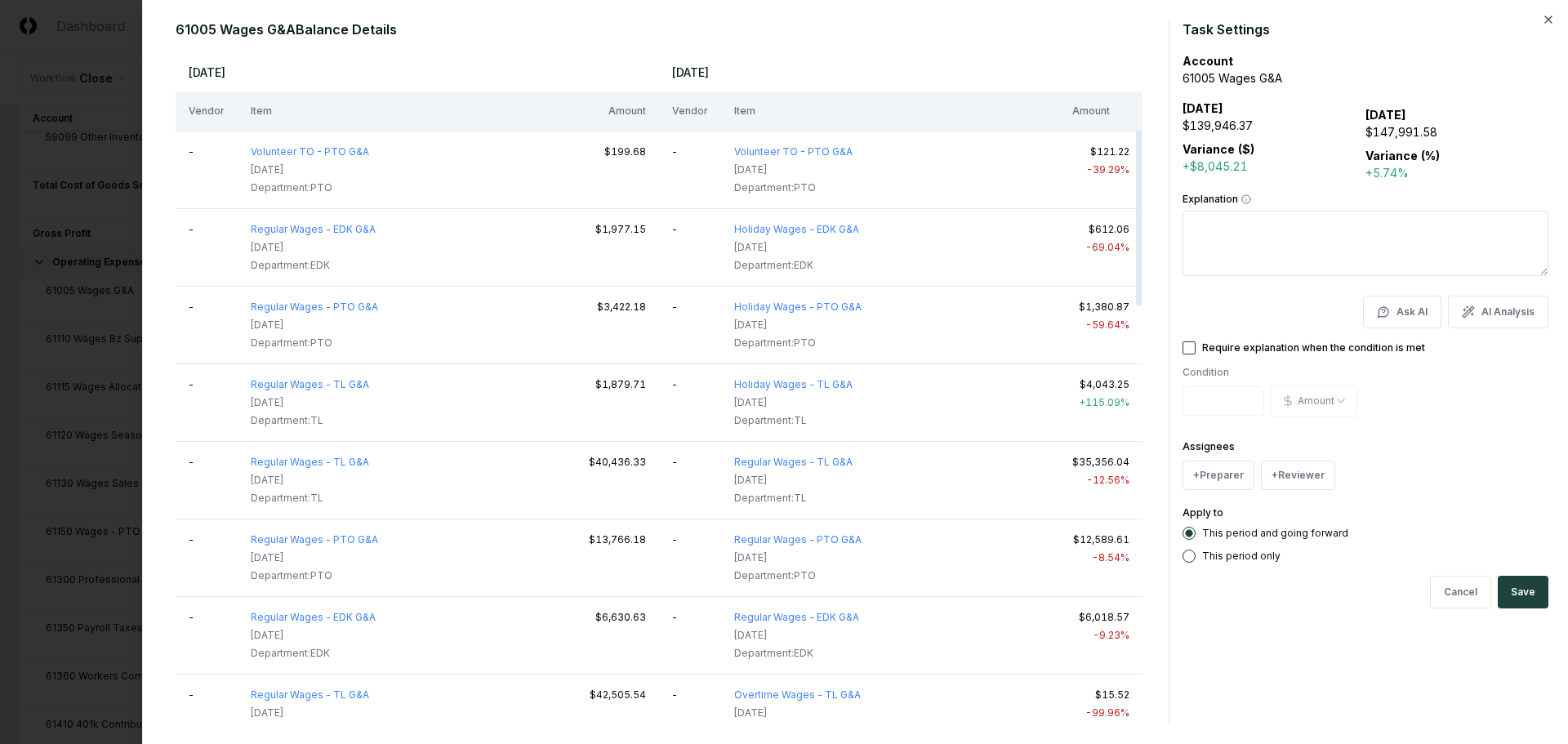
click at [1497, 311] on button "AI Analysis" at bounding box center [1497, 311] width 100 height 32
type textarea "*"
type textarea "**********"
type textarea "*"
type textarea "**********"
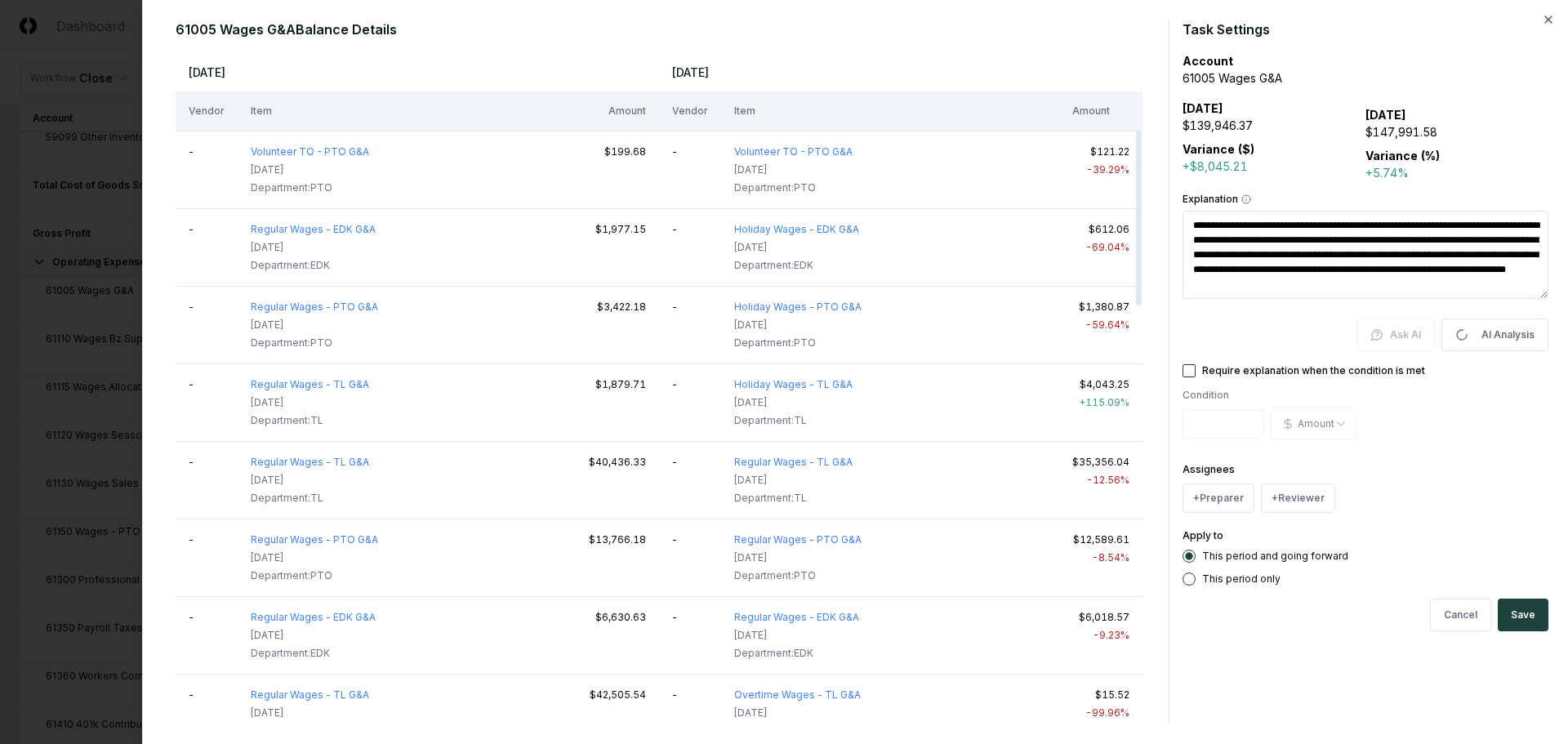
type textarea "*"
type textarea "**********"
type textarea "*"
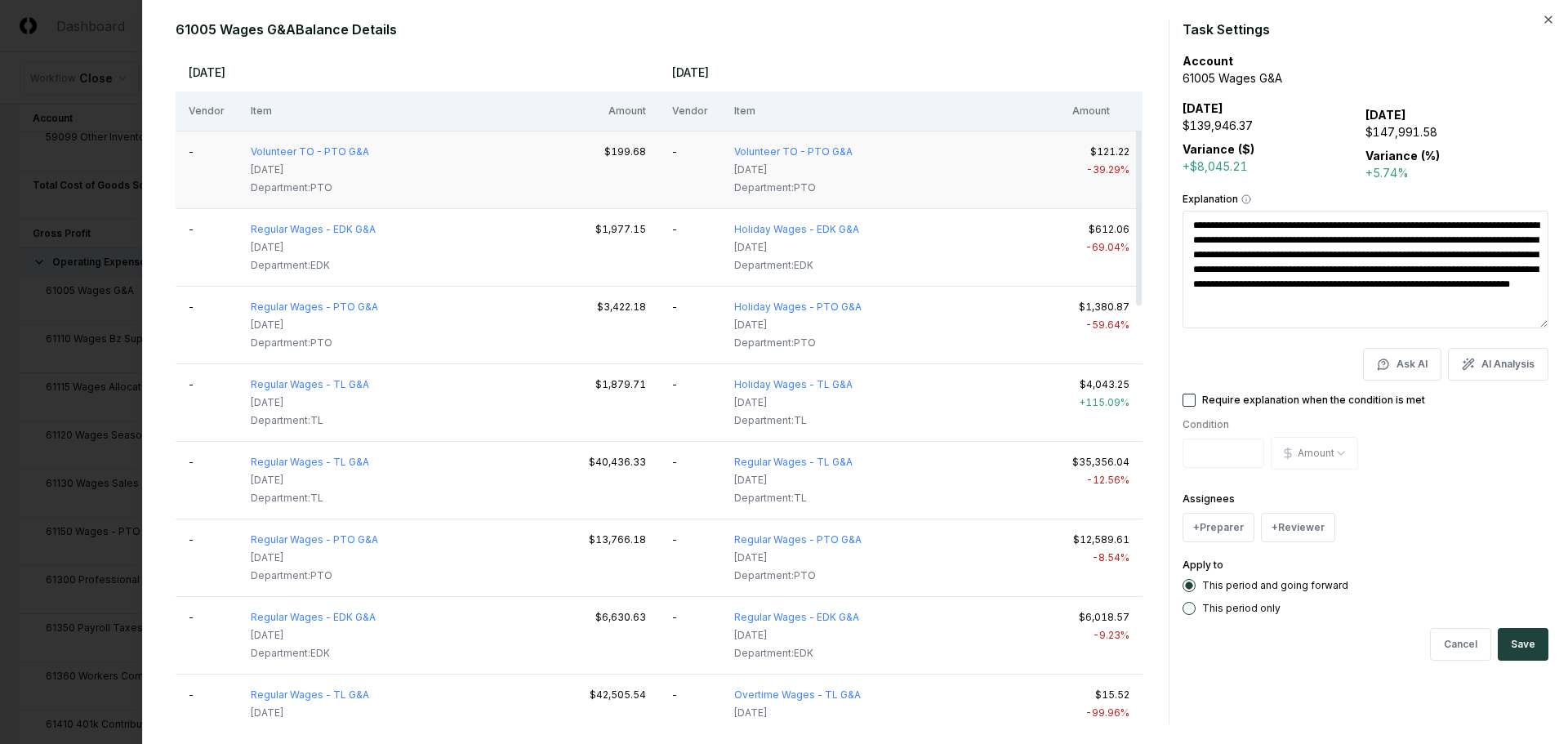
drag, startPoint x: 1335, startPoint y: 265, endPoint x: 1102, endPoint y: 181, distance: 247.7
click at [1102, 181] on div "61005 Wages G&A Balance Details [DATE] [DATE] Vendor Item Amount Vendor Item Am…" at bounding box center [855, 372] width 1386 height 705
type textarea "**********"
type textarea "*"
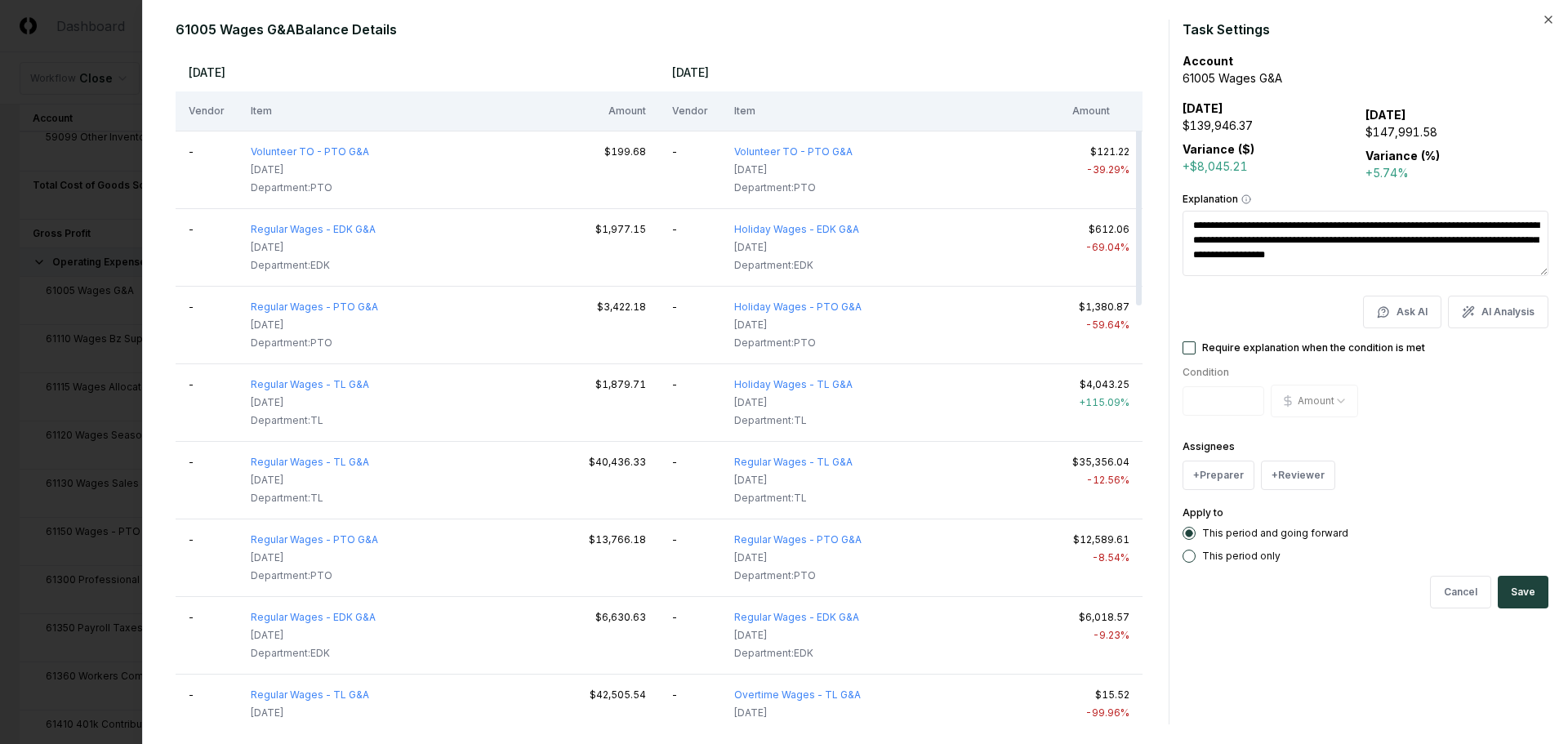
type textarea "**********"
click at [1514, 567] on form "**********" at bounding box center [1366, 372] width 366 height 705
click at [1522, 598] on button "Save" at bounding box center [1523, 591] width 51 height 32
type textarea "*"
